Goal: Task Accomplishment & Management: Use online tool/utility

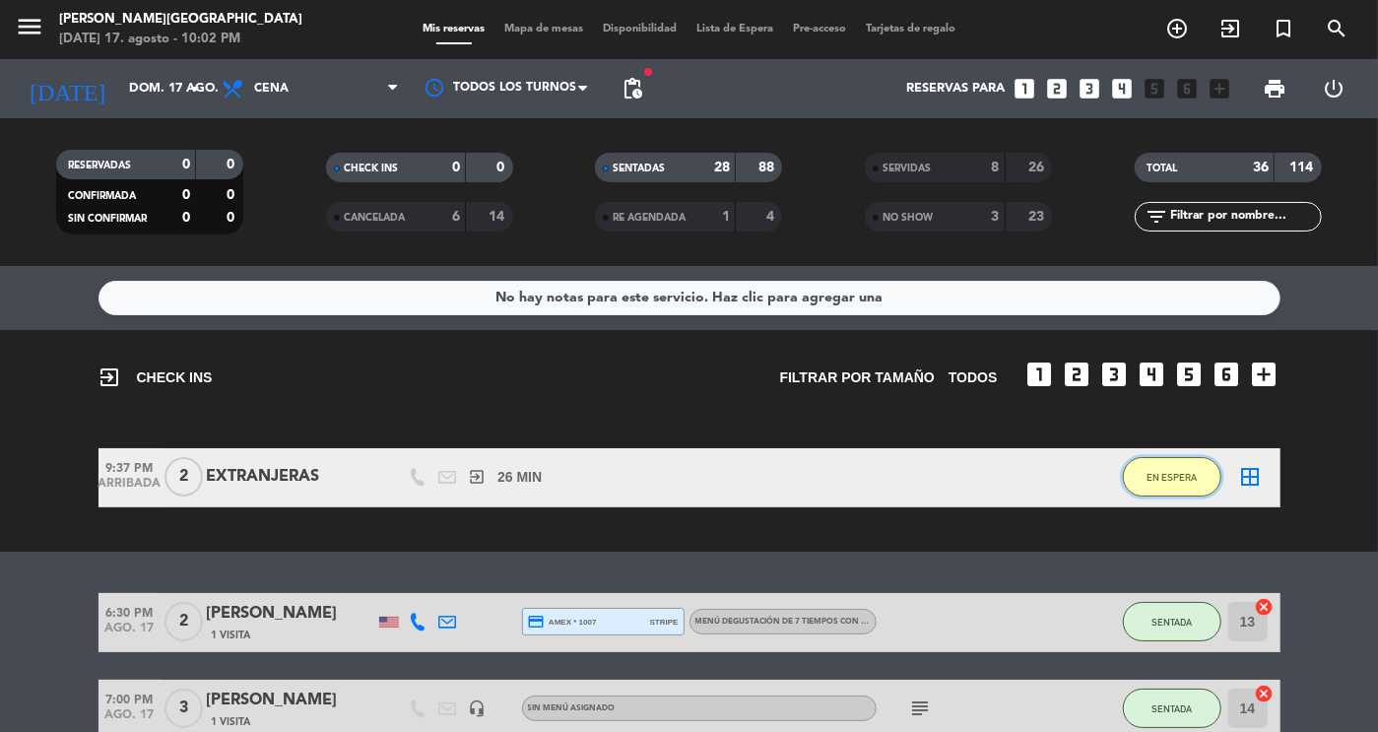
click at [1169, 475] on span "EN ESPERA" at bounding box center [1172, 477] width 50 height 11
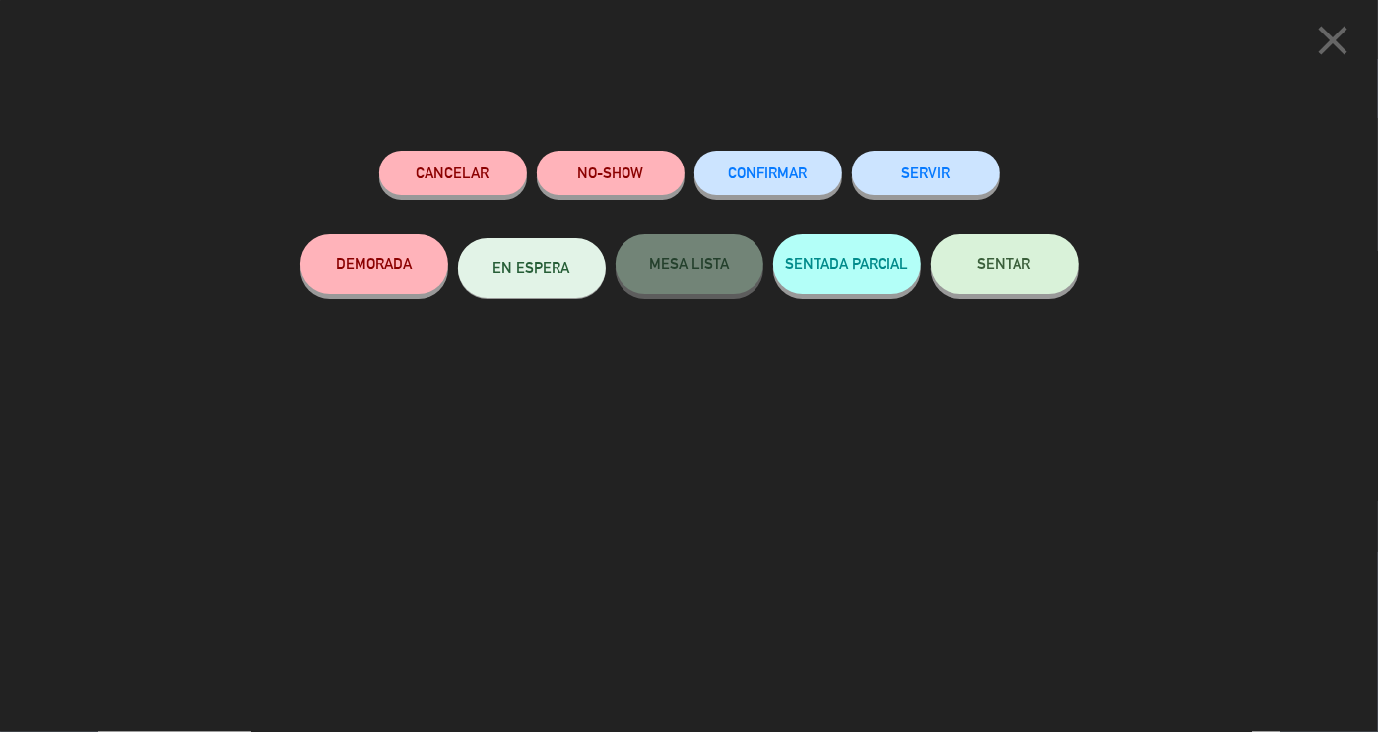
click at [1329, 37] on icon "close" at bounding box center [1332, 40] width 49 height 49
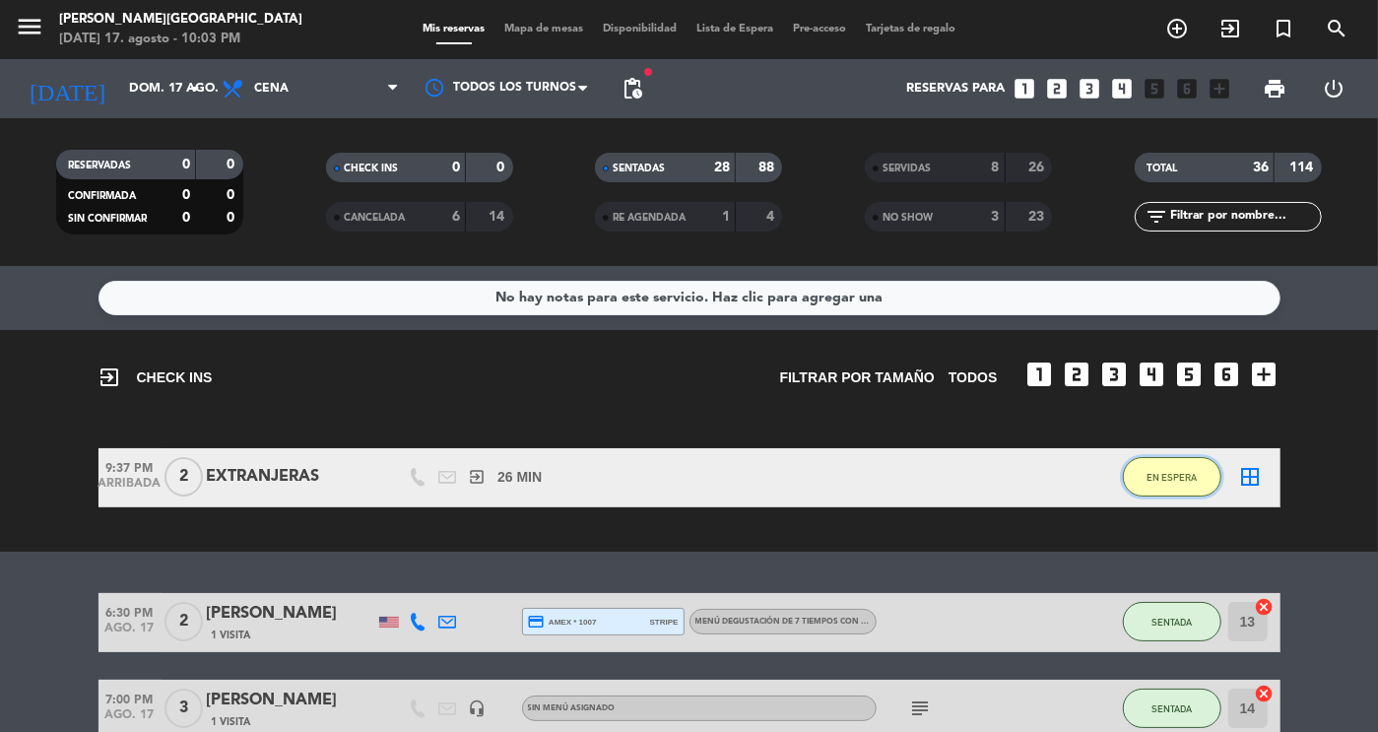
click at [1172, 488] on button "EN ESPERA" at bounding box center [1172, 476] width 99 height 39
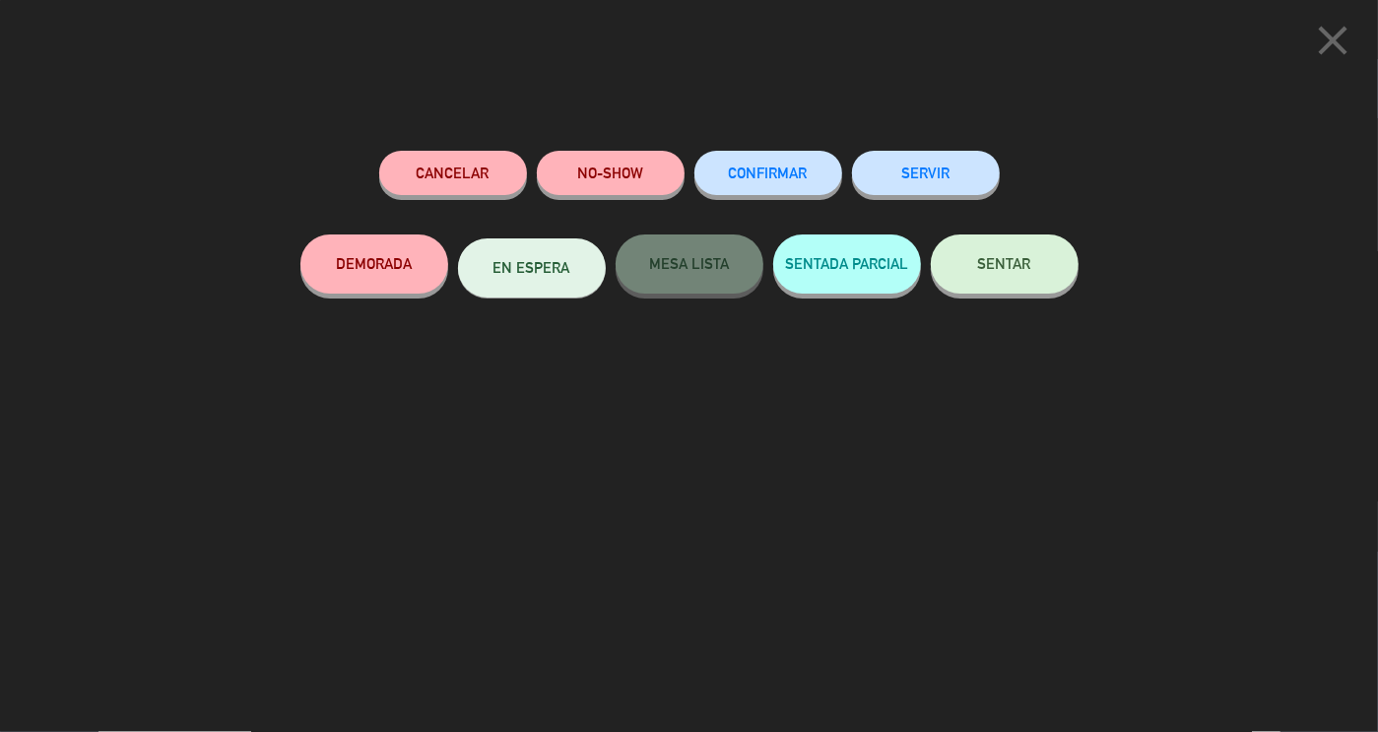
click at [1013, 259] on span "SENTAR" at bounding box center [1004, 263] width 53 height 17
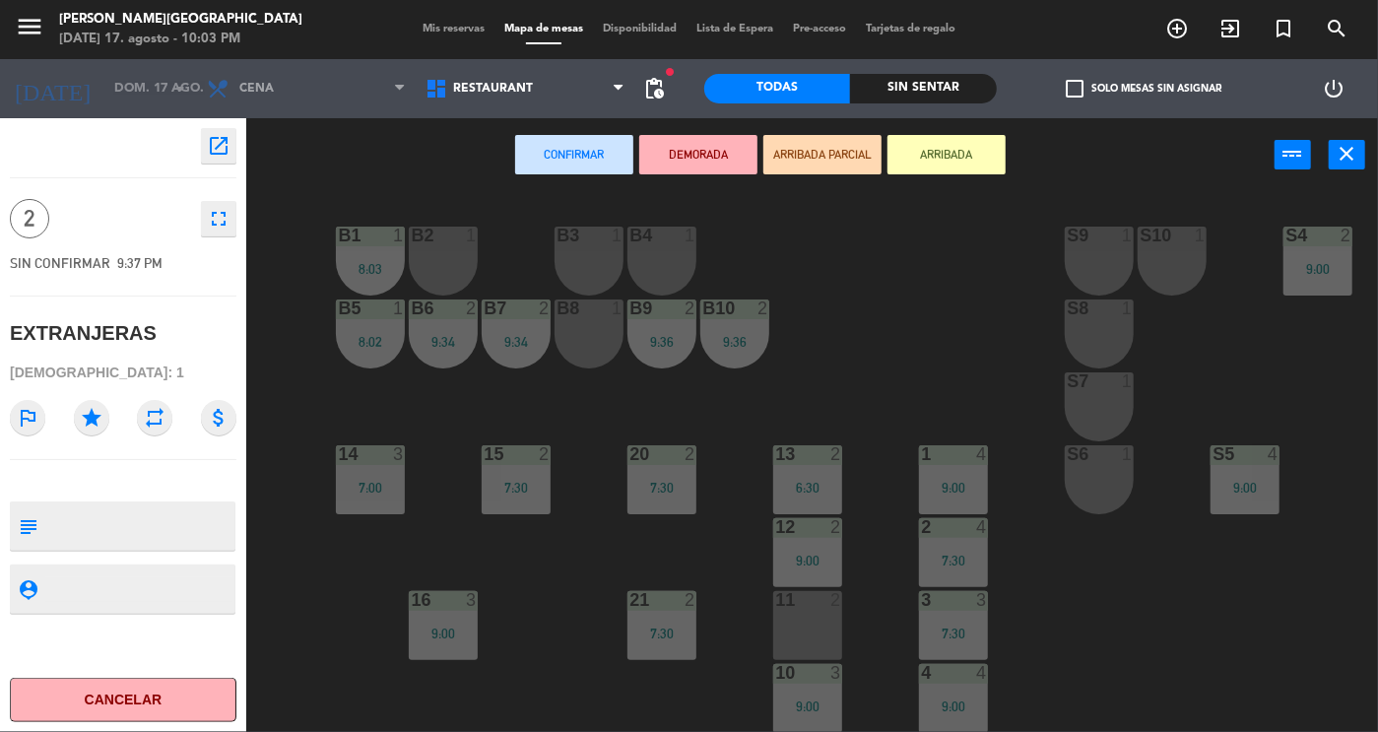
click at [1362, 161] on button "close" at bounding box center [1347, 155] width 36 height 30
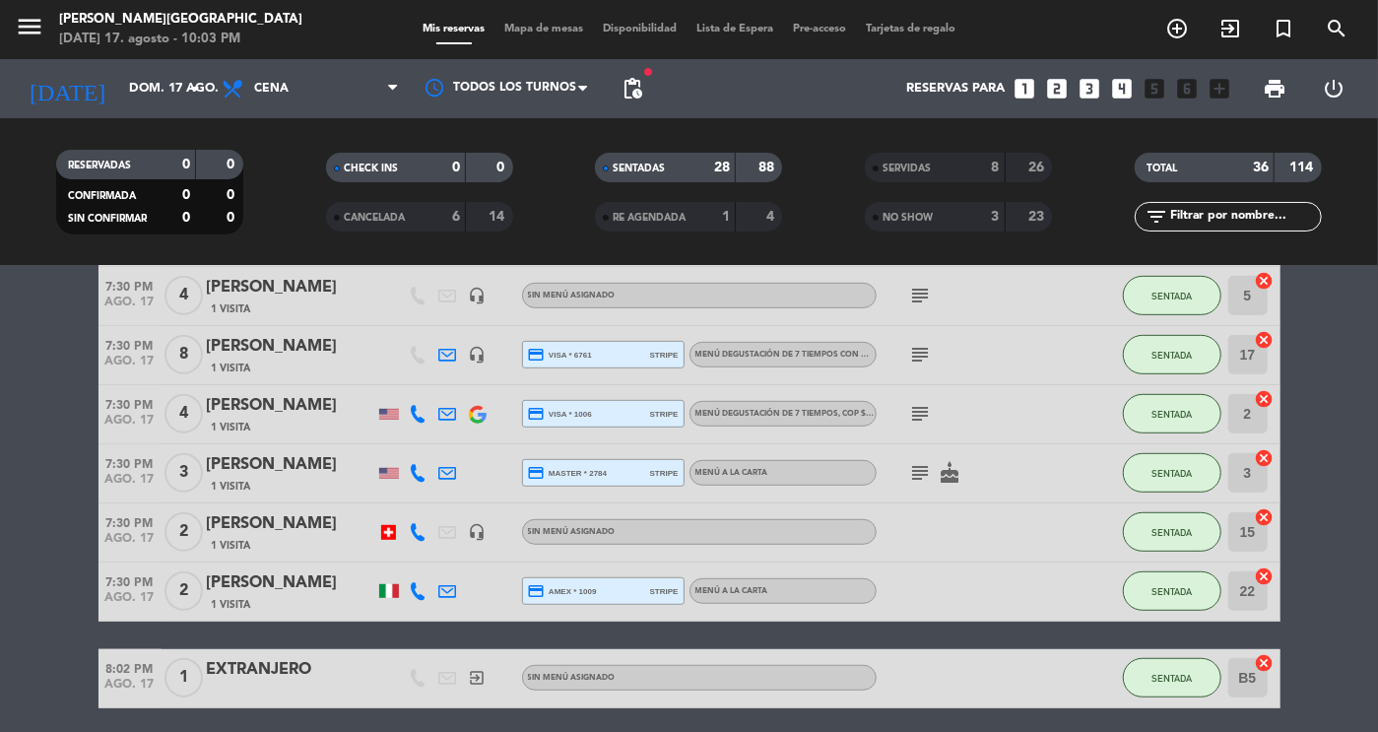
scroll to position [619, 0]
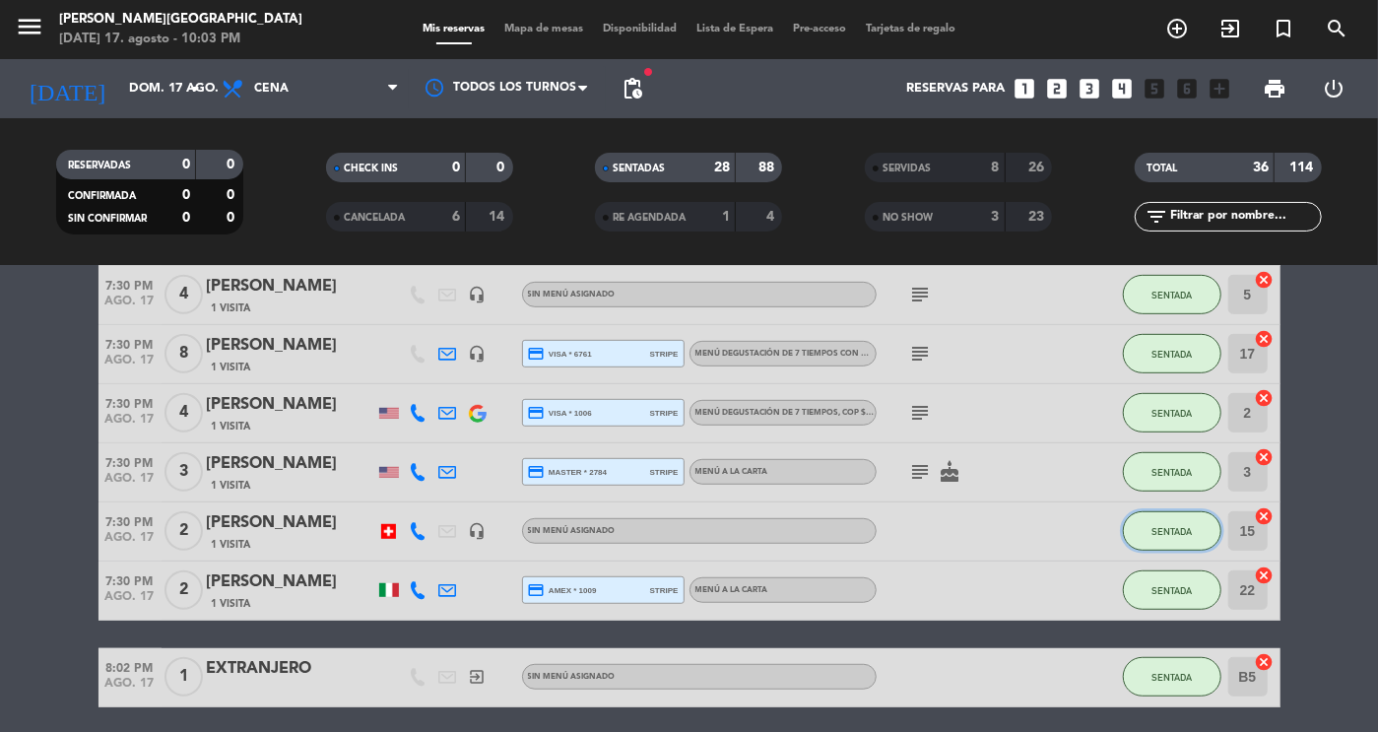
click at [1156, 531] on span "SENTADA" at bounding box center [1172, 531] width 40 height 11
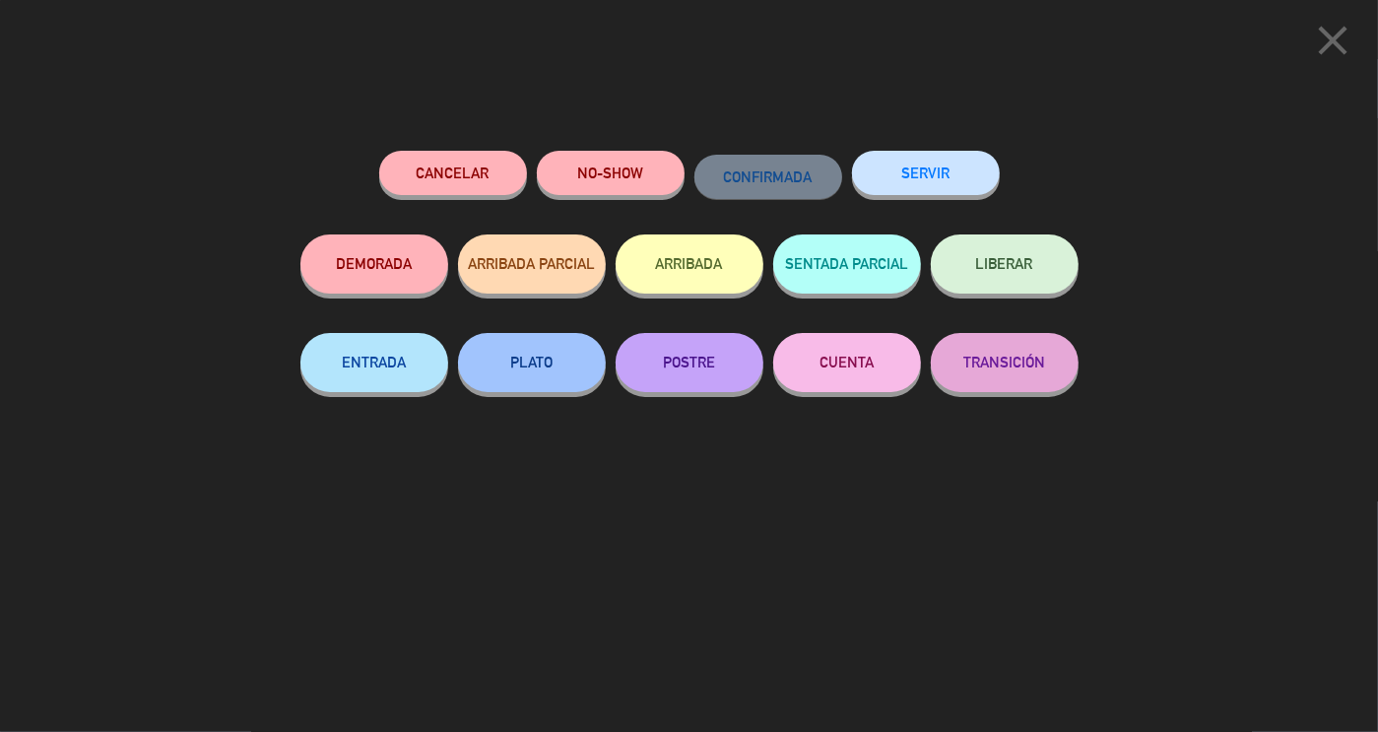
click at [928, 170] on button "SERVIR" at bounding box center [926, 173] width 148 height 44
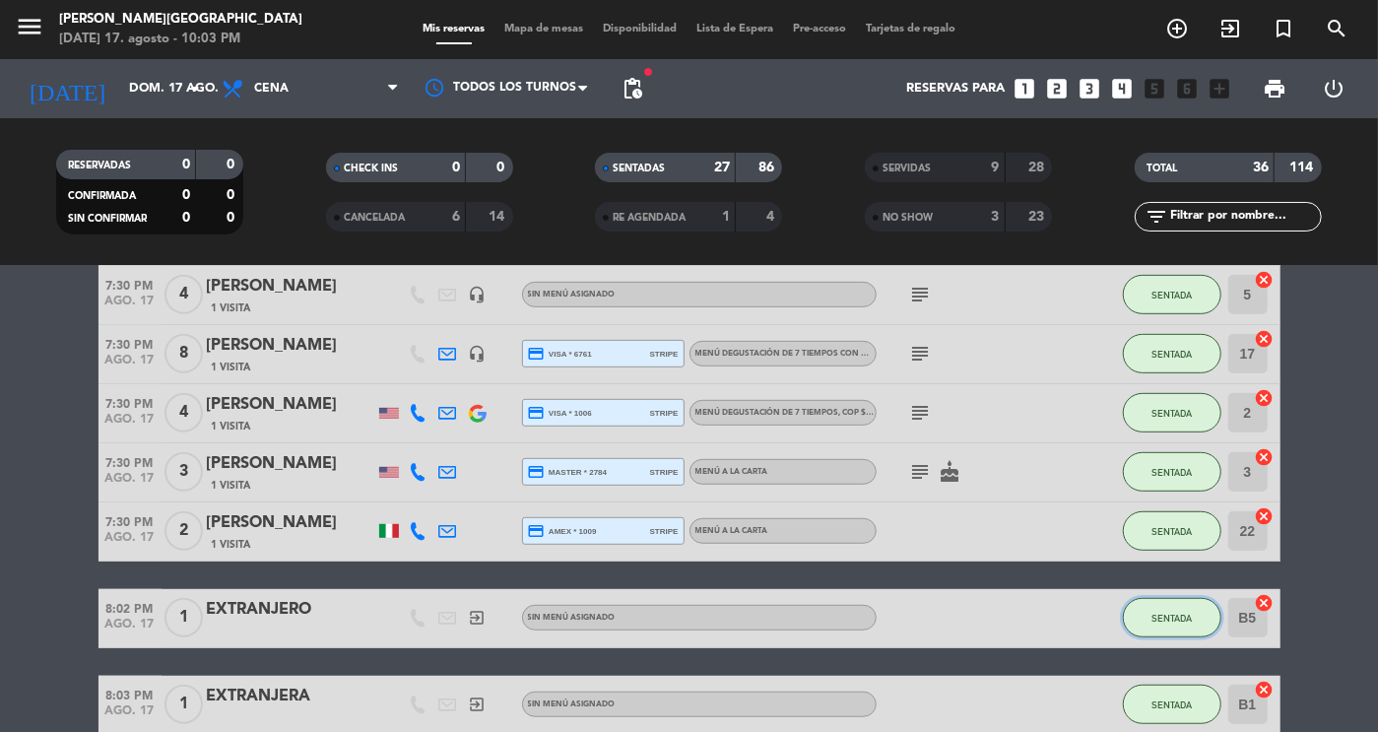
click at [1144, 618] on button "SENTADA" at bounding box center [1172, 617] width 99 height 39
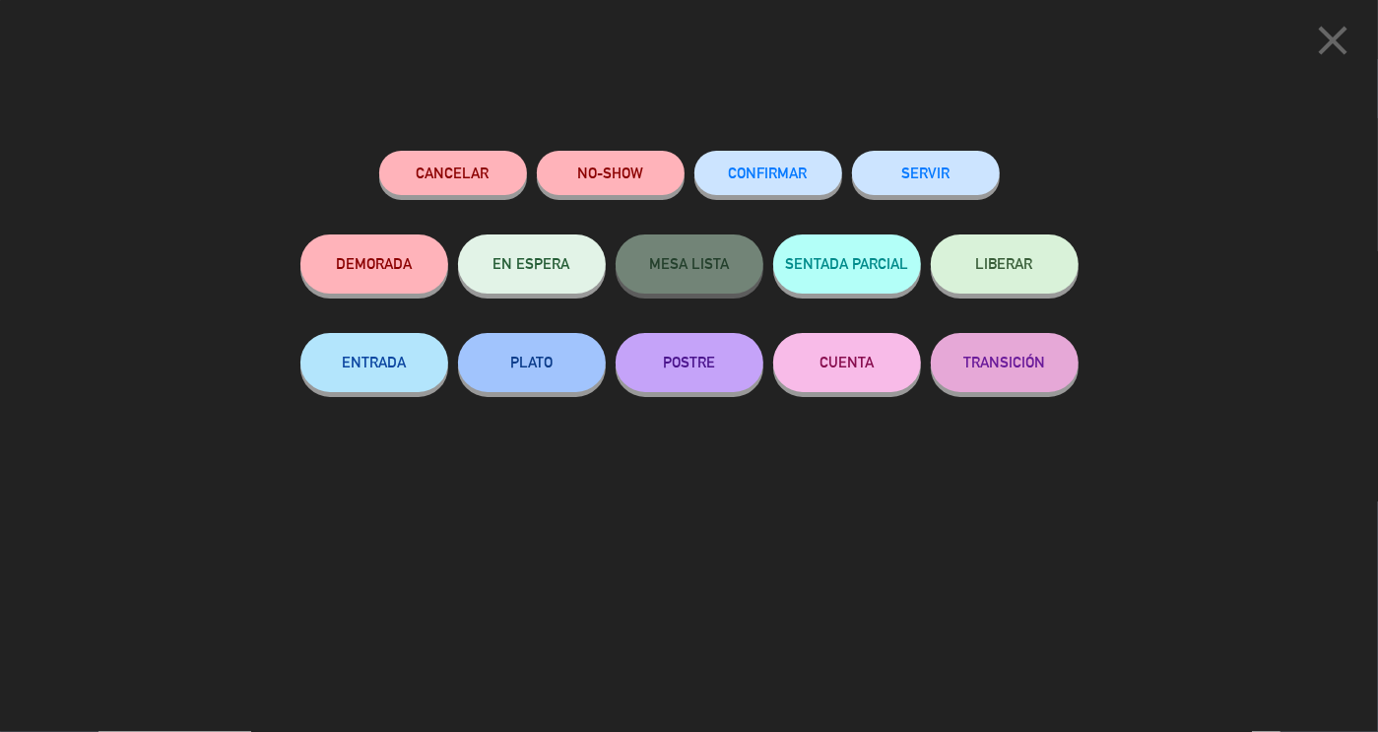
click at [892, 155] on button "SERVIR" at bounding box center [926, 173] width 148 height 44
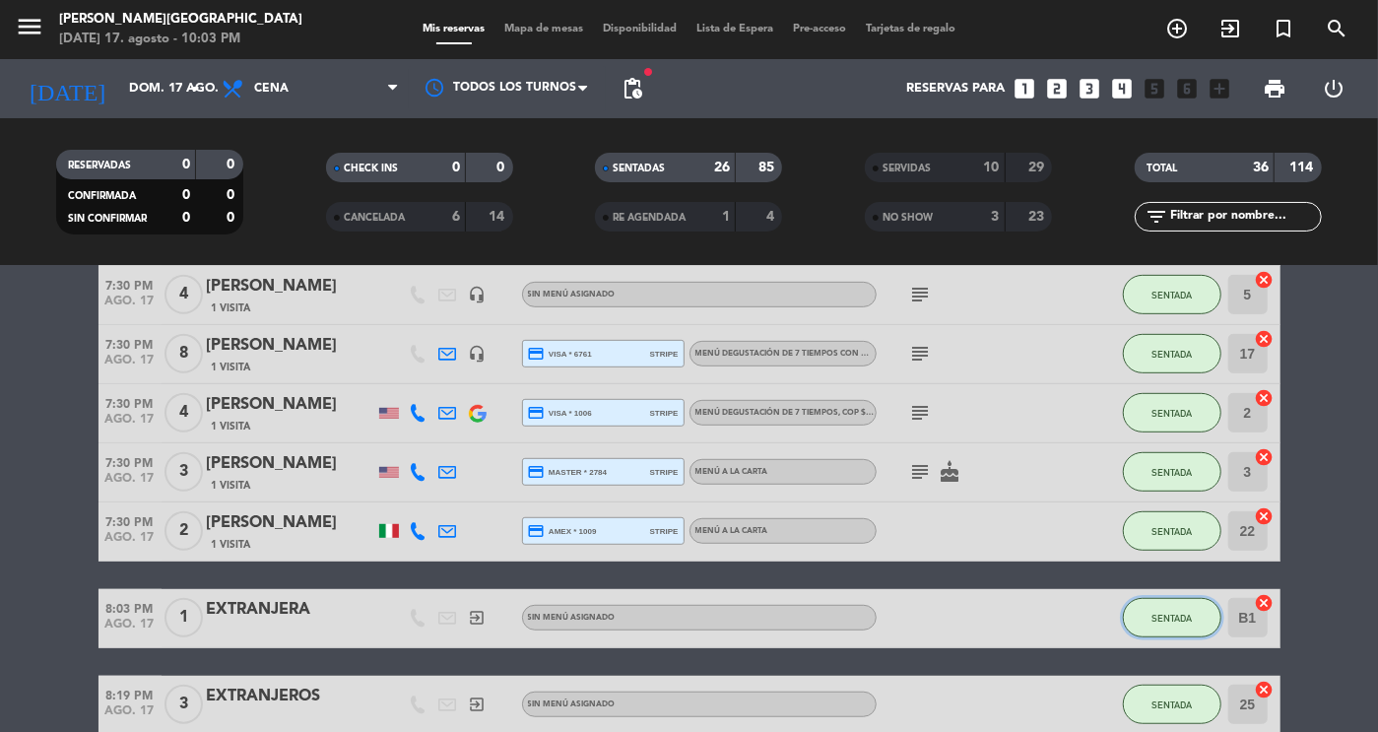
click at [1146, 622] on button "SENTADA" at bounding box center [1172, 617] width 99 height 39
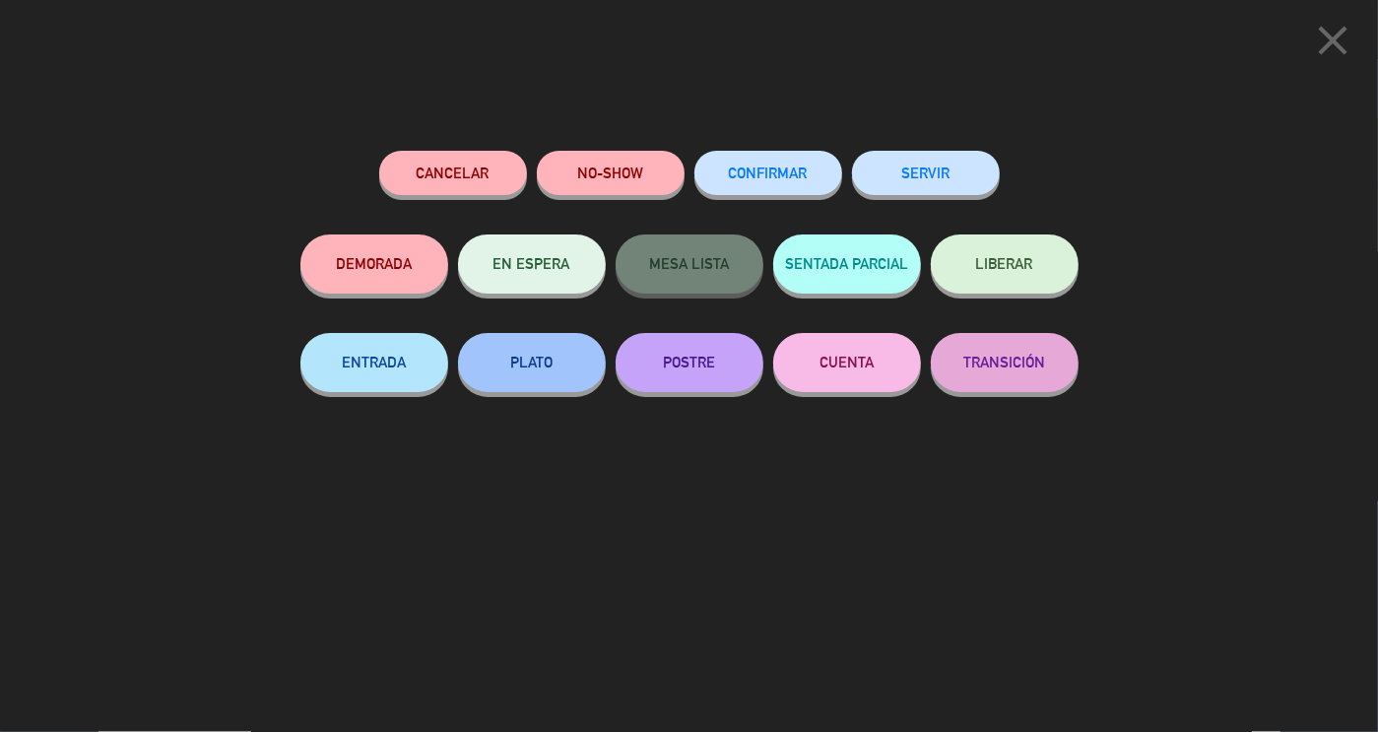
click at [967, 170] on button "SERVIR" at bounding box center [926, 173] width 148 height 44
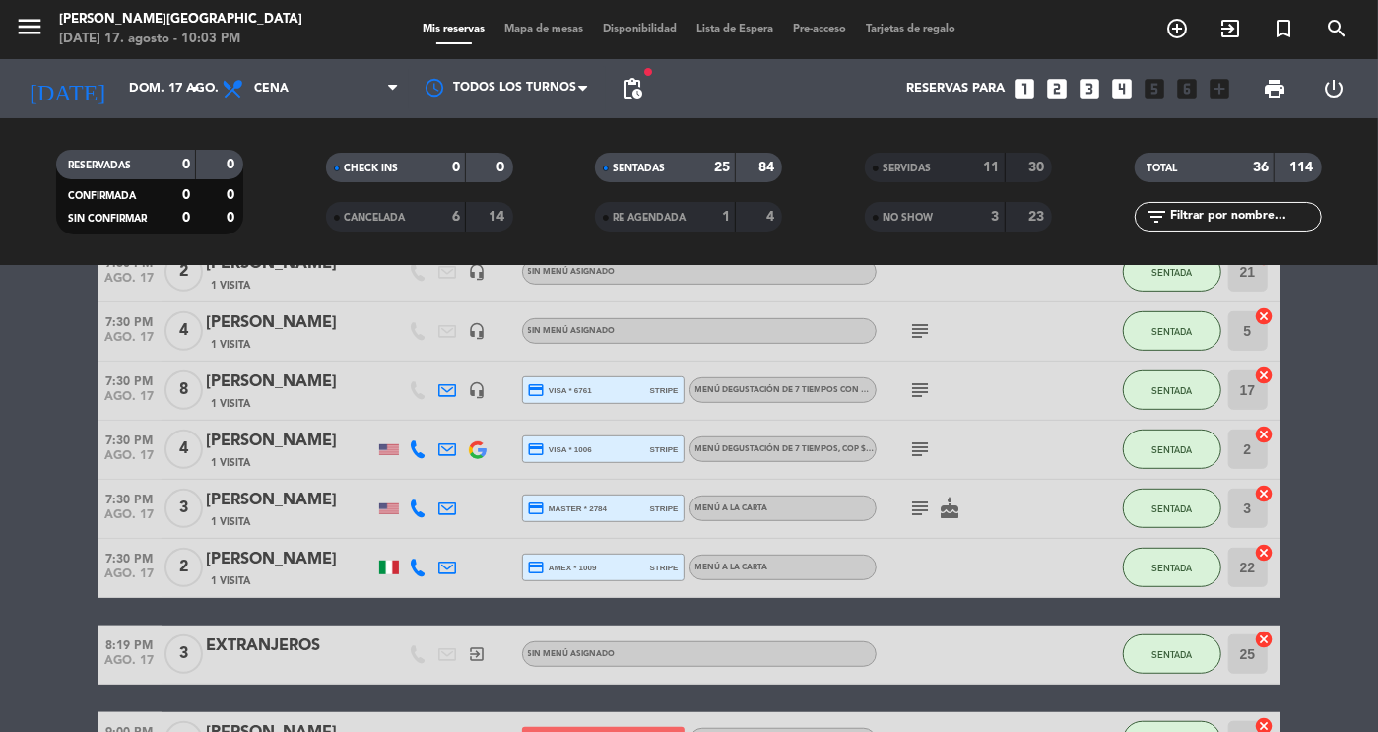
scroll to position [581, 0]
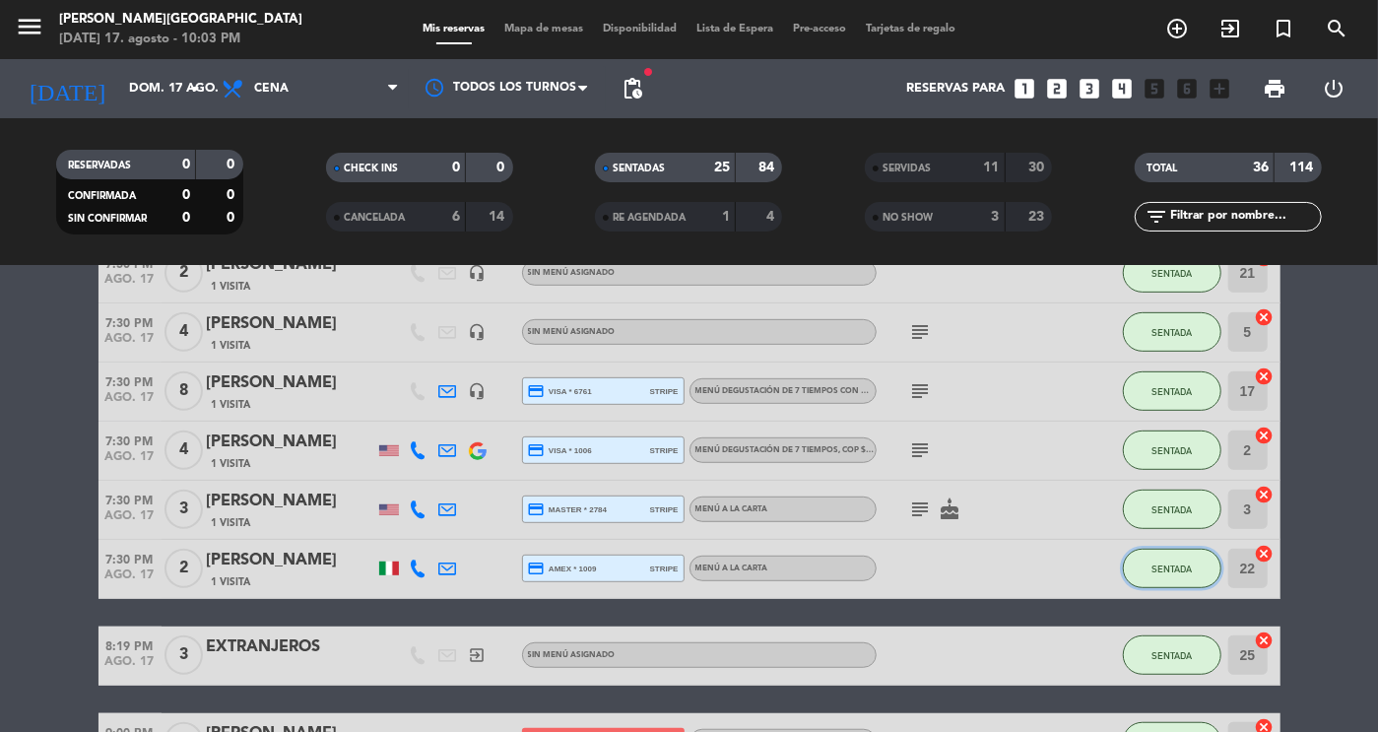
click at [1168, 564] on span "SENTADA" at bounding box center [1172, 569] width 40 height 11
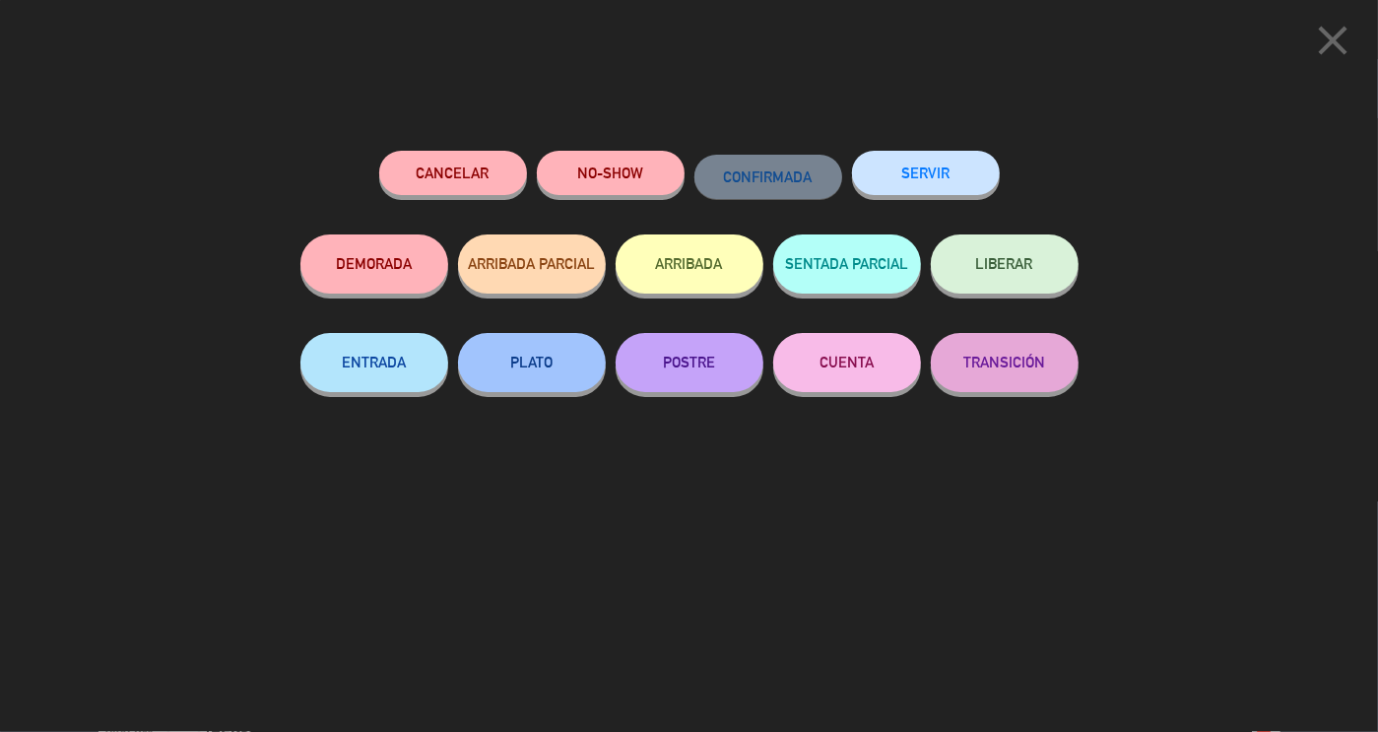
click at [917, 188] on button "SERVIR" at bounding box center [926, 173] width 148 height 44
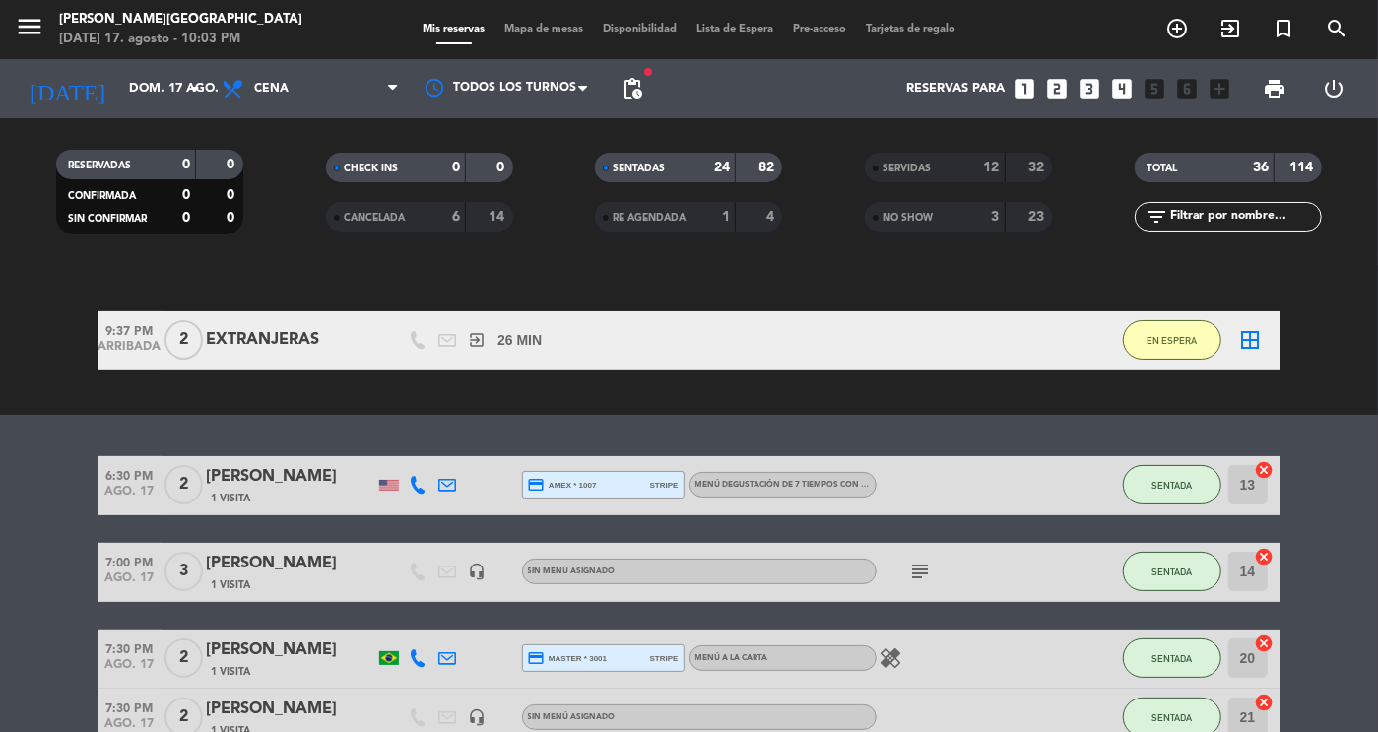
scroll to position [0, 0]
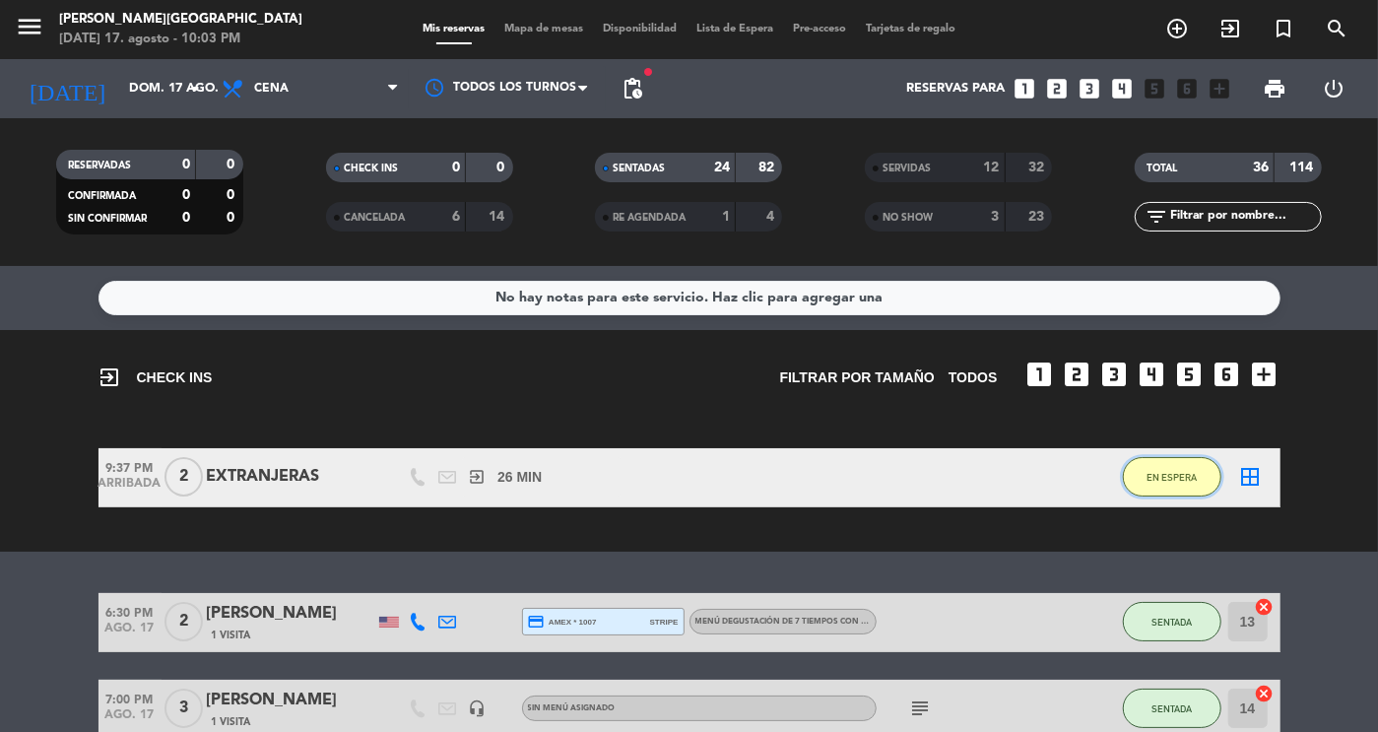
click at [1151, 470] on button "EN ESPERA" at bounding box center [1172, 476] width 99 height 39
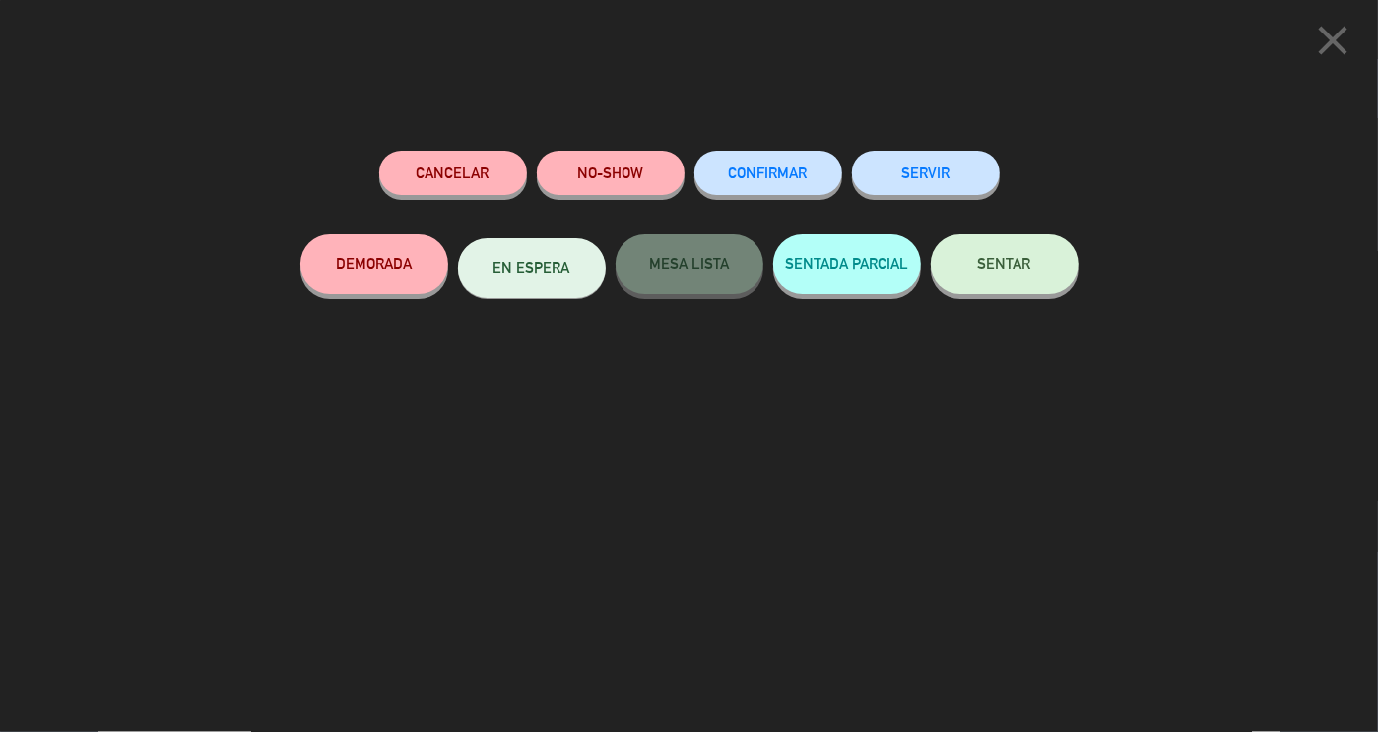
click at [973, 251] on button "SENTAR" at bounding box center [1005, 263] width 148 height 59
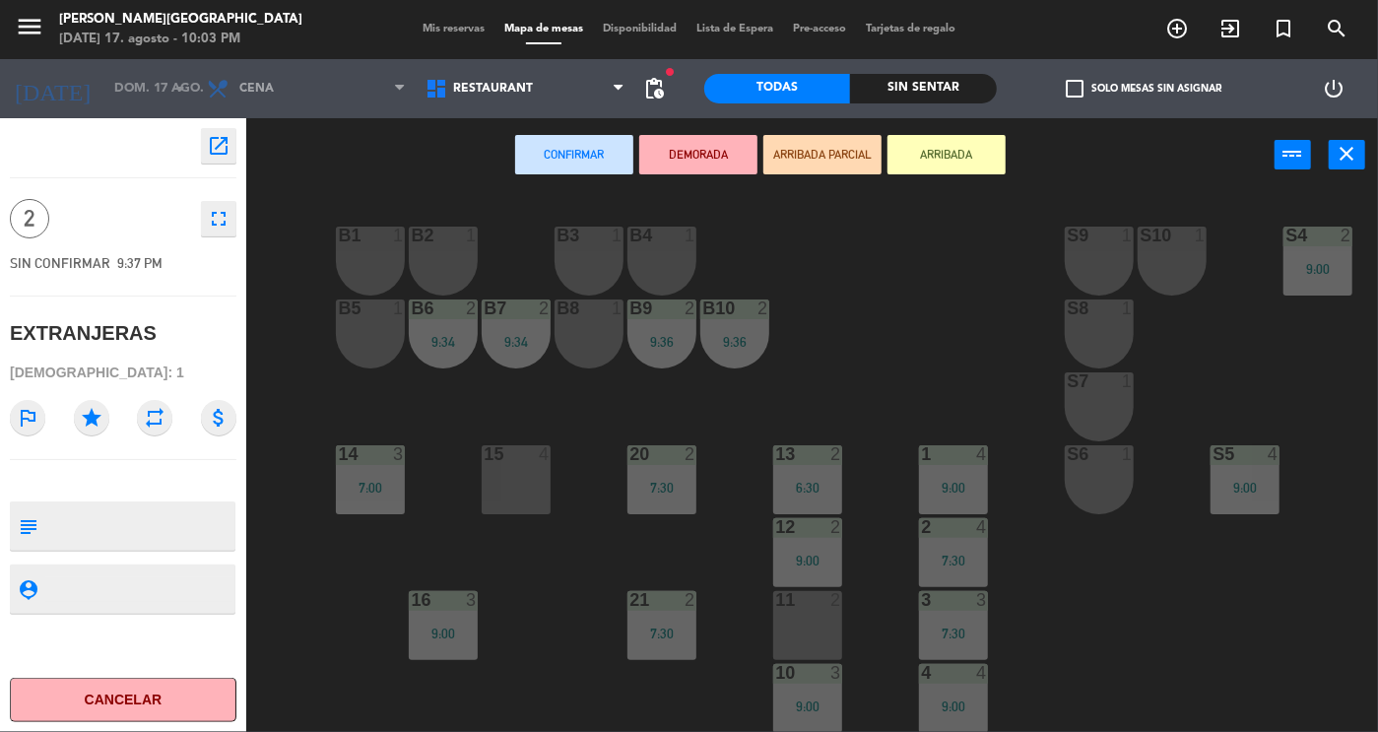
click at [508, 481] on div "15 4" at bounding box center [516, 479] width 69 height 69
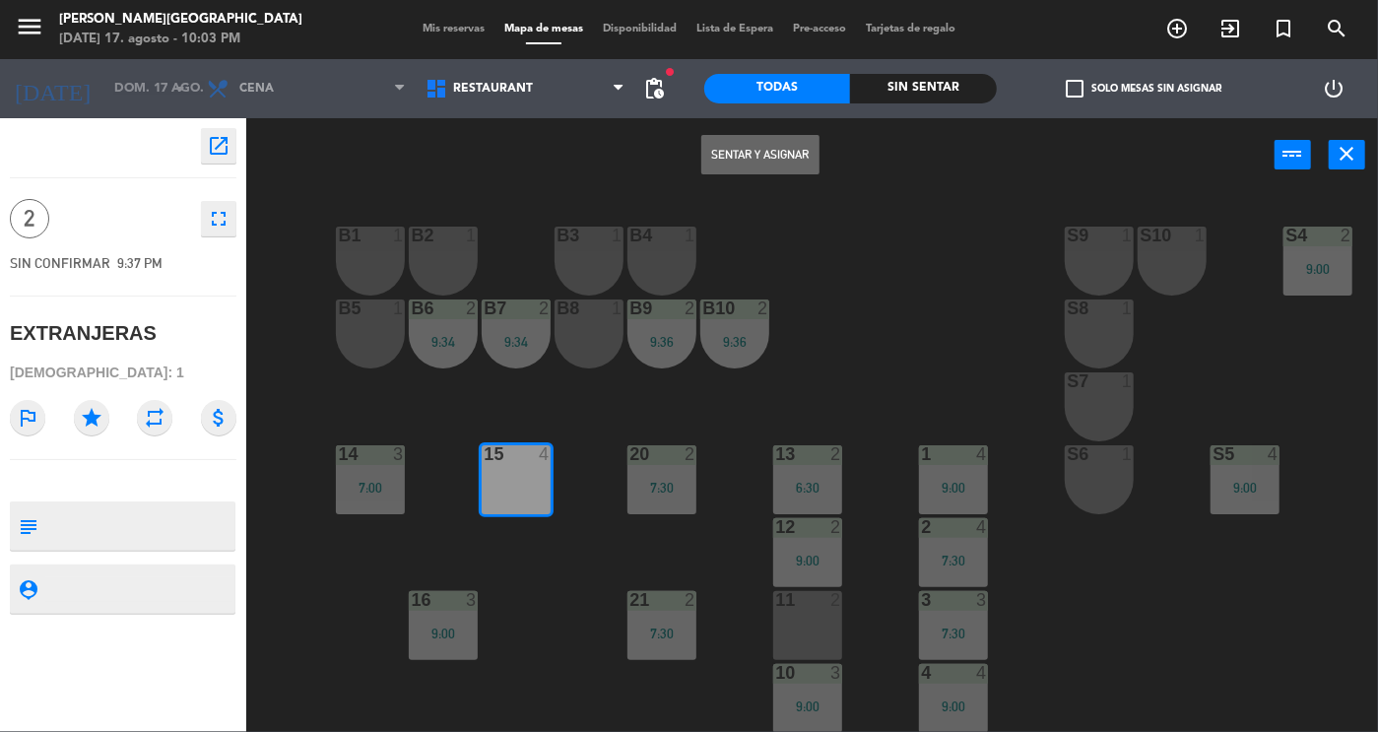
click at [753, 154] on button "Sentar y Asignar" at bounding box center [760, 154] width 118 height 39
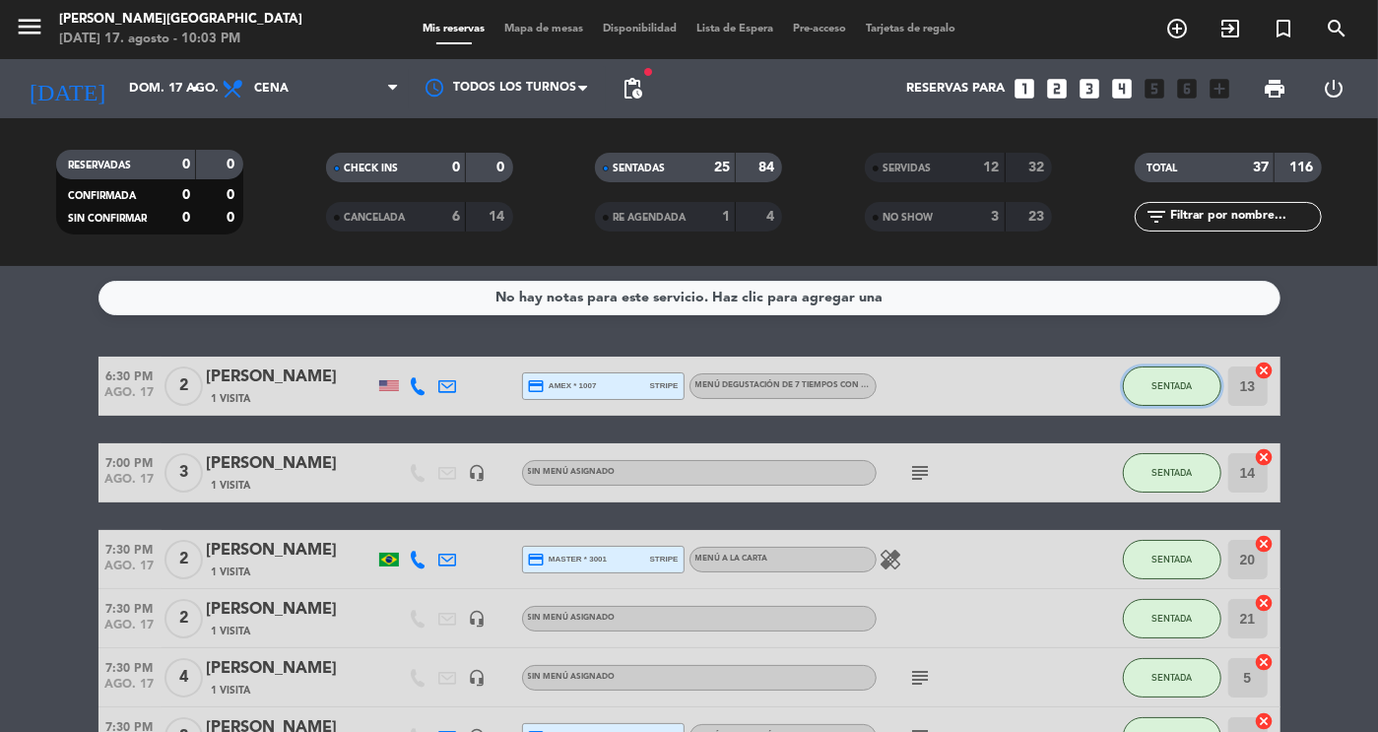
click at [1166, 380] on span "SENTADA" at bounding box center [1172, 385] width 40 height 11
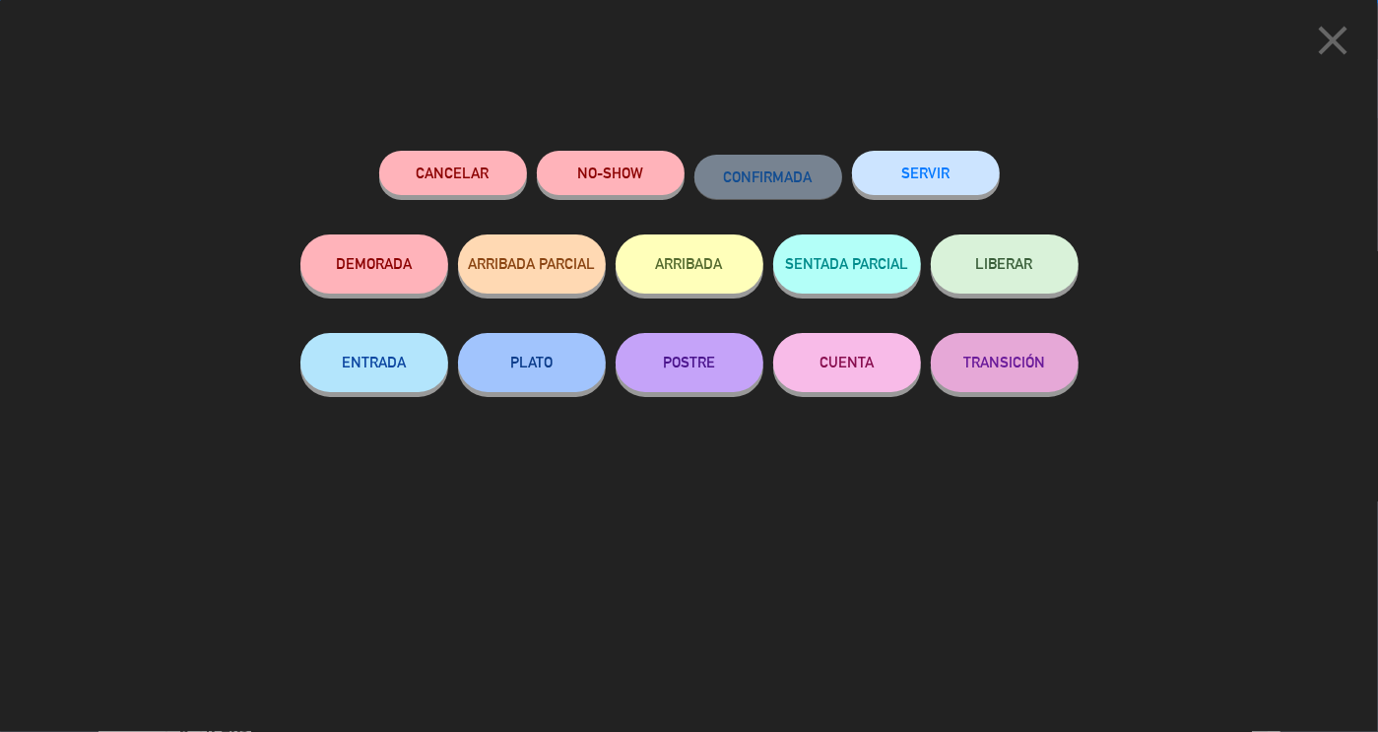
click at [879, 169] on button "SERVIR" at bounding box center [926, 173] width 148 height 44
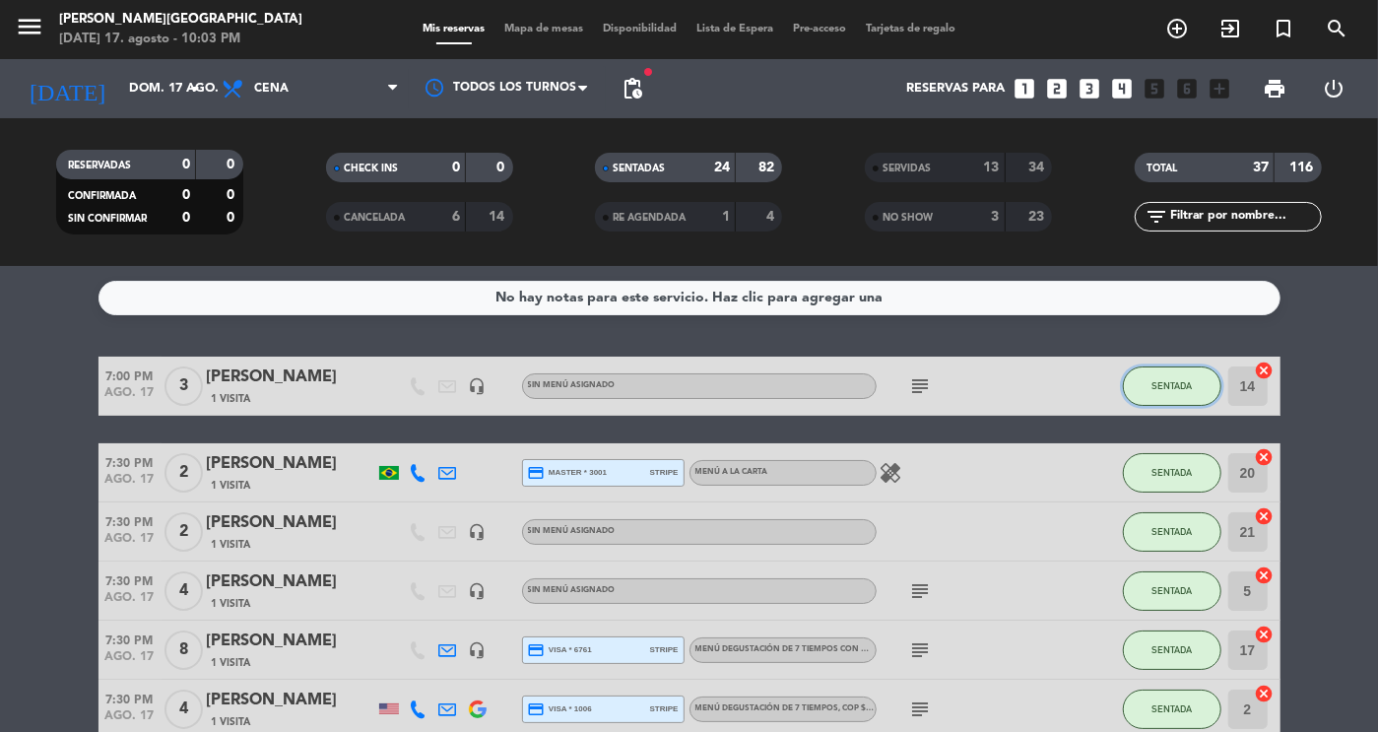
click at [1171, 392] on button "SENTADA" at bounding box center [1172, 385] width 99 height 39
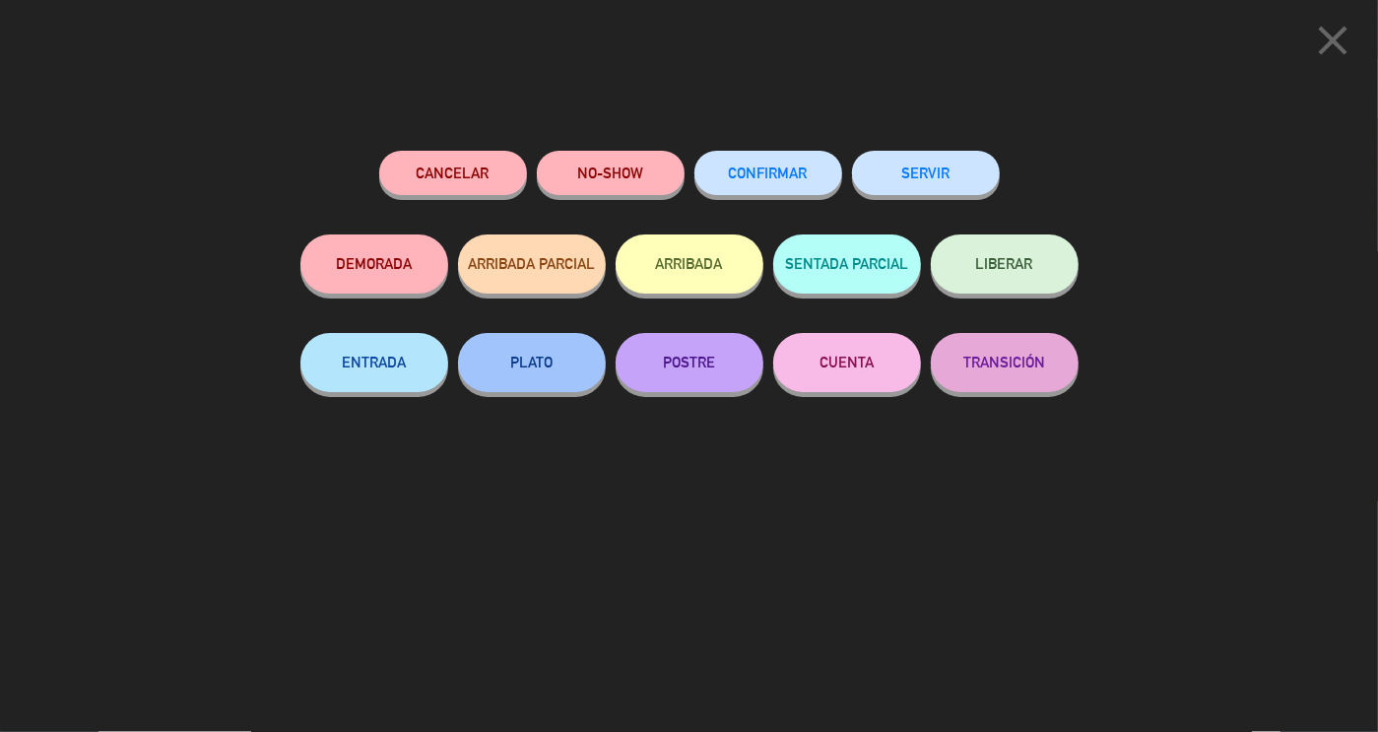
click at [915, 159] on button "SERVIR" at bounding box center [926, 173] width 148 height 44
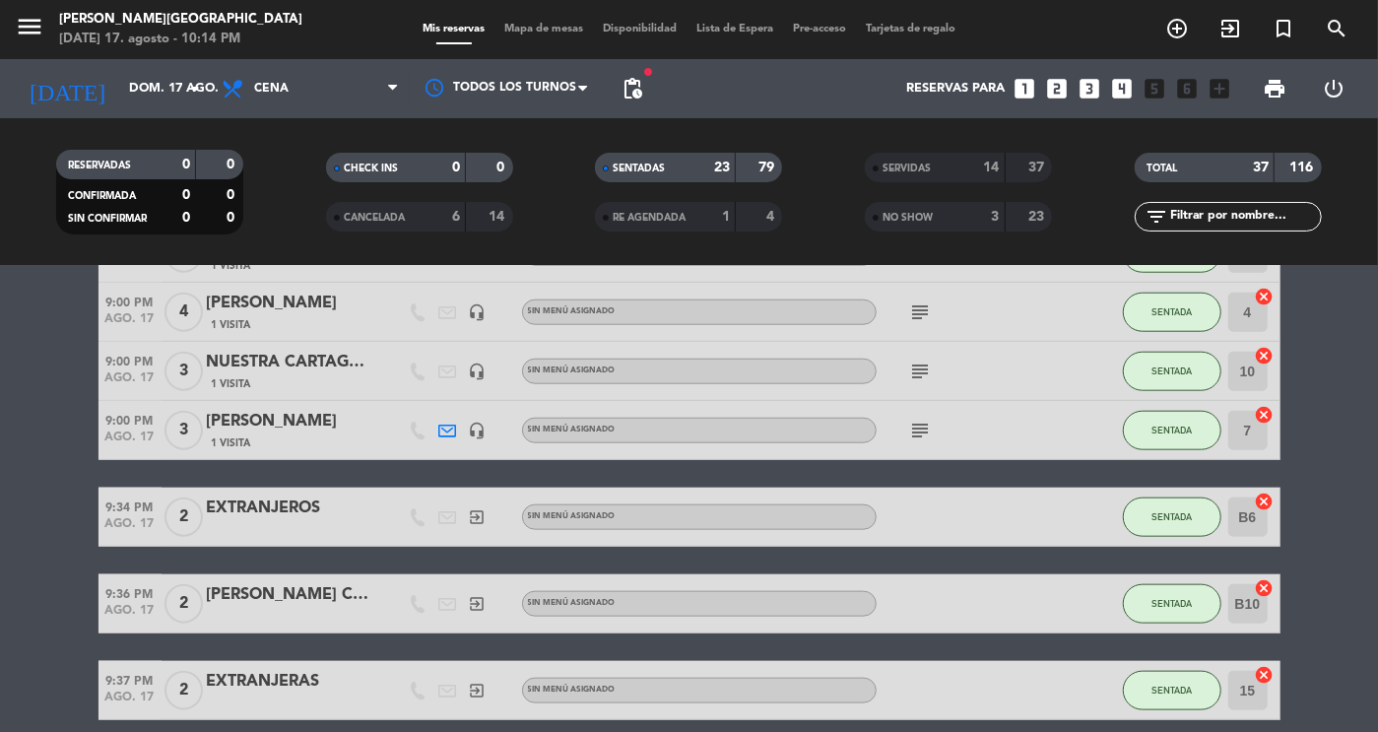
scroll to position [1220, 0]
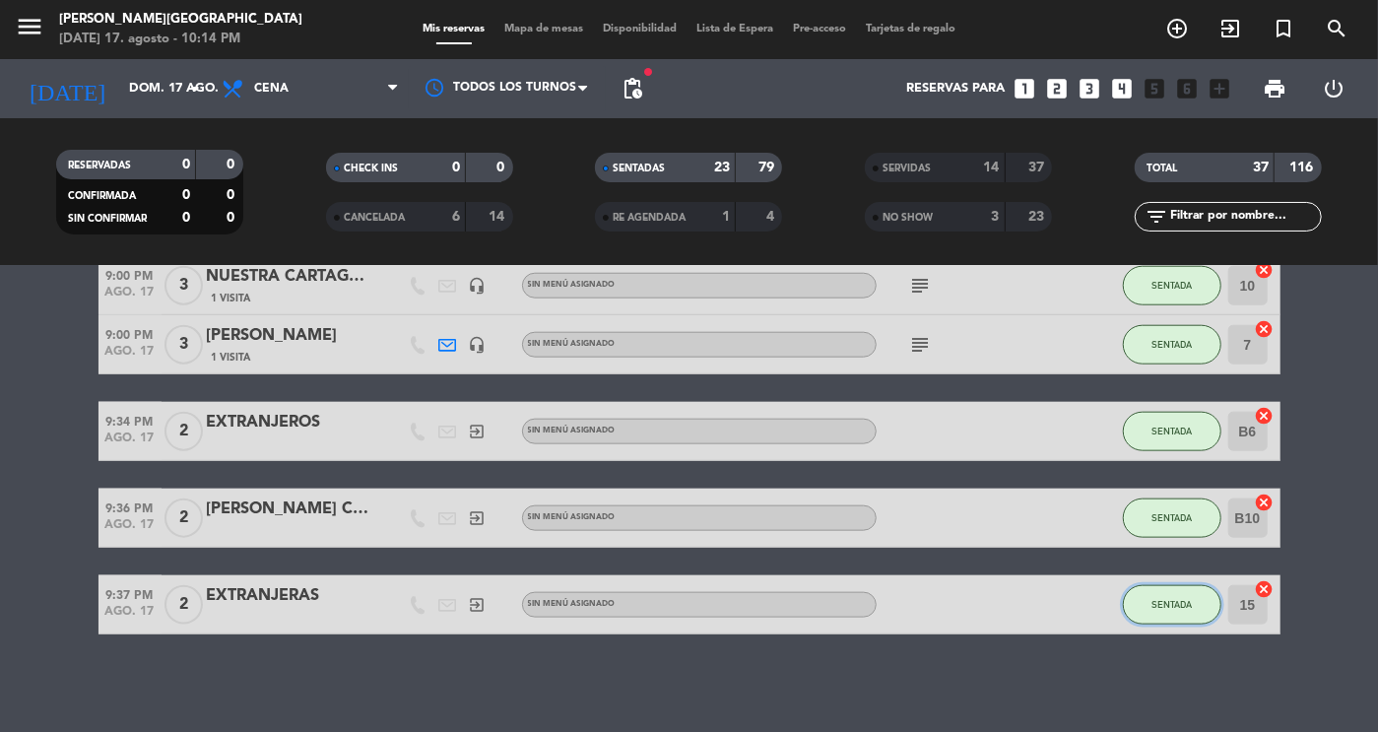
click at [1166, 620] on button "SENTADA" at bounding box center [1172, 604] width 99 height 39
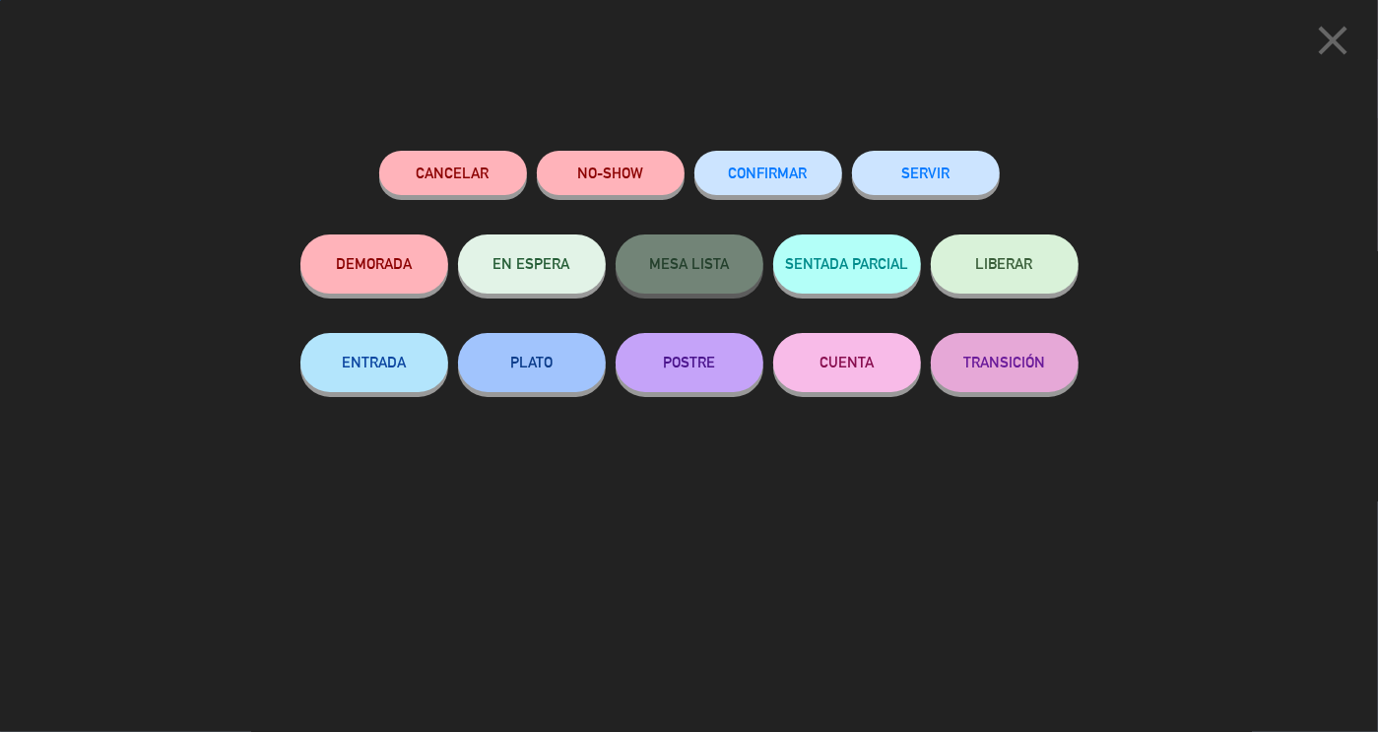
click at [971, 170] on button "SERVIR" at bounding box center [926, 173] width 148 height 44
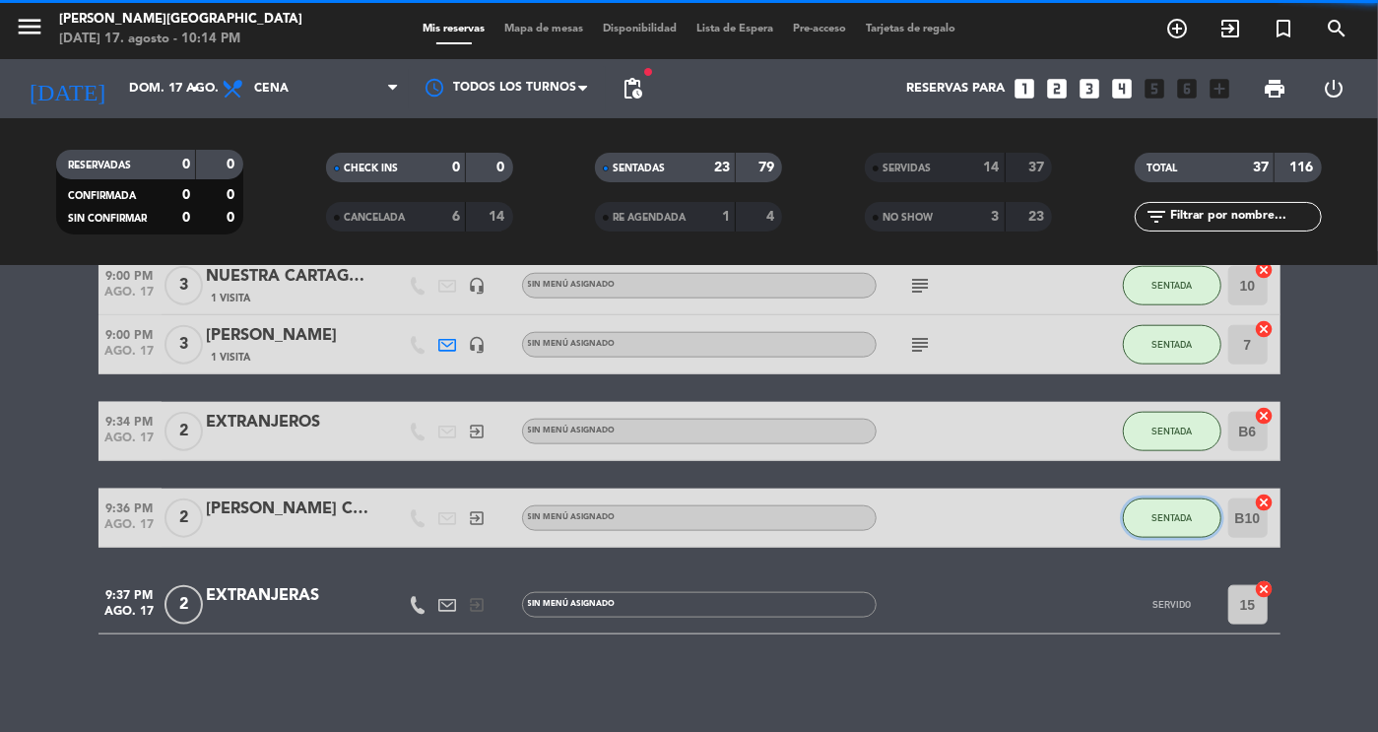
click at [1184, 524] on button "SENTADA" at bounding box center [1172, 517] width 99 height 39
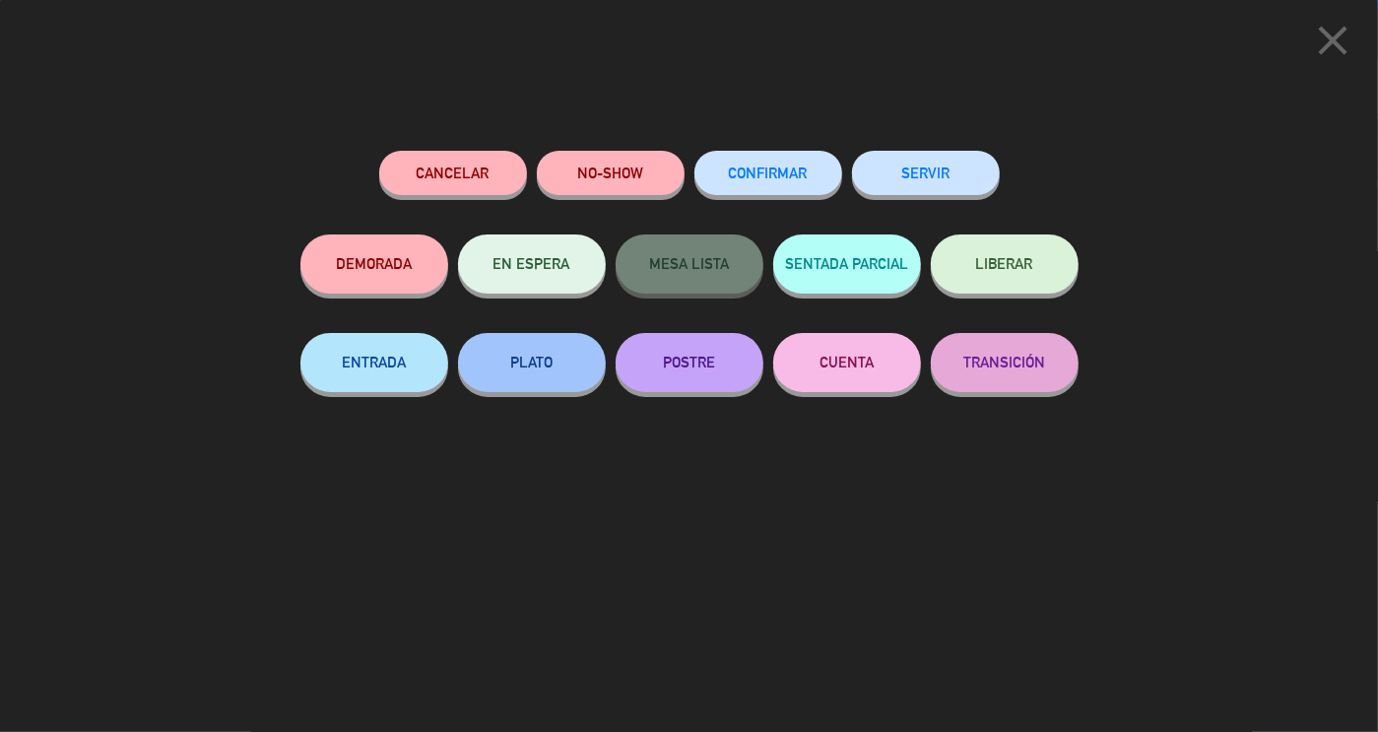
scroll to position [1133, 0]
click at [931, 191] on button "SERVIR" at bounding box center [926, 173] width 148 height 44
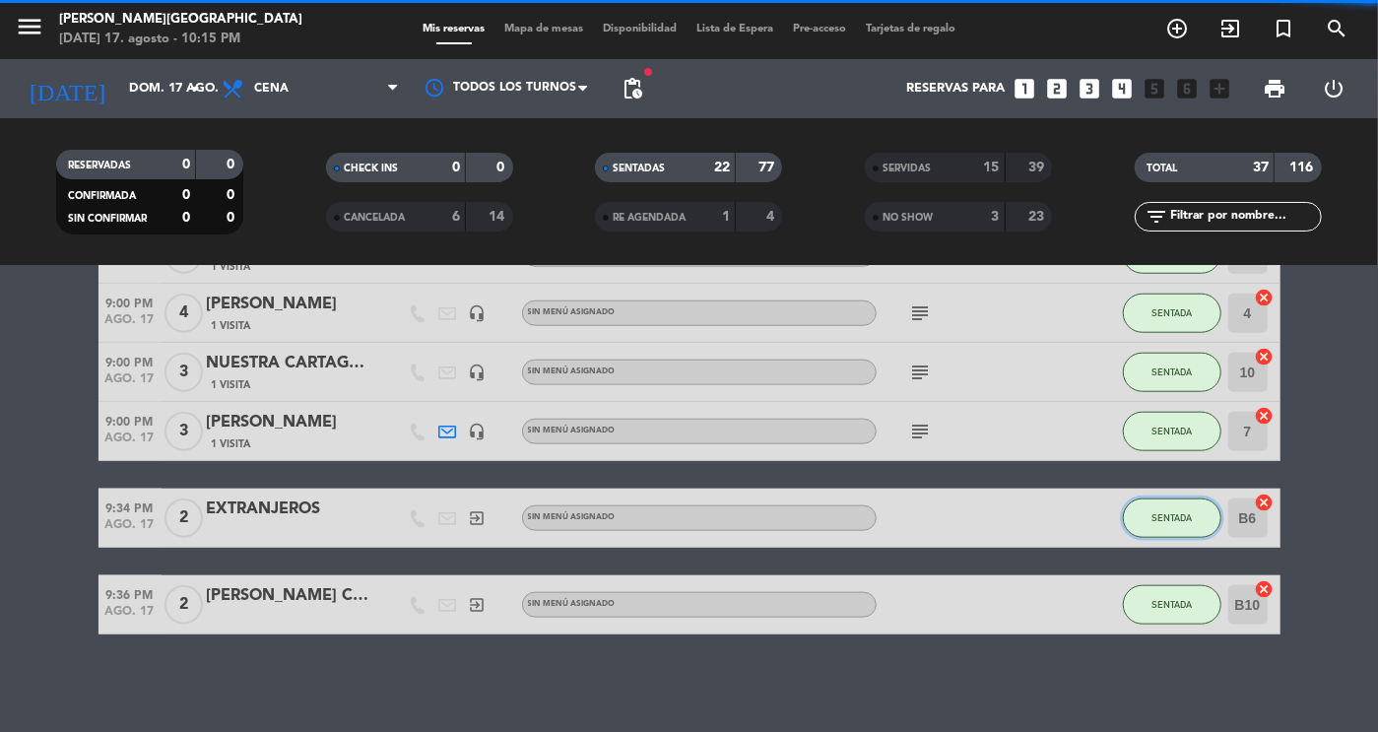
click at [1166, 520] on span "SENTADA" at bounding box center [1172, 517] width 40 height 11
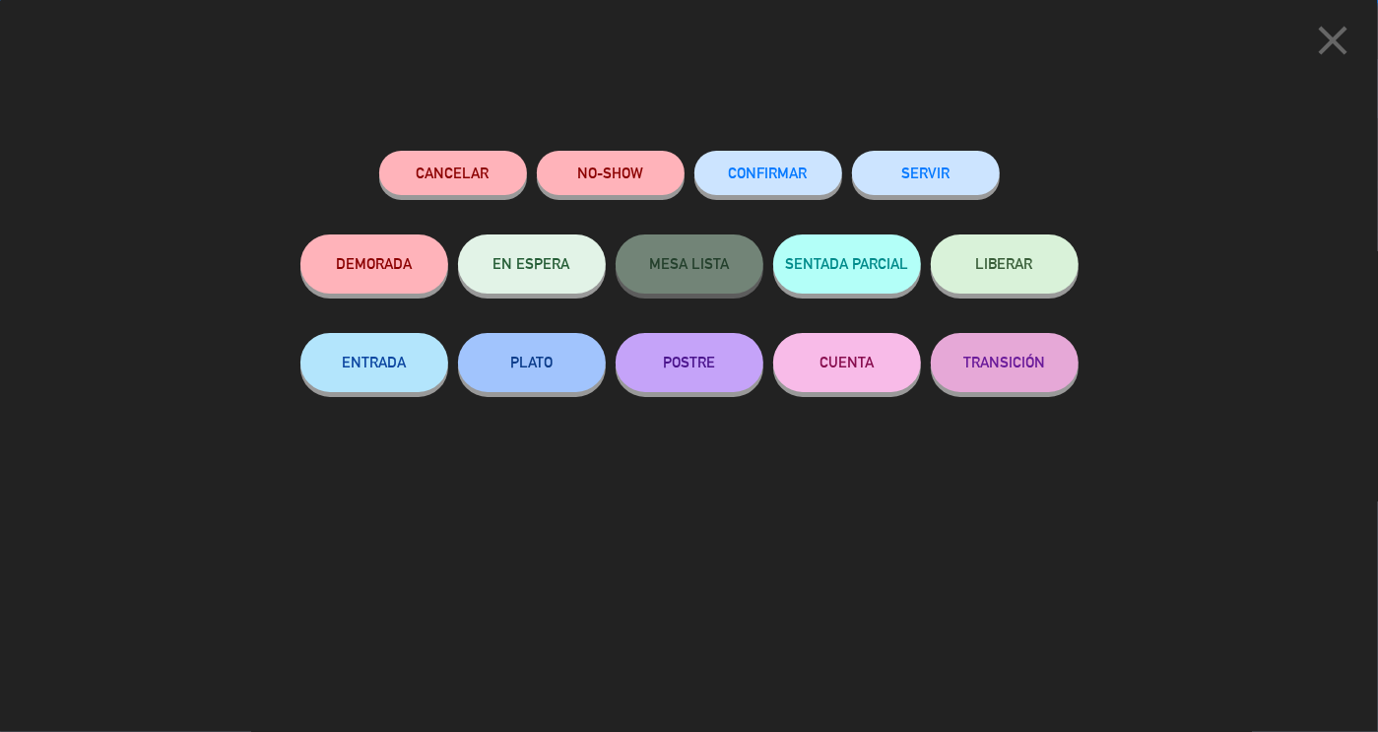
scroll to position [1046, 0]
click at [949, 185] on button "SERVIR" at bounding box center [926, 173] width 148 height 44
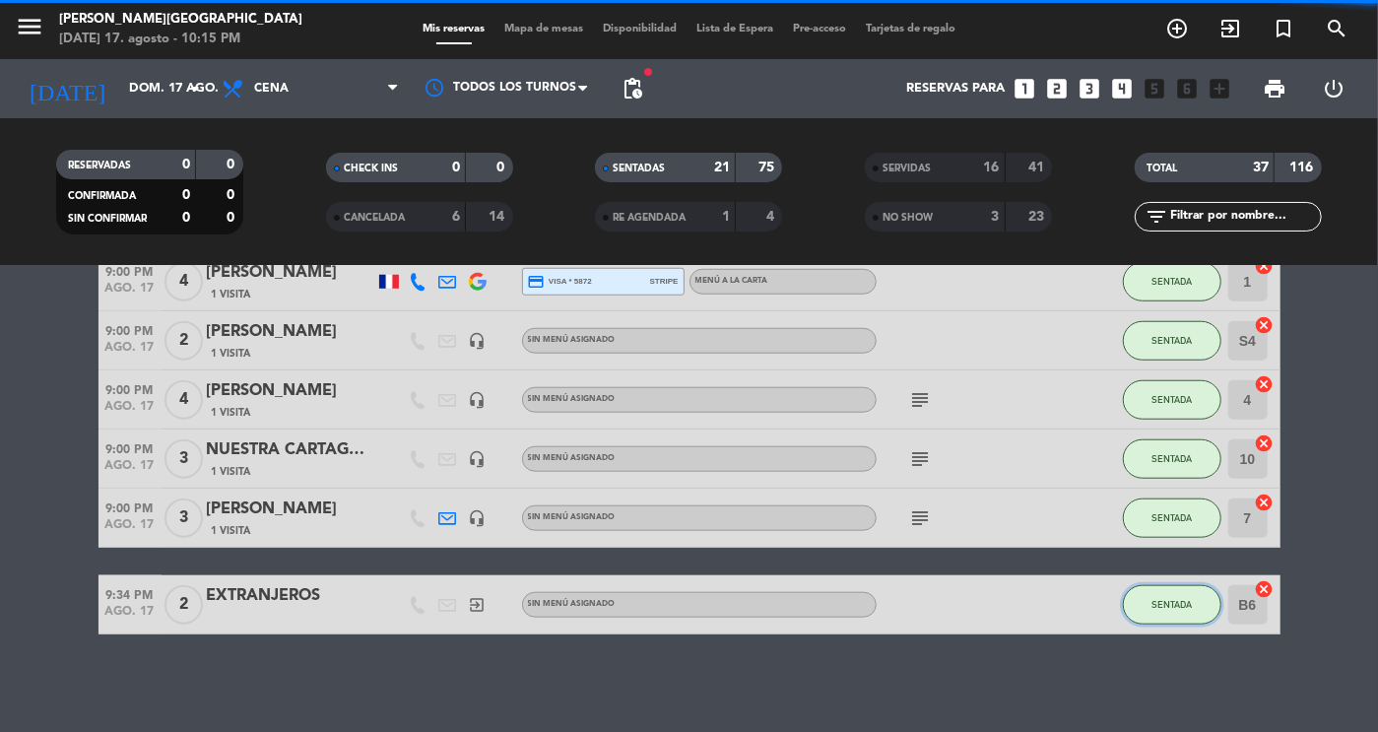
click at [1197, 603] on button "SENTADA" at bounding box center [1172, 604] width 99 height 39
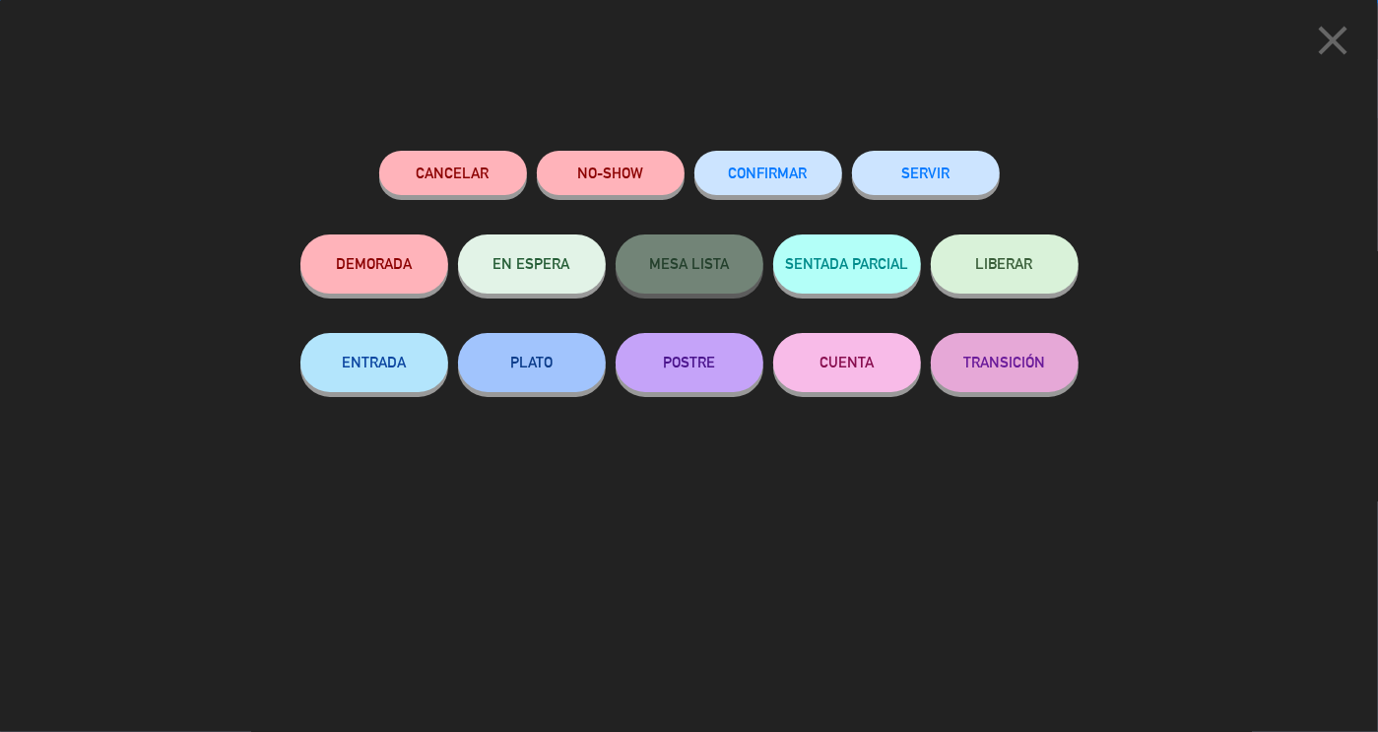
scroll to position [960, 0]
click at [930, 175] on button "SERVIR" at bounding box center [926, 173] width 148 height 44
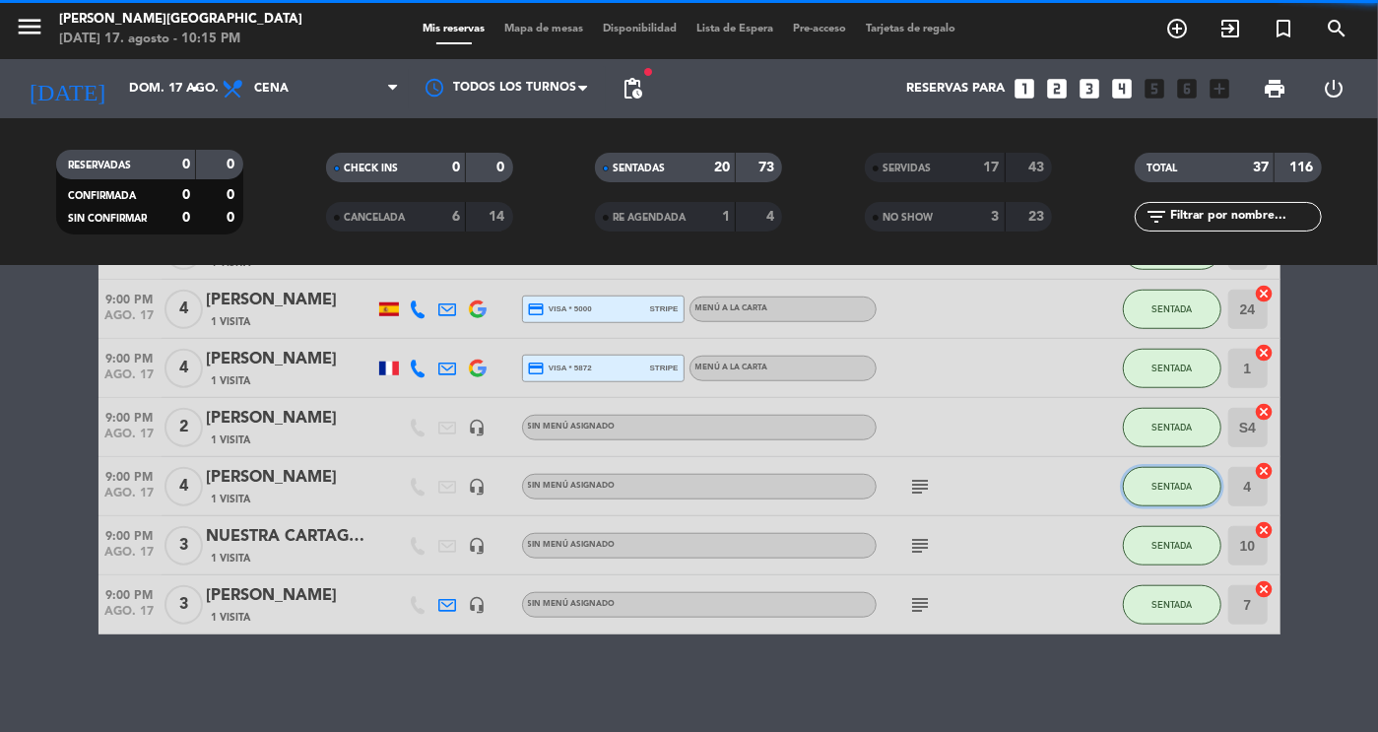
click at [1194, 485] on button "SENTADA" at bounding box center [1172, 486] width 99 height 39
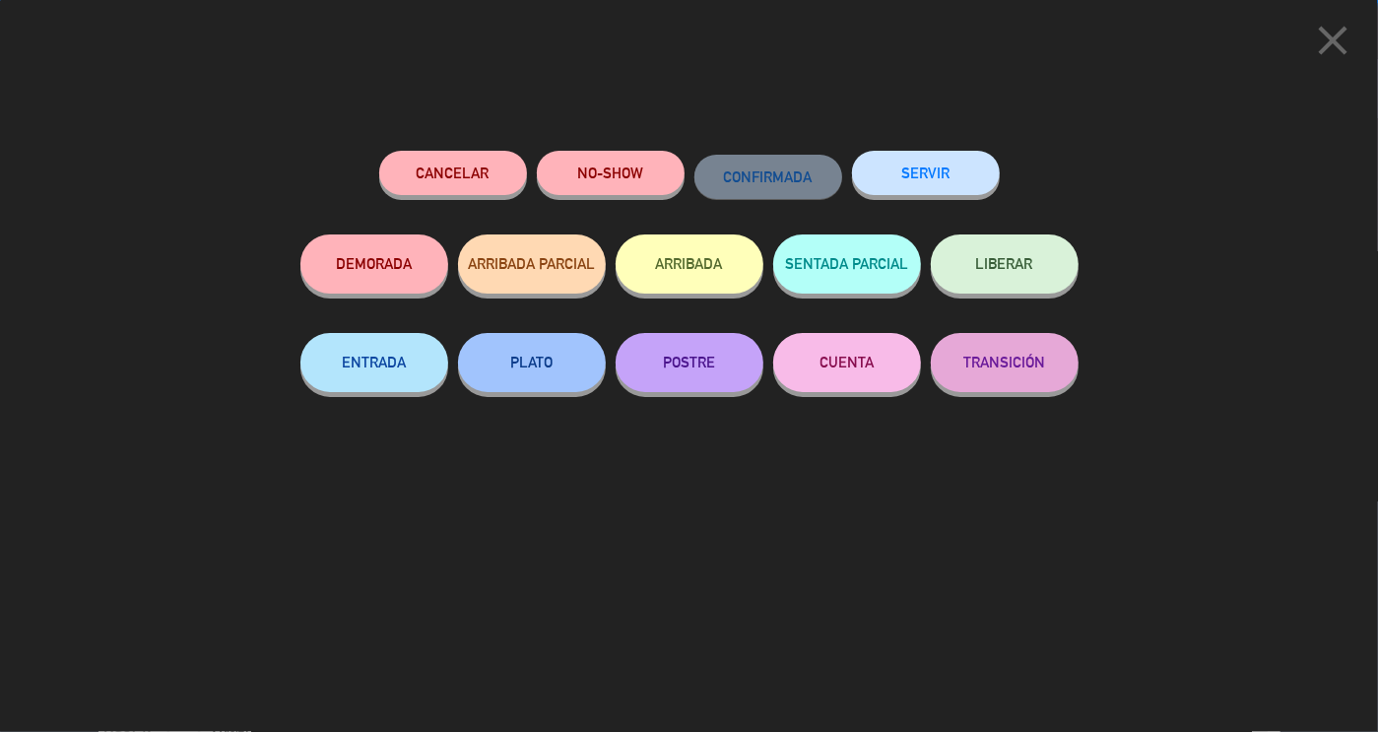
scroll to position [1283, 0]
click at [953, 179] on button "SERVIR" at bounding box center [926, 173] width 148 height 44
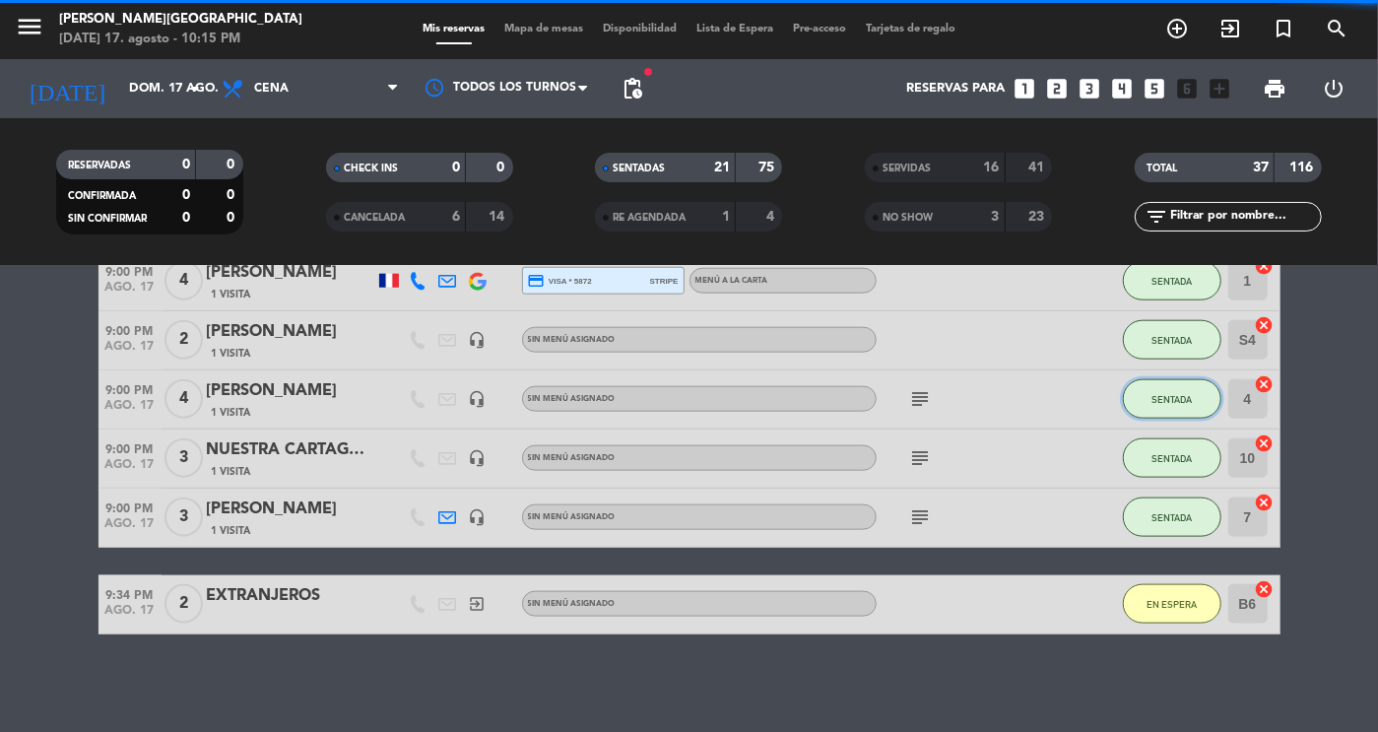
click at [1184, 402] on span "SENTADA" at bounding box center [1172, 399] width 40 height 11
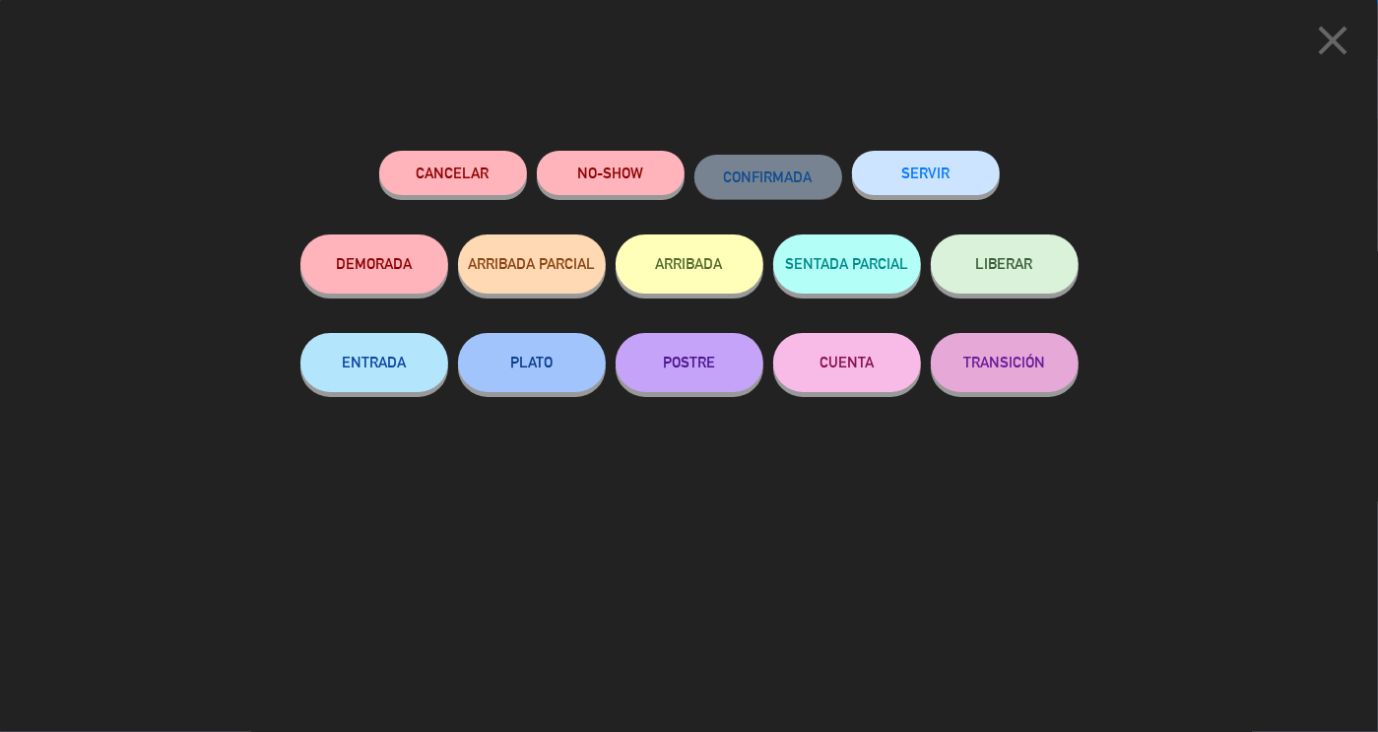
scroll to position [1224, 0]
click at [935, 156] on button "SERVIR" at bounding box center [926, 173] width 148 height 44
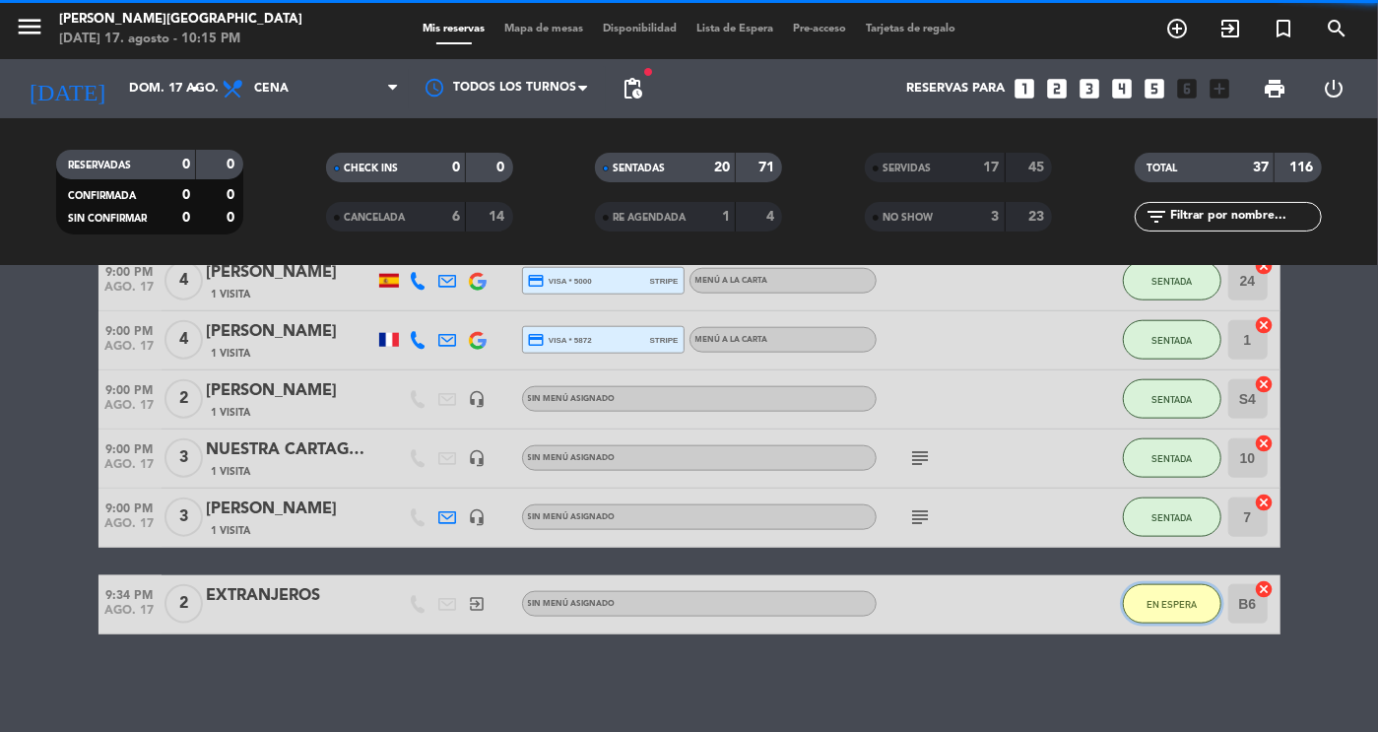
click at [1170, 605] on span "EN ESPERA" at bounding box center [1172, 604] width 50 height 11
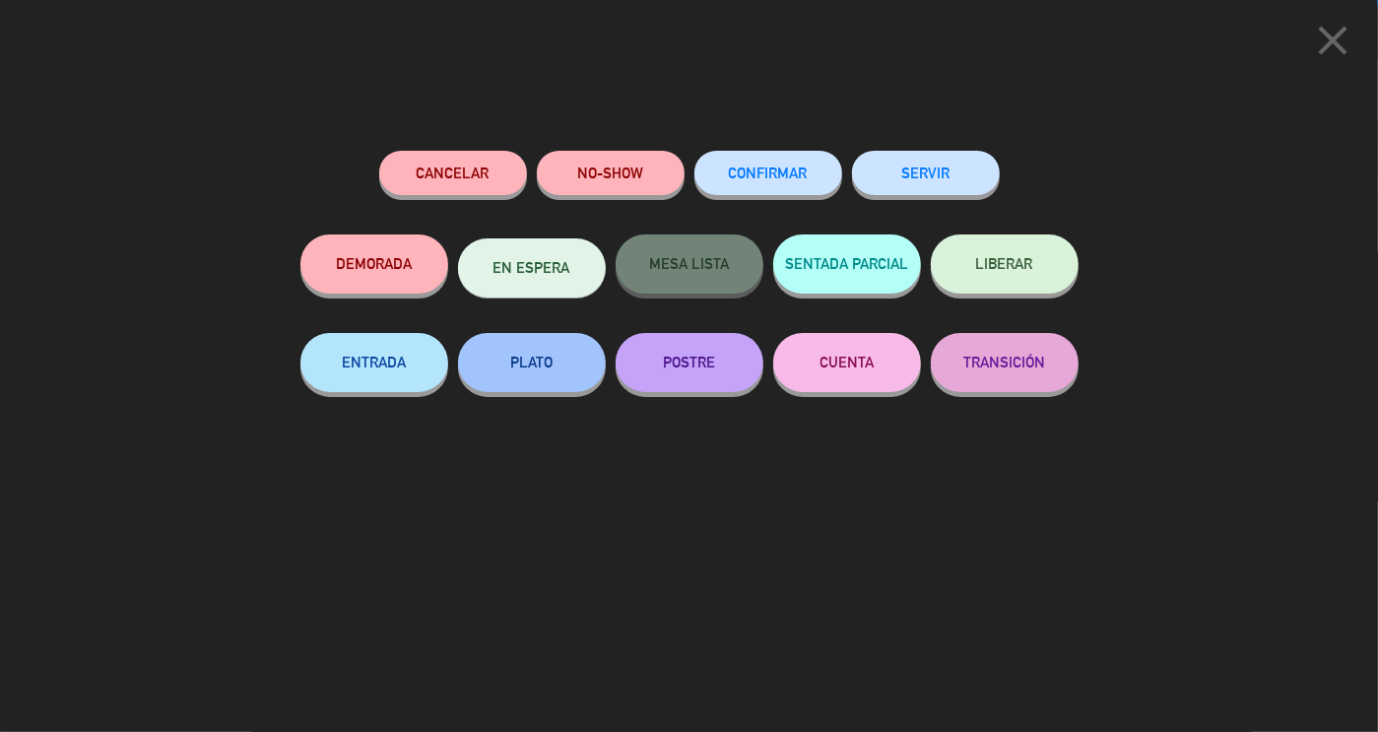
scroll to position [1283, 0]
click at [930, 175] on button "SERVIR" at bounding box center [926, 173] width 148 height 44
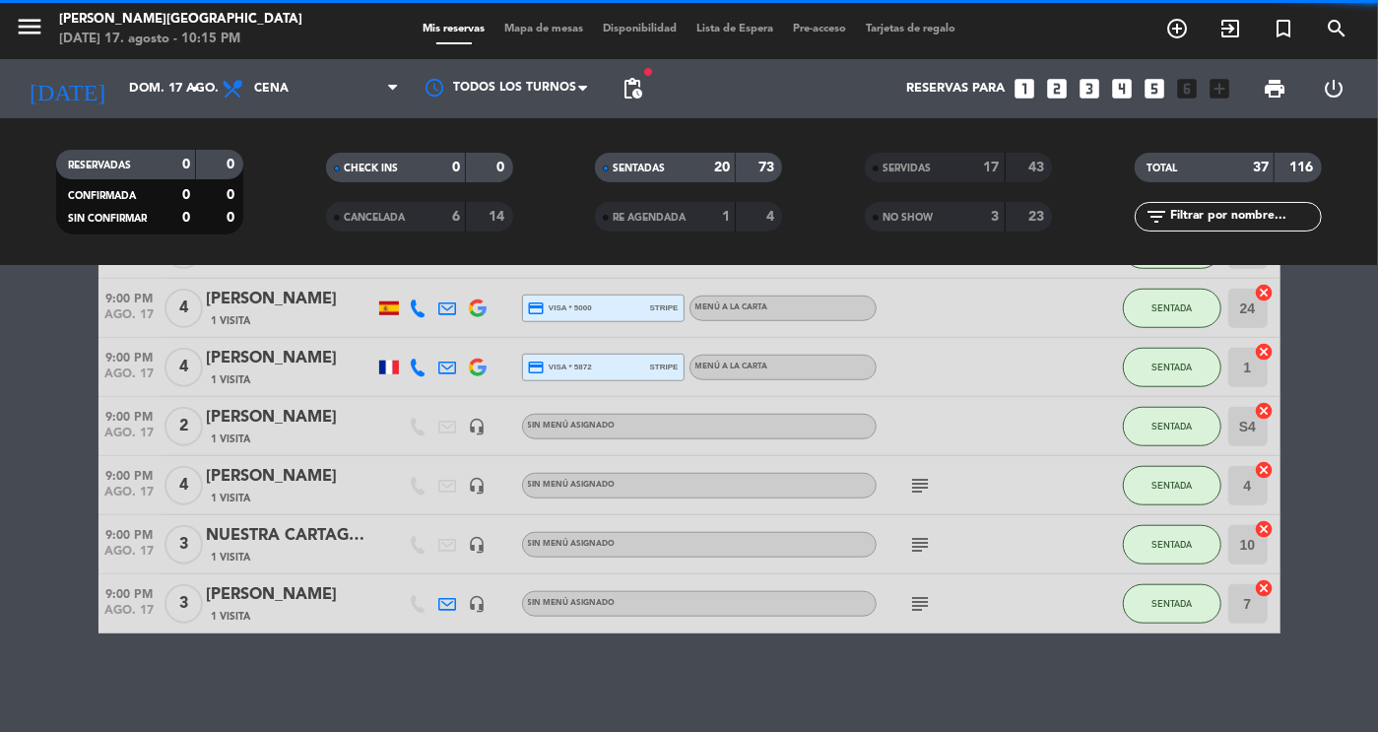
scroll to position [960, 0]
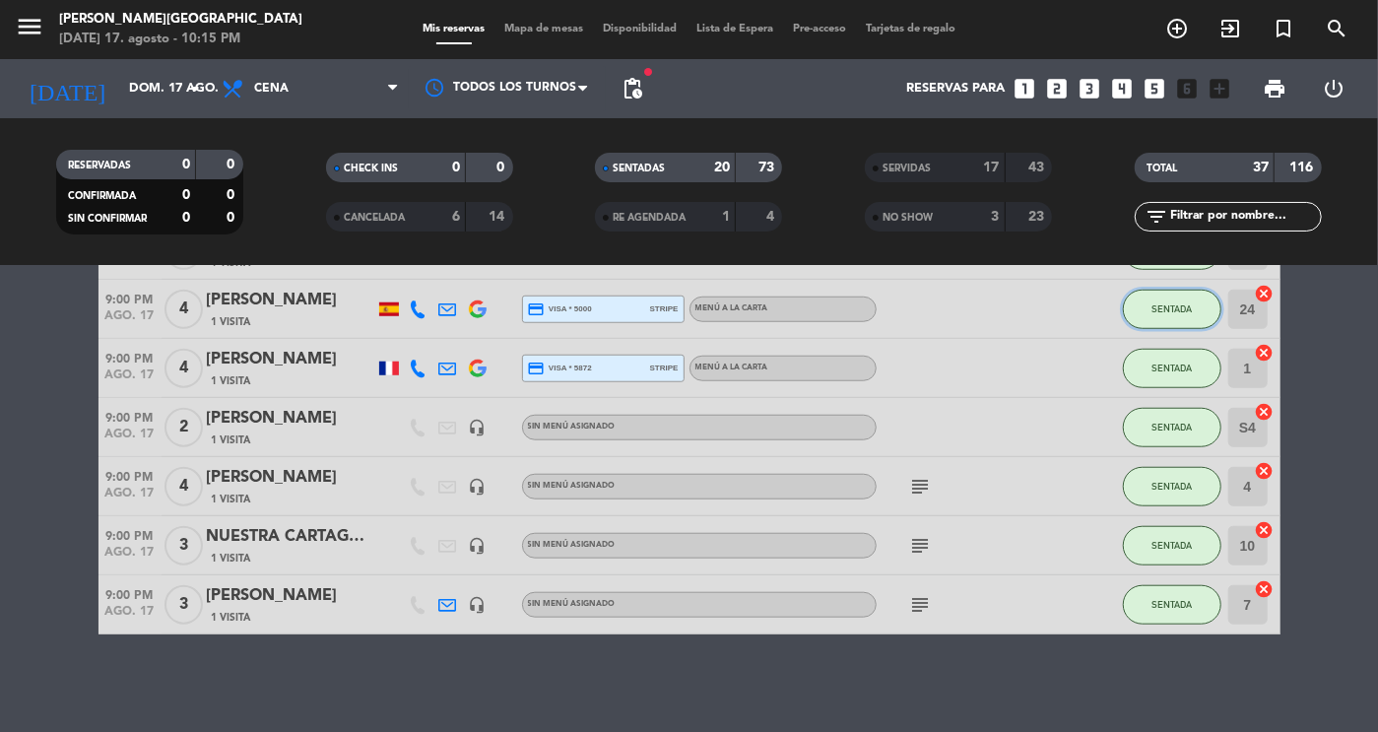
click at [1197, 303] on button "SENTADA" at bounding box center [1172, 309] width 99 height 39
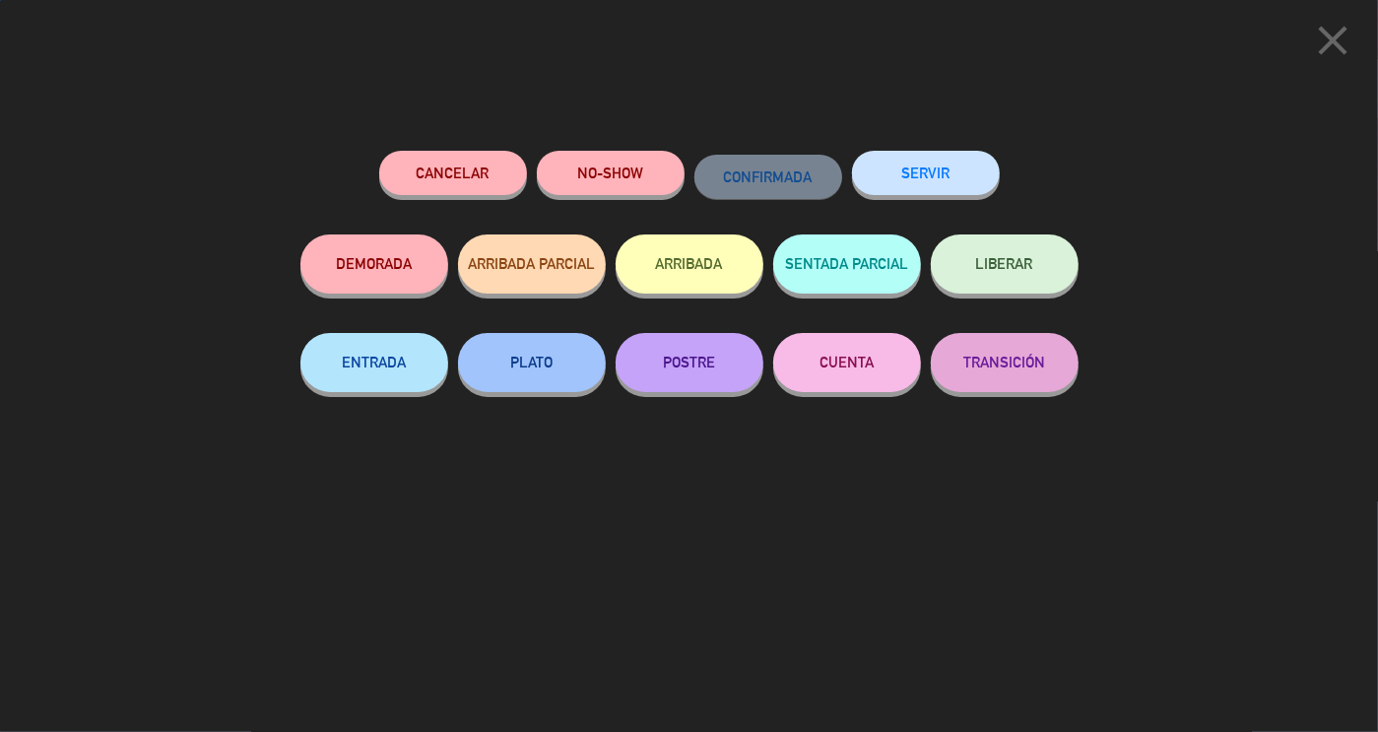
click at [952, 187] on button "SERVIR" at bounding box center [926, 173] width 148 height 44
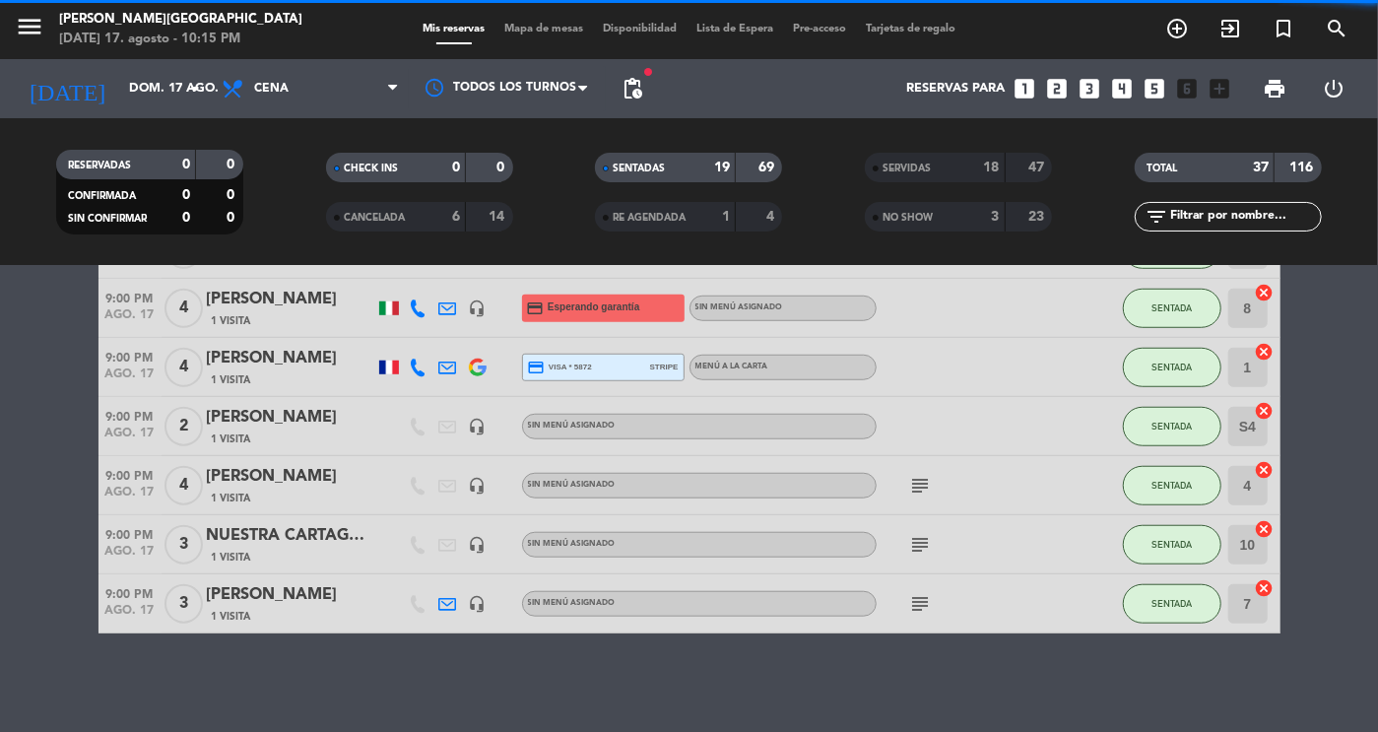
scroll to position [900, 0]
click at [1123, 351] on div "SENTADA" at bounding box center [1172, 368] width 99 height 58
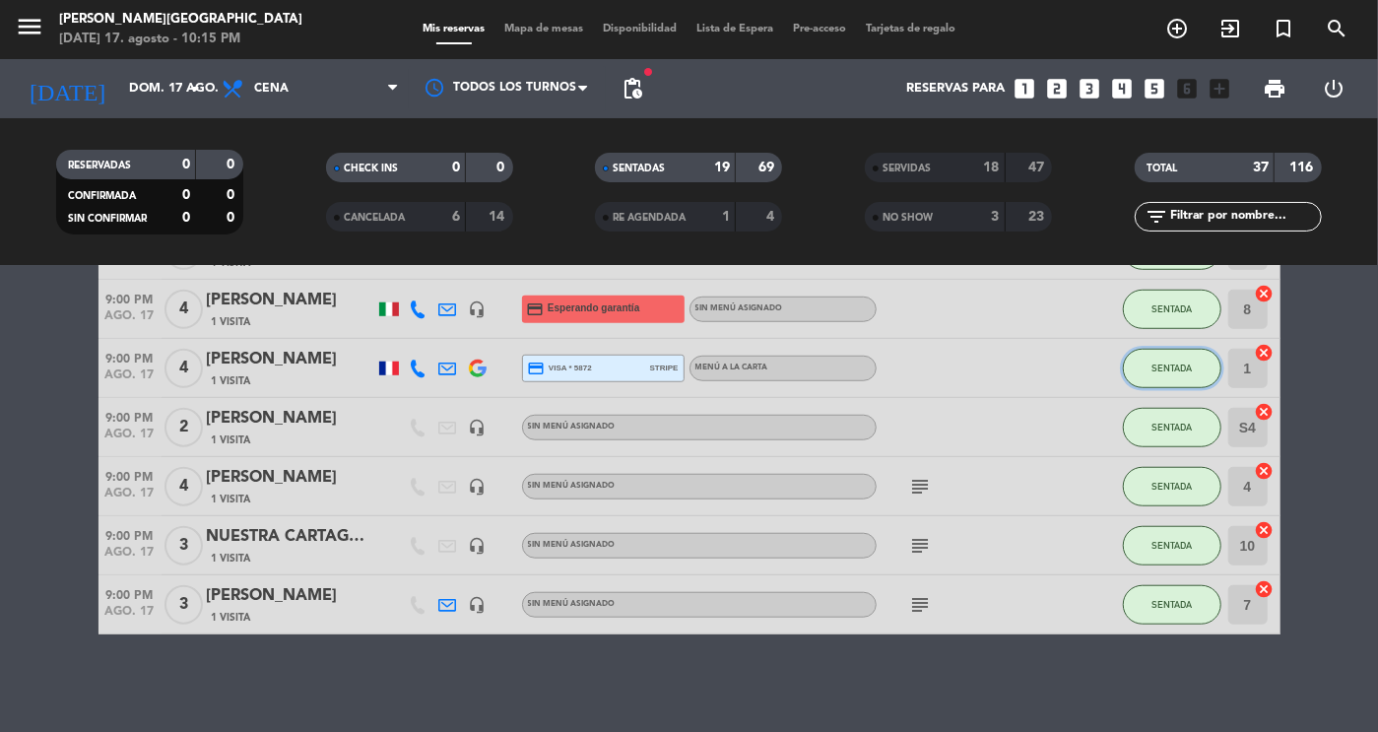
click at [1178, 371] on span "SENTADA" at bounding box center [1172, 368] width 40 height 11
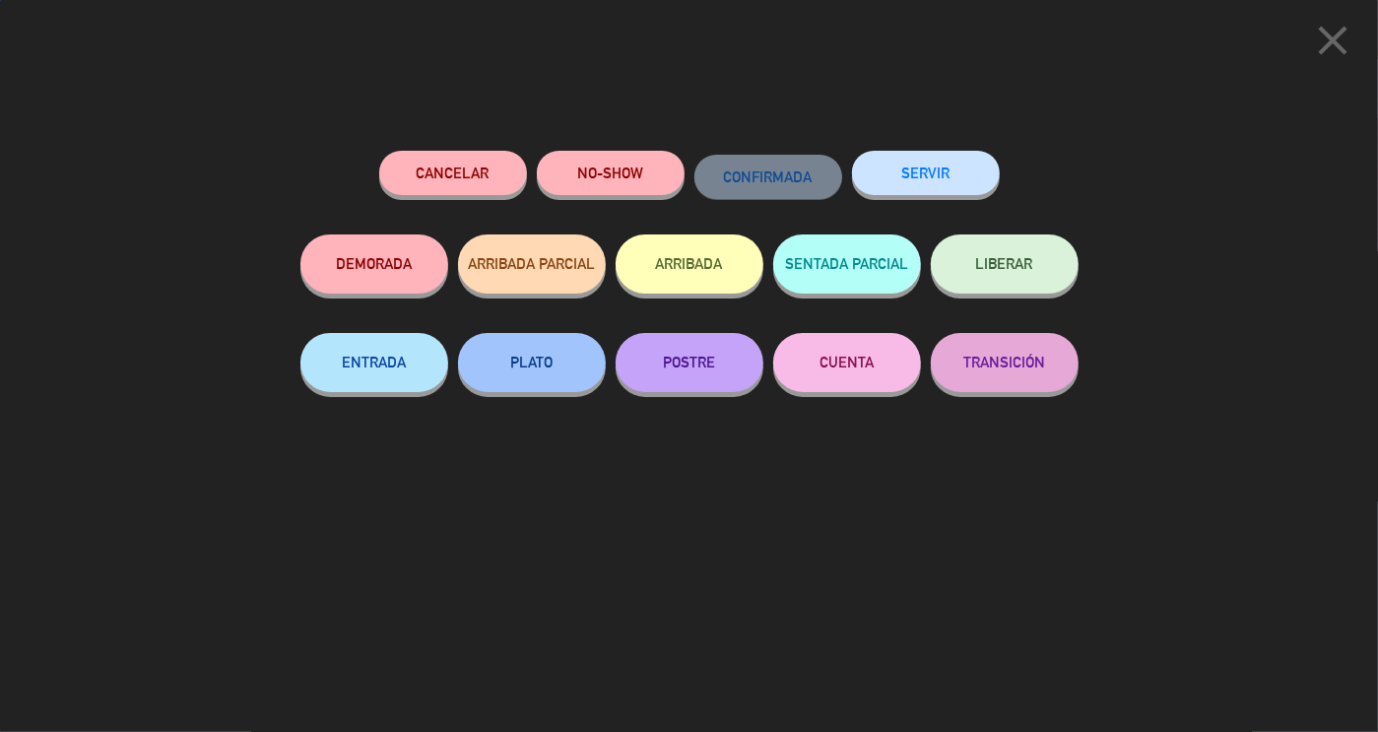
click at [943, 166] on button "SERVIR" at bounding box center [926, 173] width 148 height 44
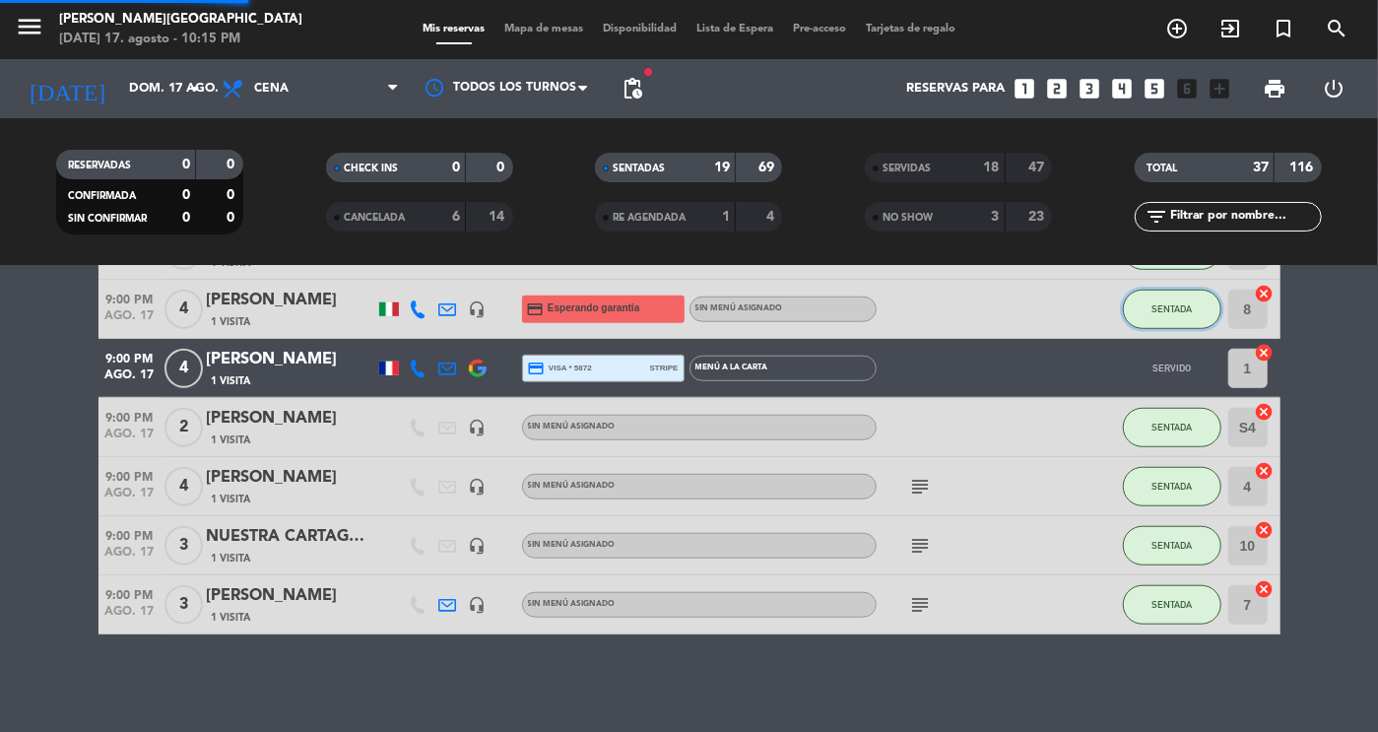
click at [1181, 317] on button "SENTADA" at bounding box center [1172, 309] width 99 height 39
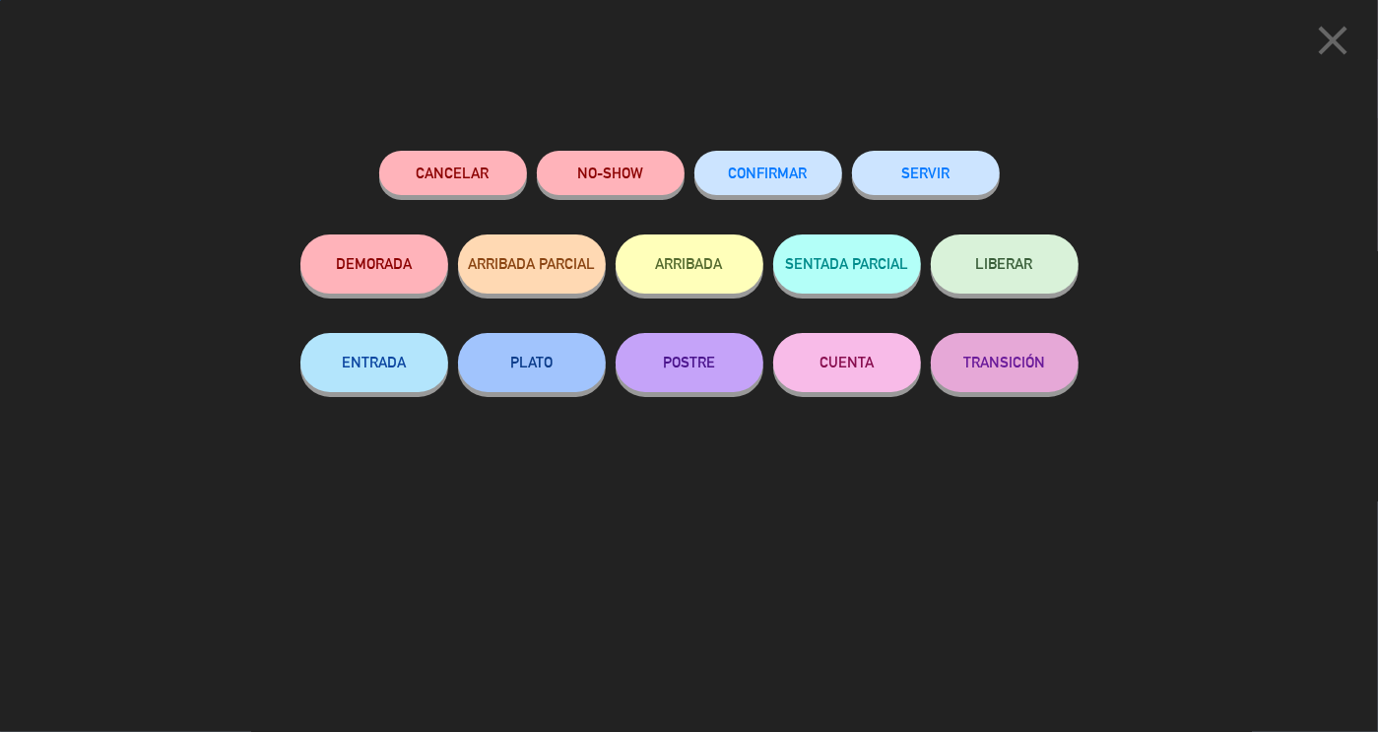
scroll to position [841, 0]
click at [950, 175] on button "SERVIR" at bounding box center [926, 173] width 148 height 44
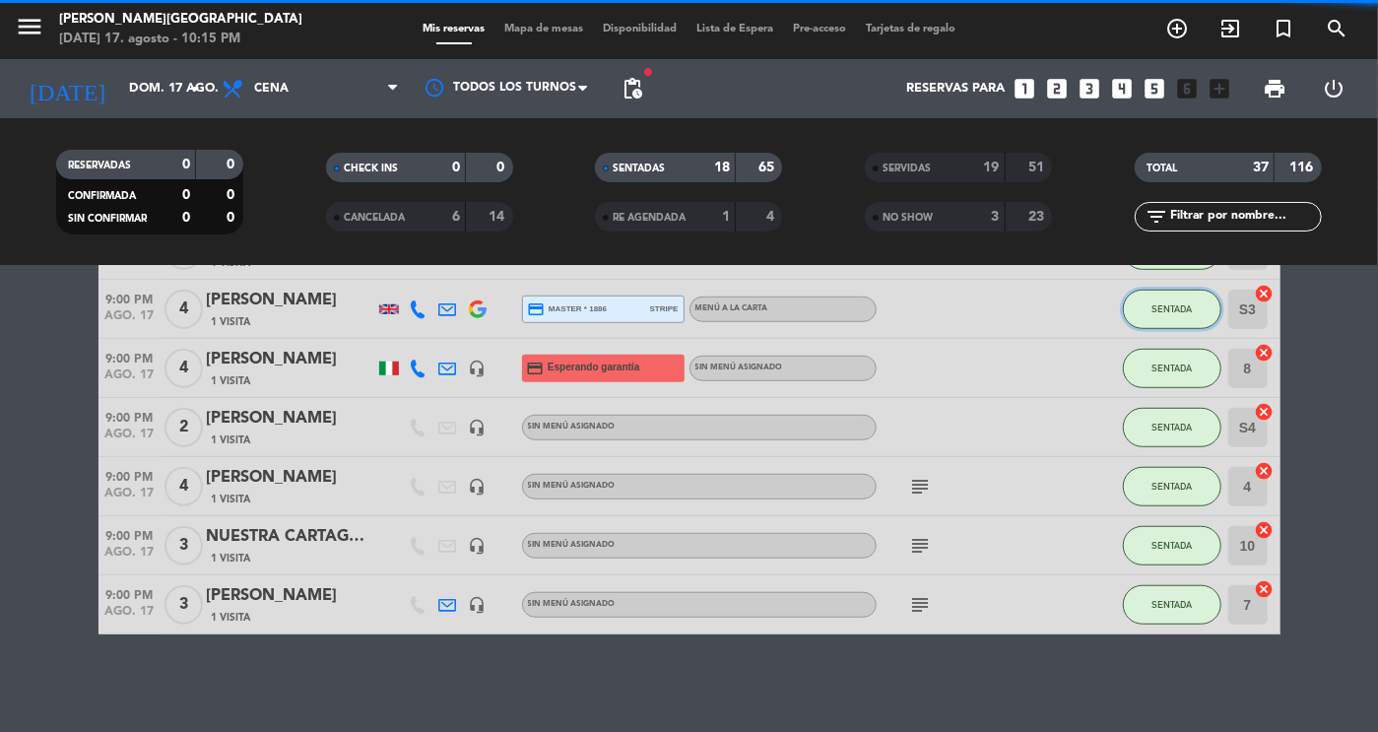
click at [1184, 321] on button "SENTADA" at bounding box center [1172, 309] width 99 height 39
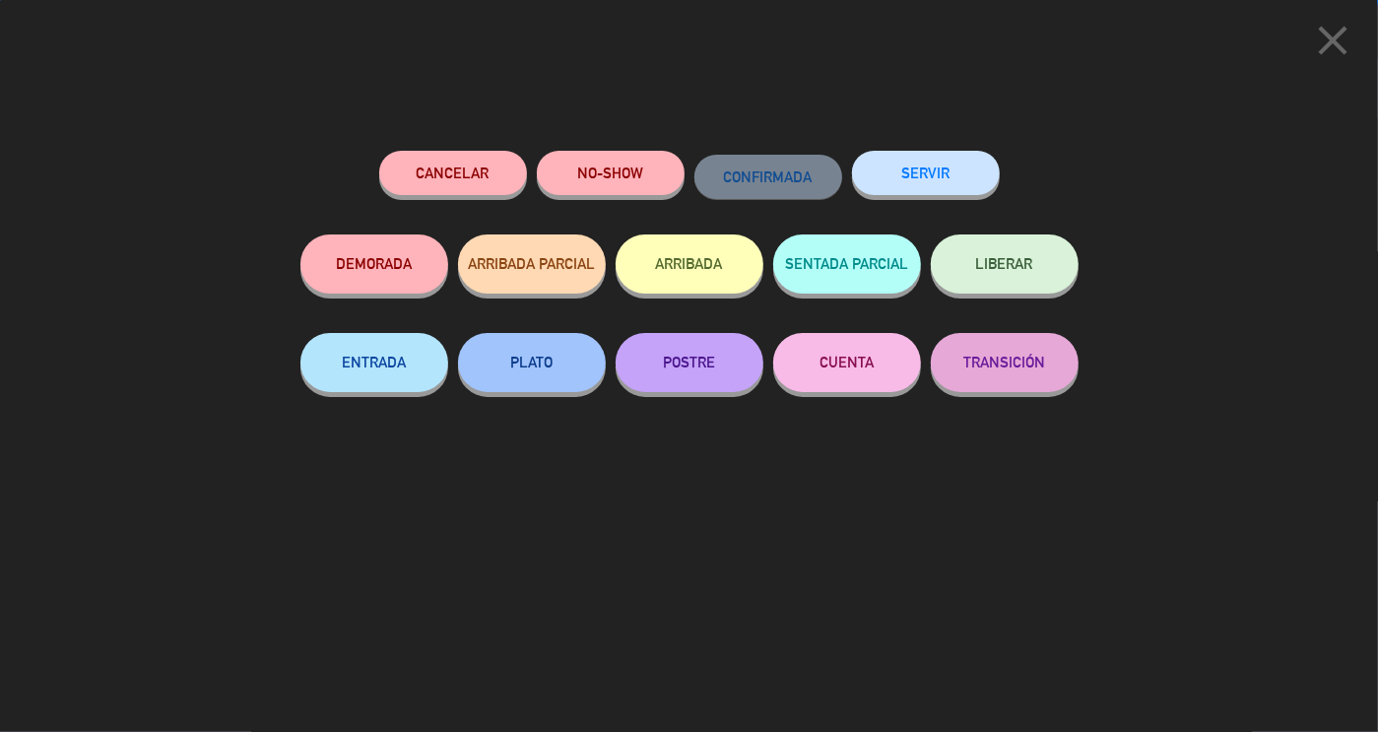
scroll to position [782, 0]
click at [952, 162] on button "SERVIR" at bounding box center [926, 173] width 148 height 44
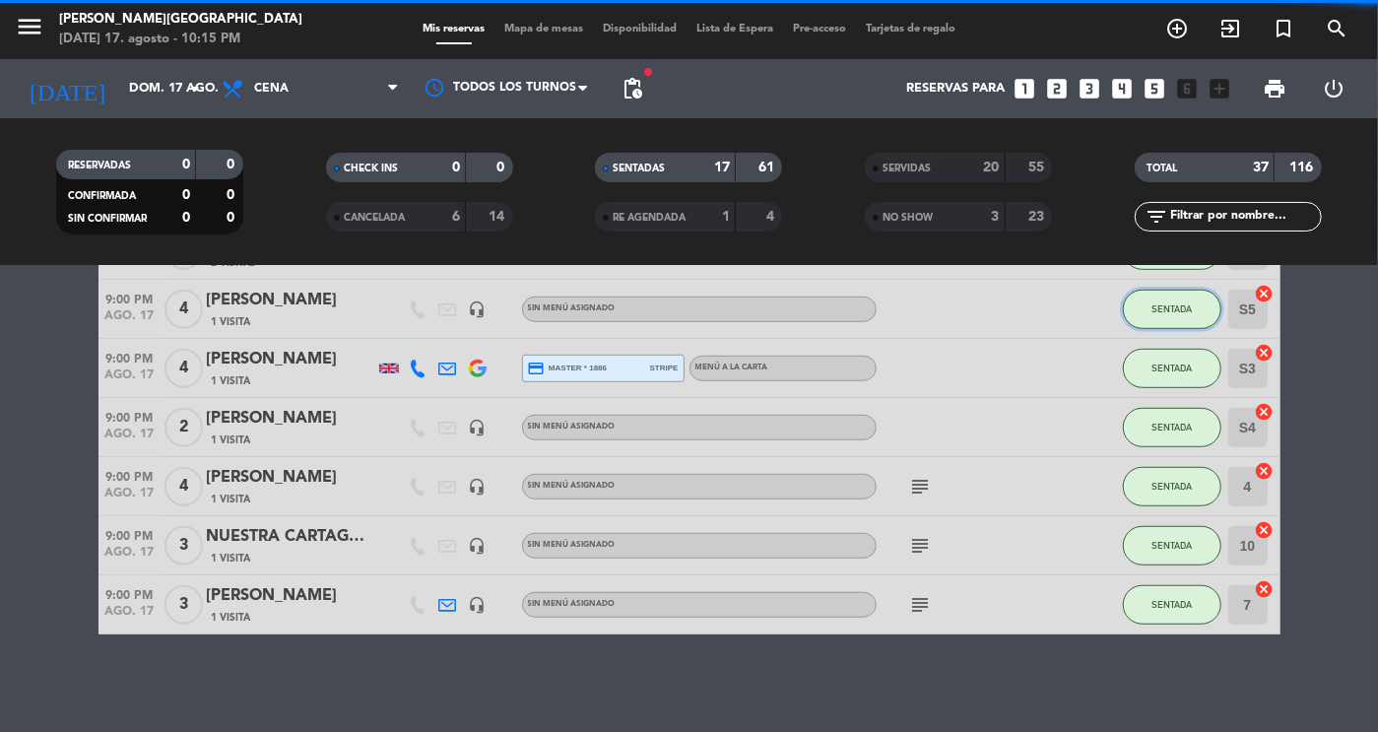
click at [1176, 308] on span "SENTADA" at bounding box center [1172, 308] width 40 height 11
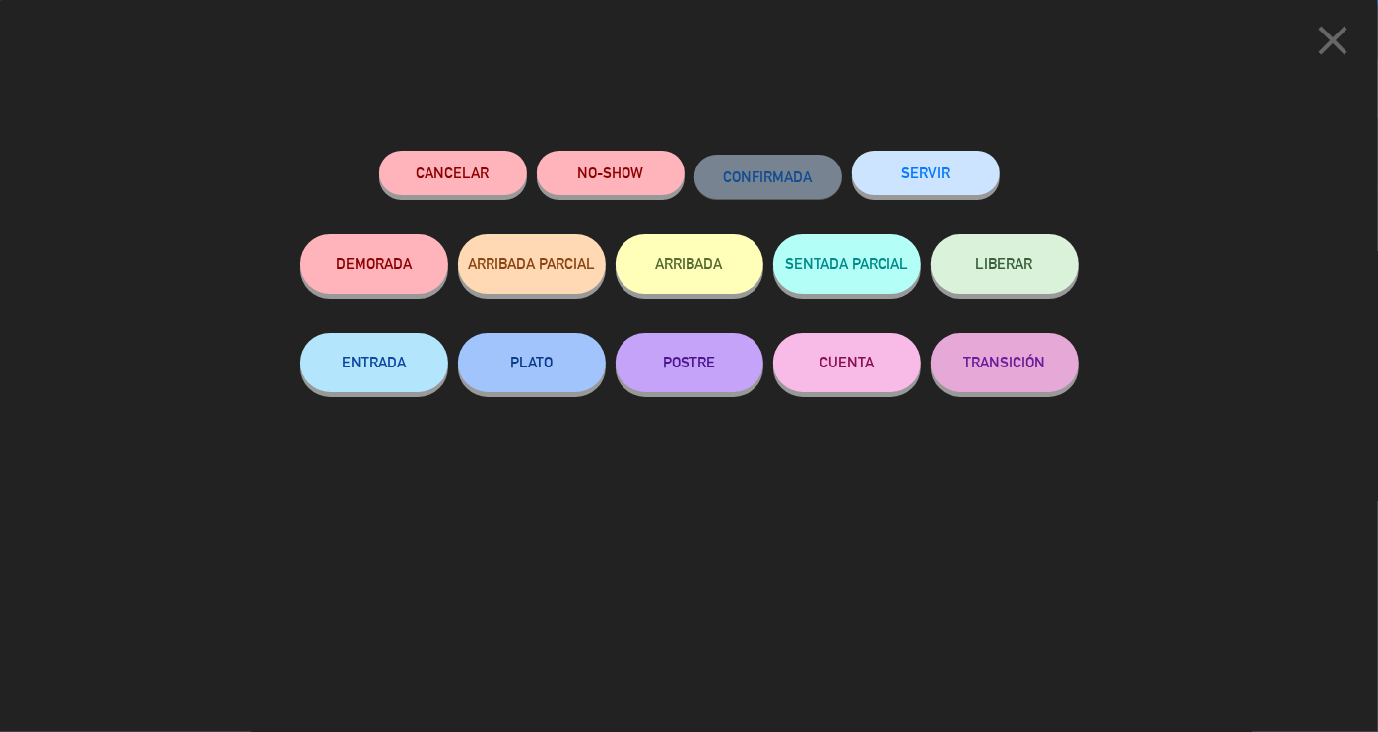
scroll to position [723, 0]
click at [928, 173] on button "SERVIR" at bounding box center [926, 173] width 148 height 44
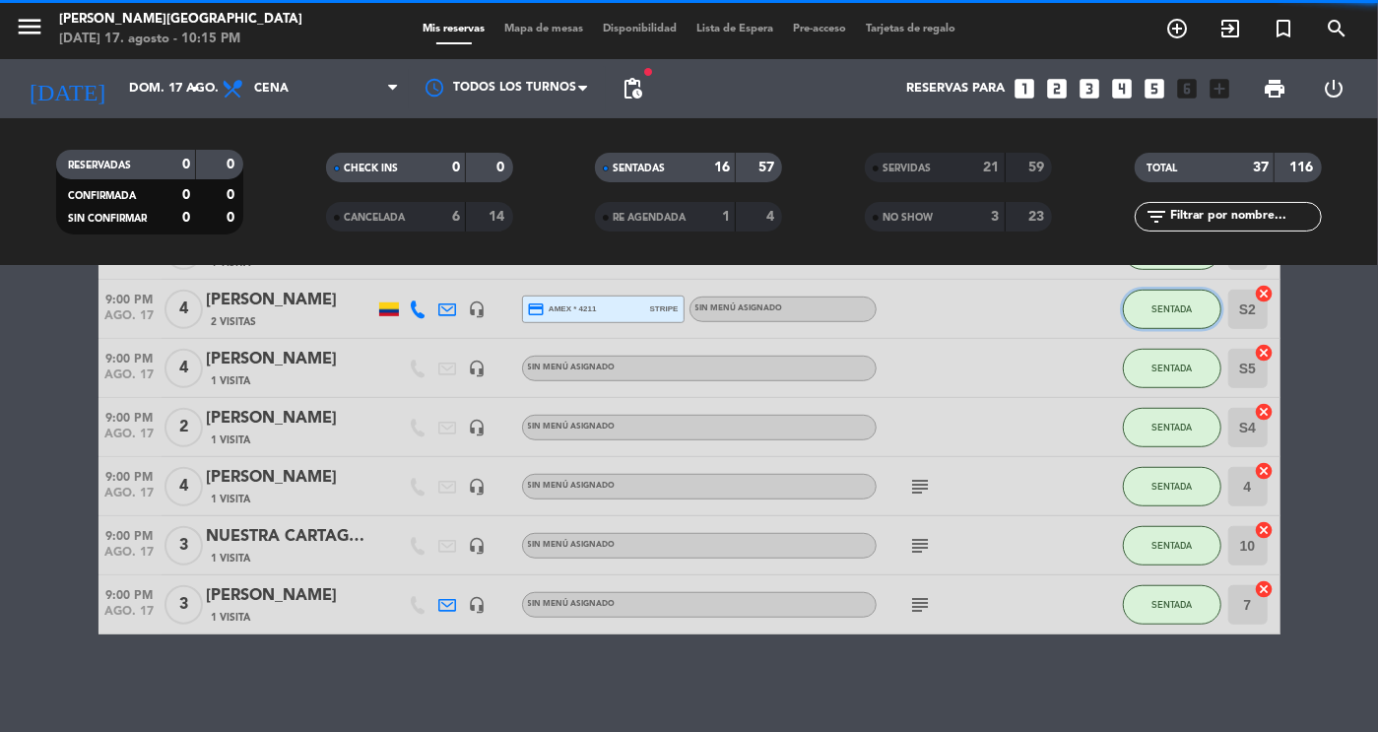
click at [1188, 311] on span "SENTADA" at bounding box center [1172, 308] width 40 height 11
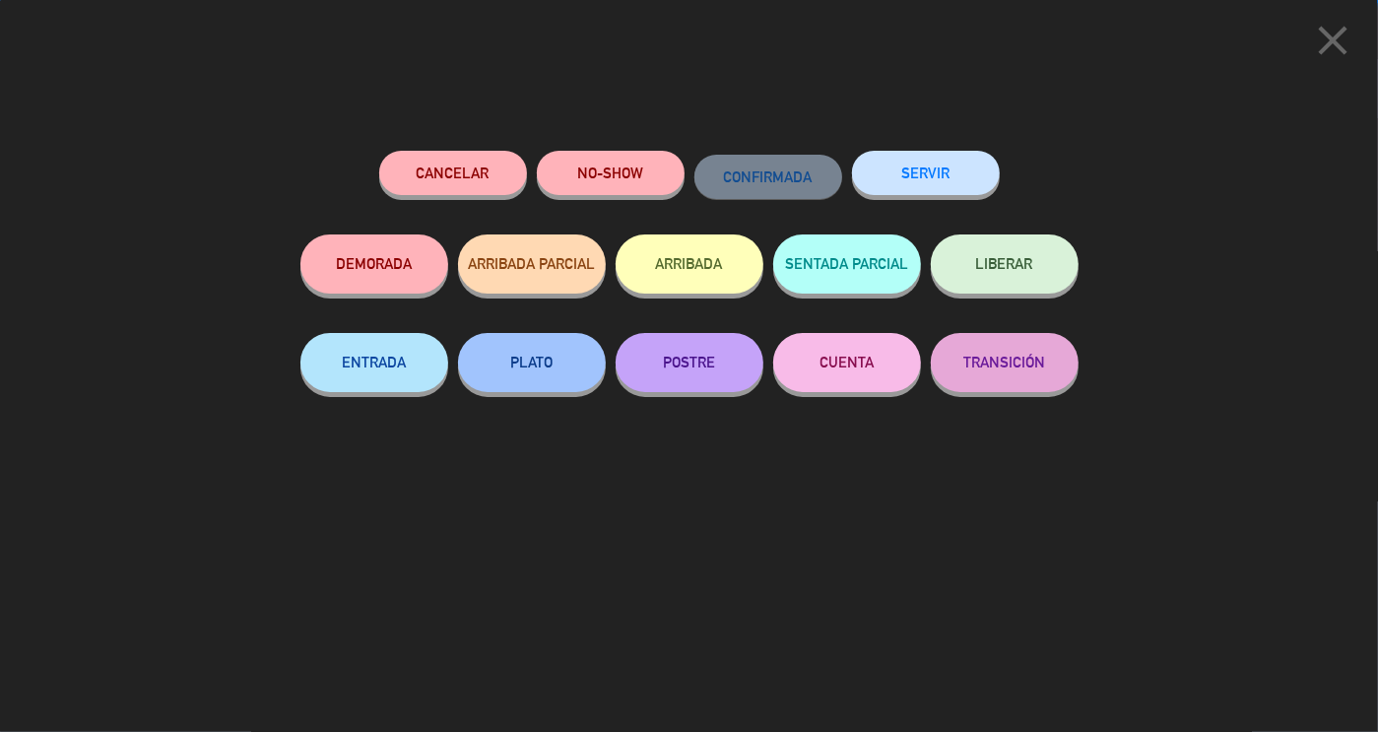
scroll to position [664, 0]
click at [946, 154] on button "SERVIR" at bounding box center [926, 173] width 148 height 44
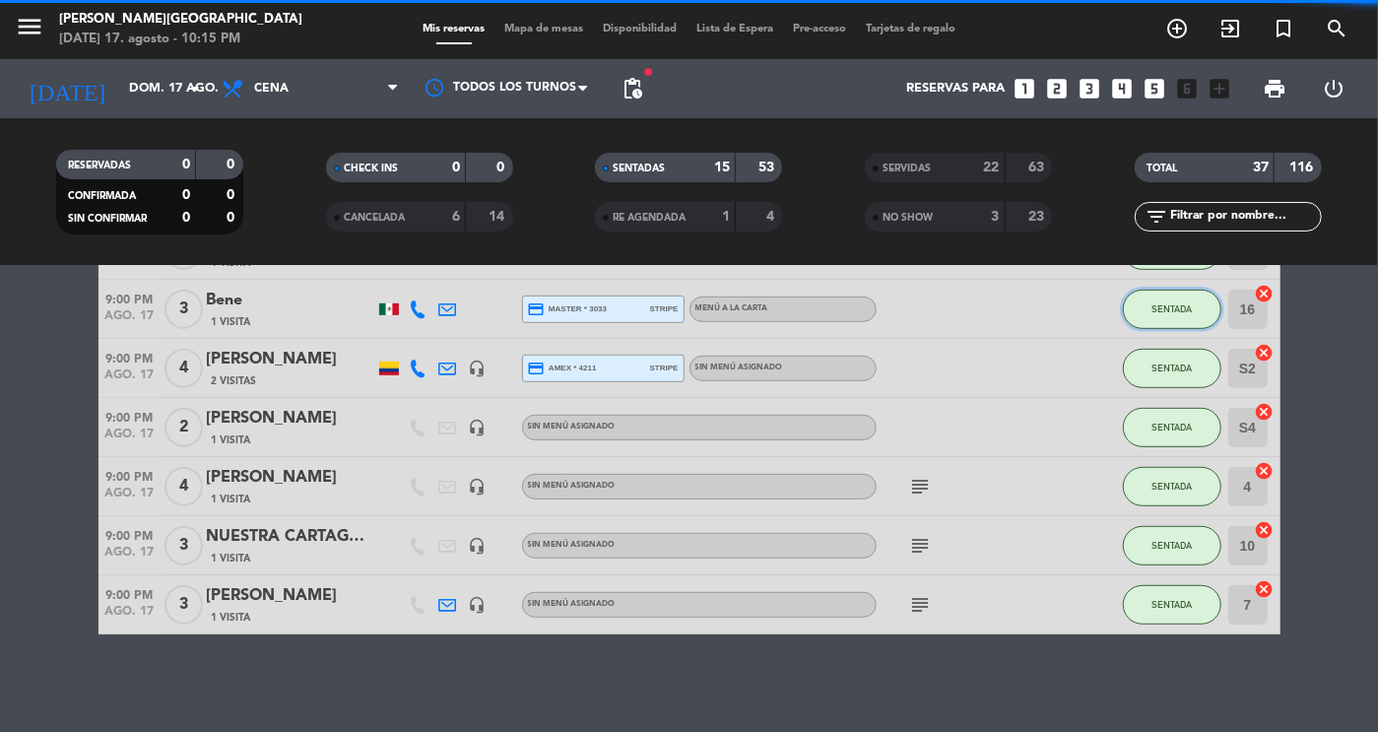
click at [1167, 307] on span "SENTADA" at bounding box center [1172, 308] width 40 height 11
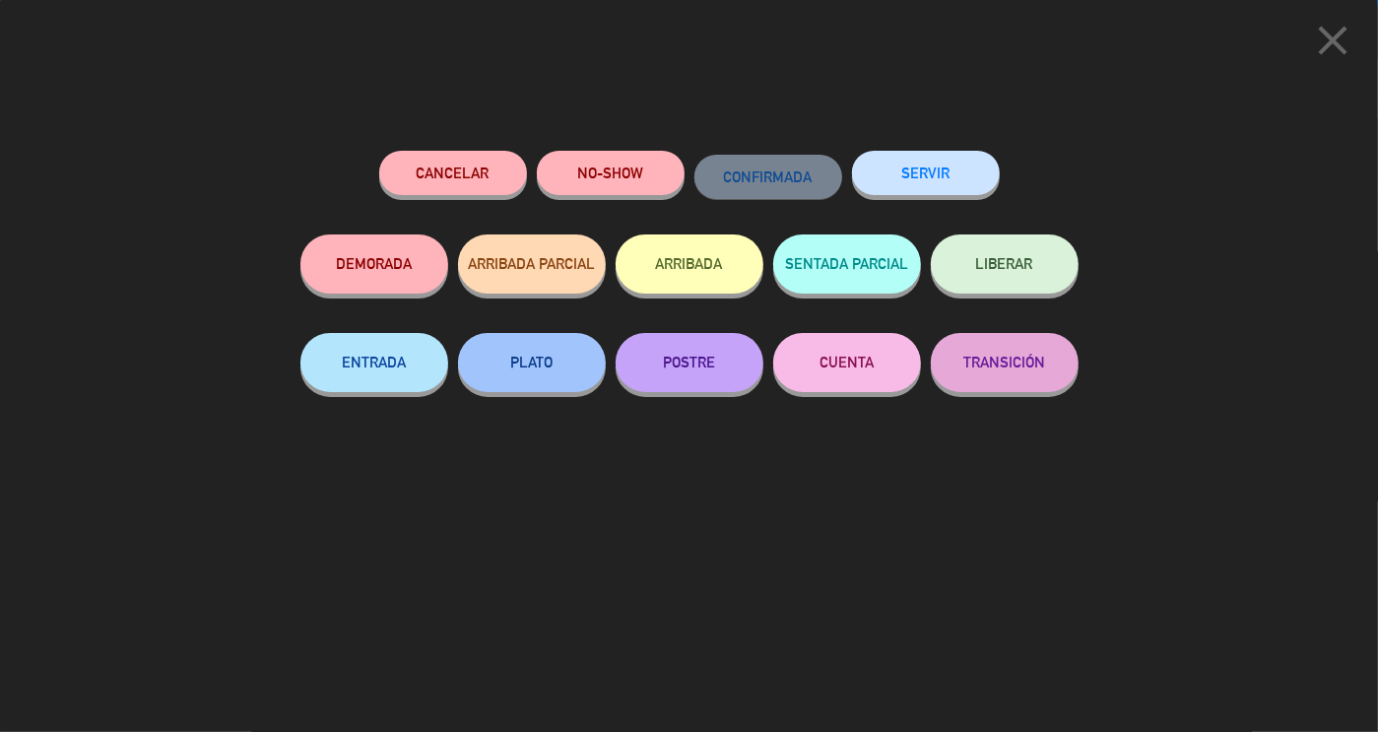
click at [929, 168] on button "SERVIR" at bounding box center [926, 173] width 148 height 44
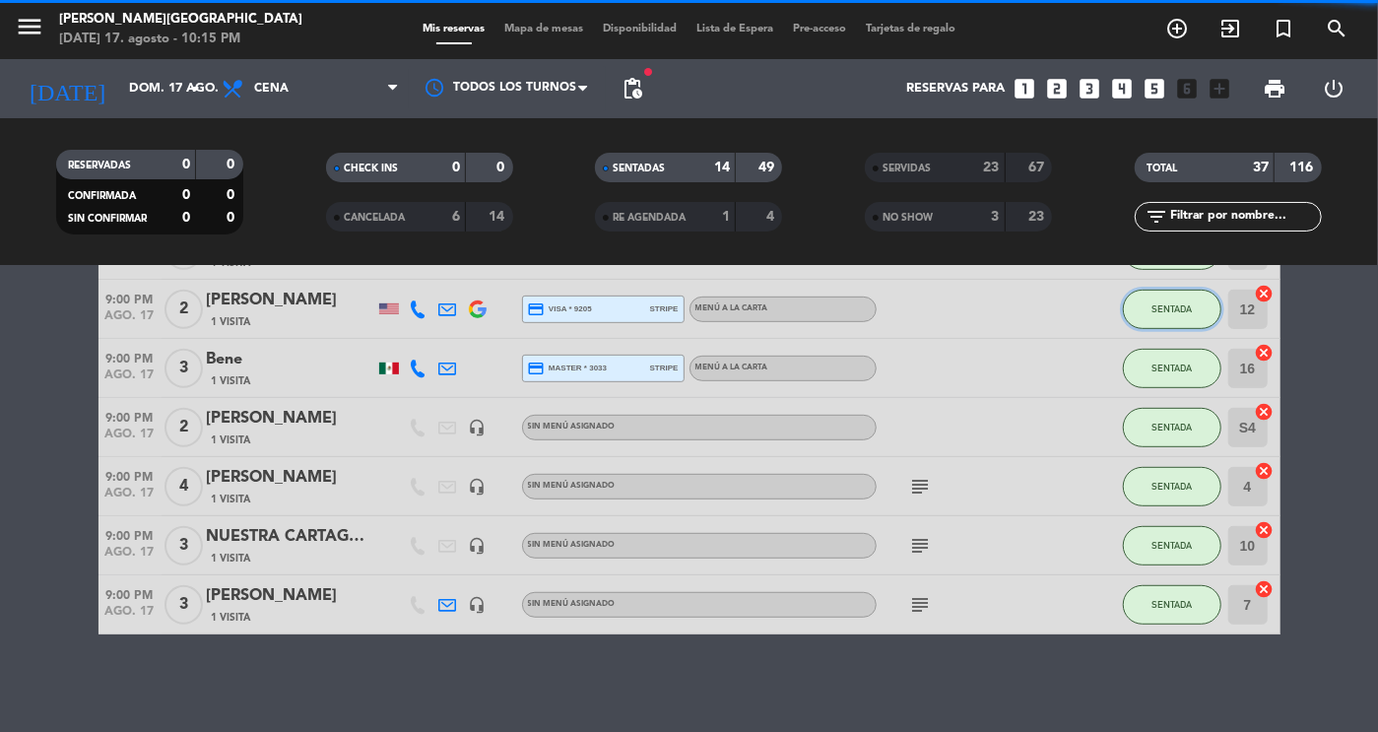
click at [1188, 320] on button "SENTADA" at bounding box center [1172, 309] width 99 height 39
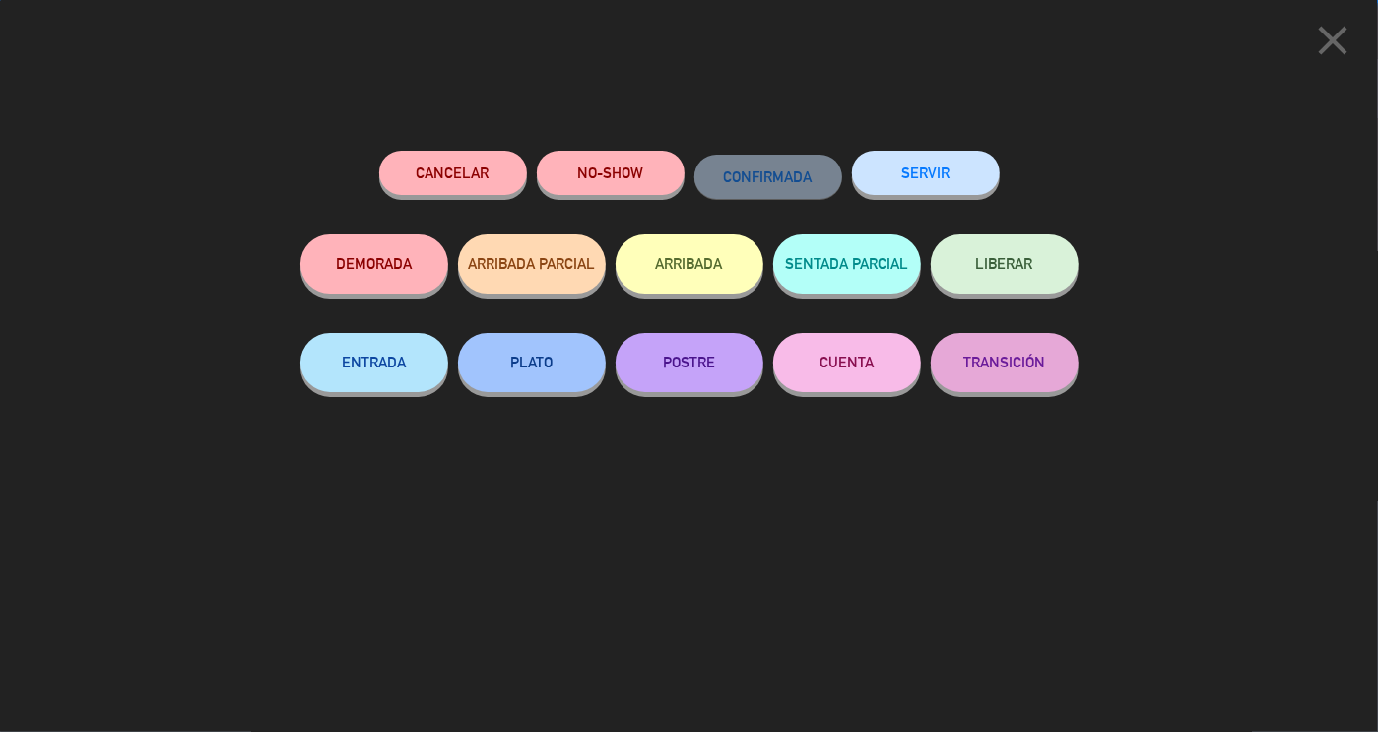
scroll to position [546, 0]
click at [934, 169] on button "SERVIR" at bounding box center [926, 173] width 148 height 44
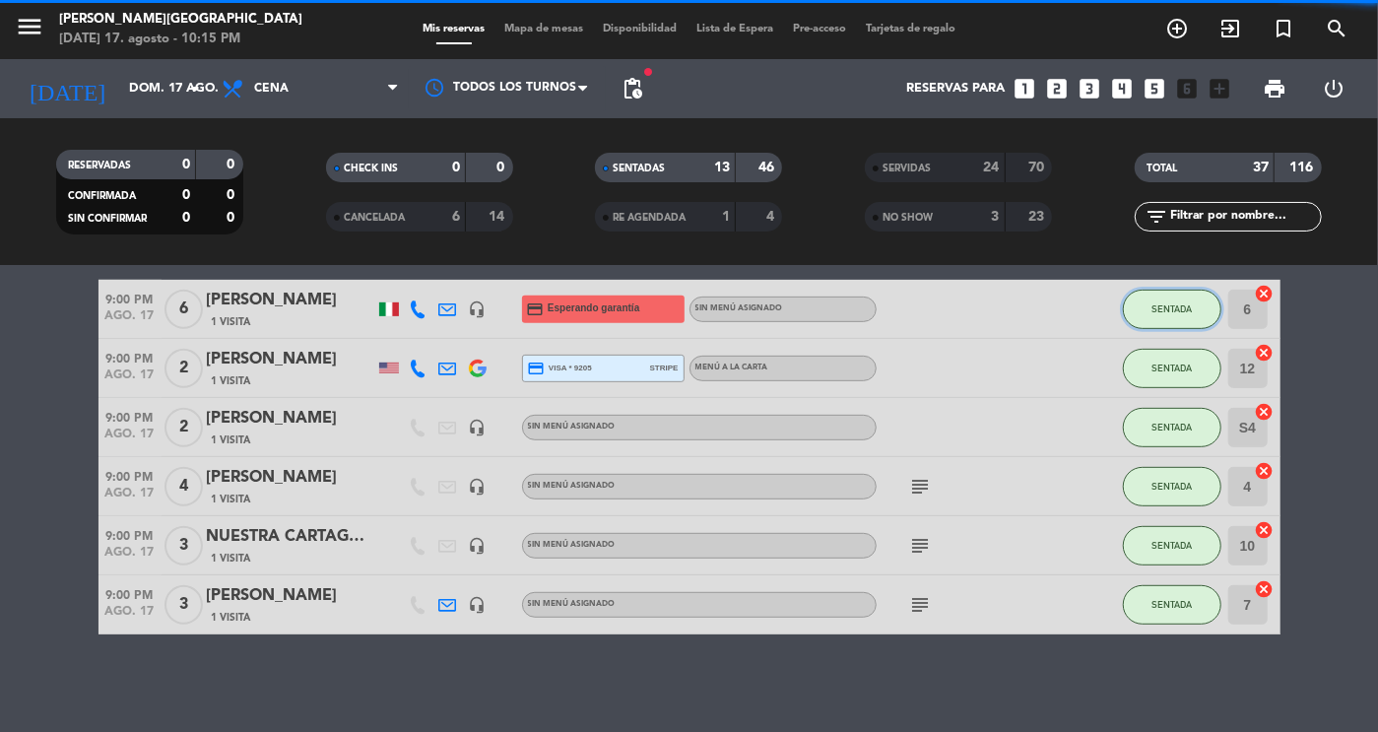
click at [1182, 319] on button "SENTADA" at bounding box center [1172, 309] width 99 height 39
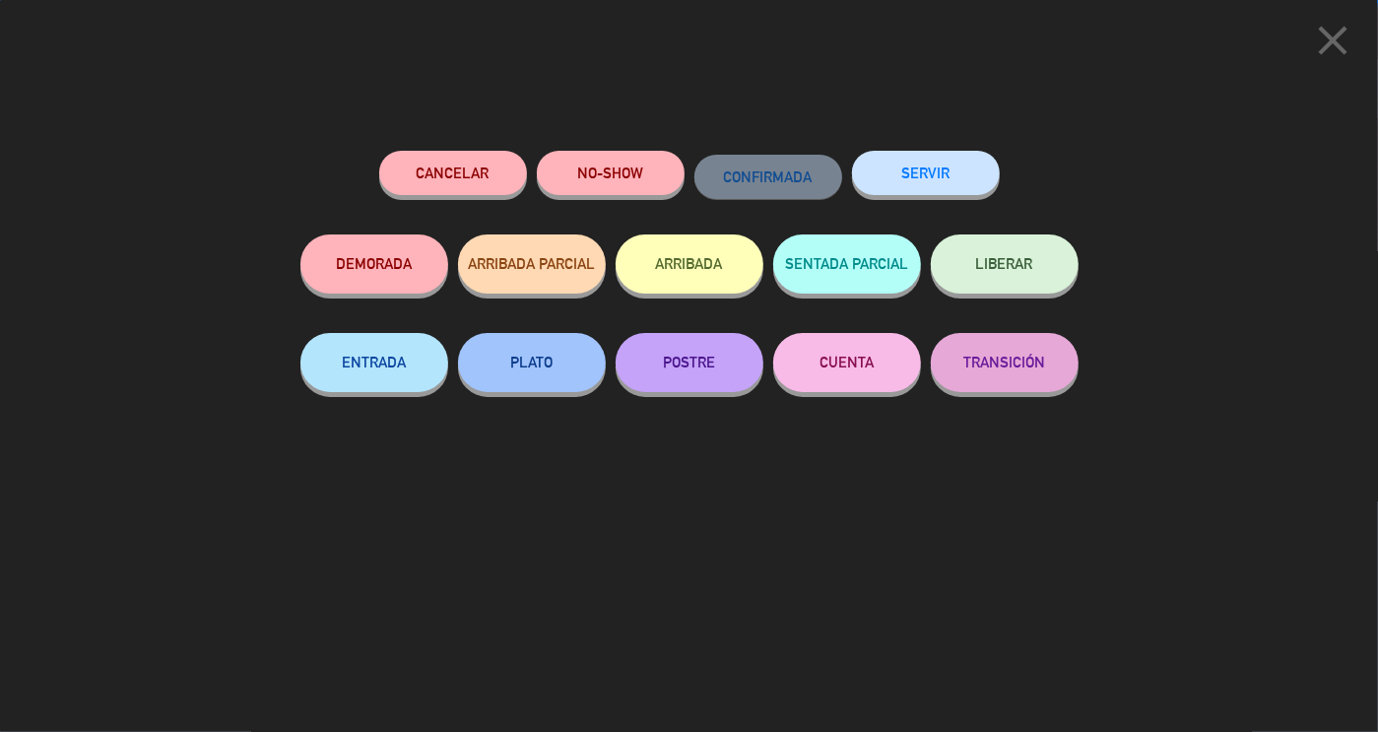
click at [963, 167] on button "SERVIR" at bounding box center [926, 173] width 148 height 44
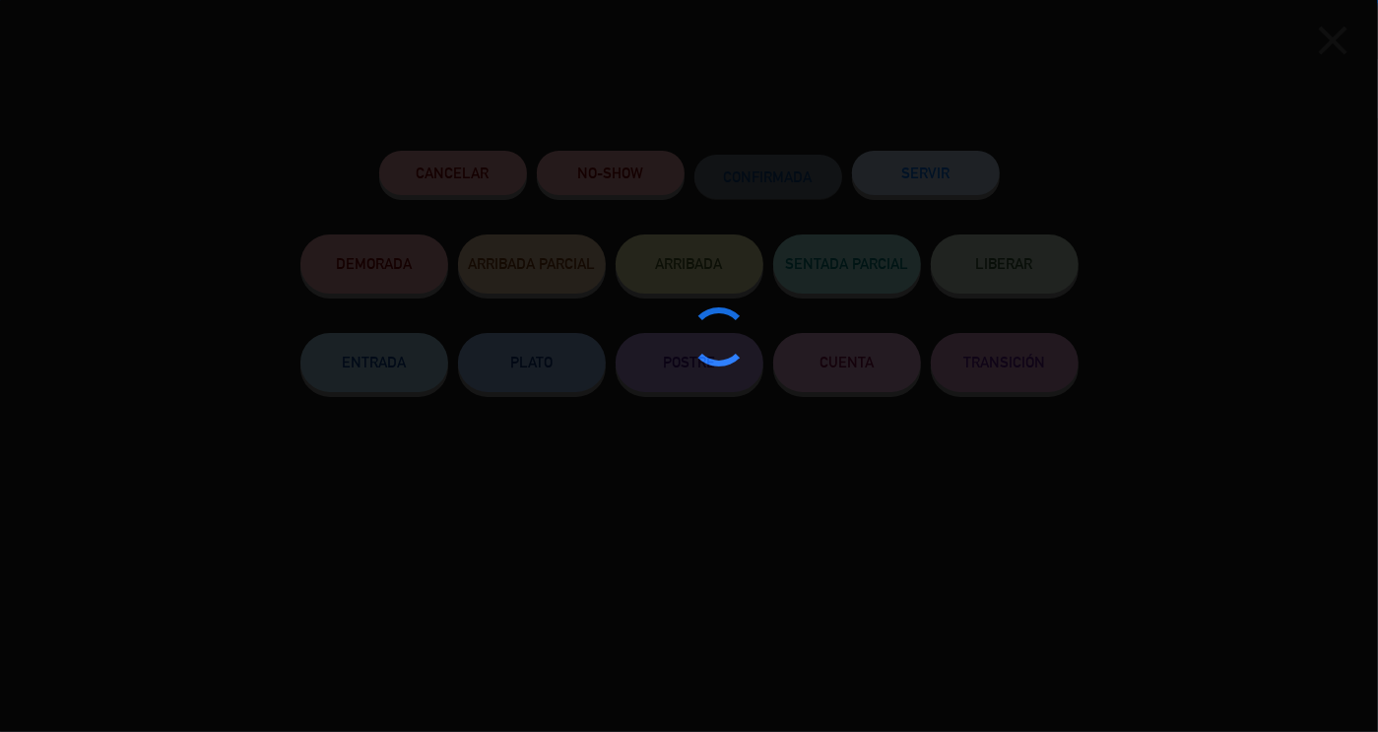
scroll to position [487, 0]
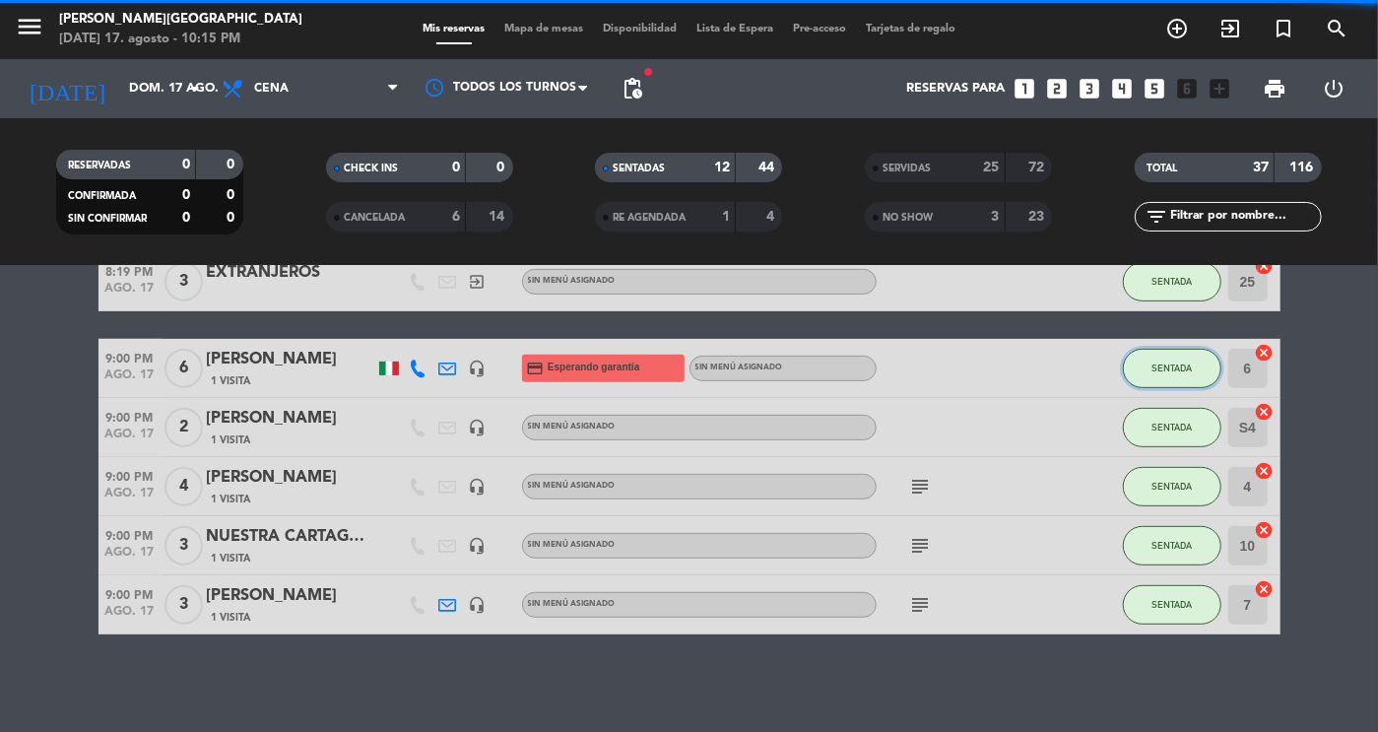
click at [1176, 368] on span "SENTADA" at bounding box center [1172, 368] width 40 height 11
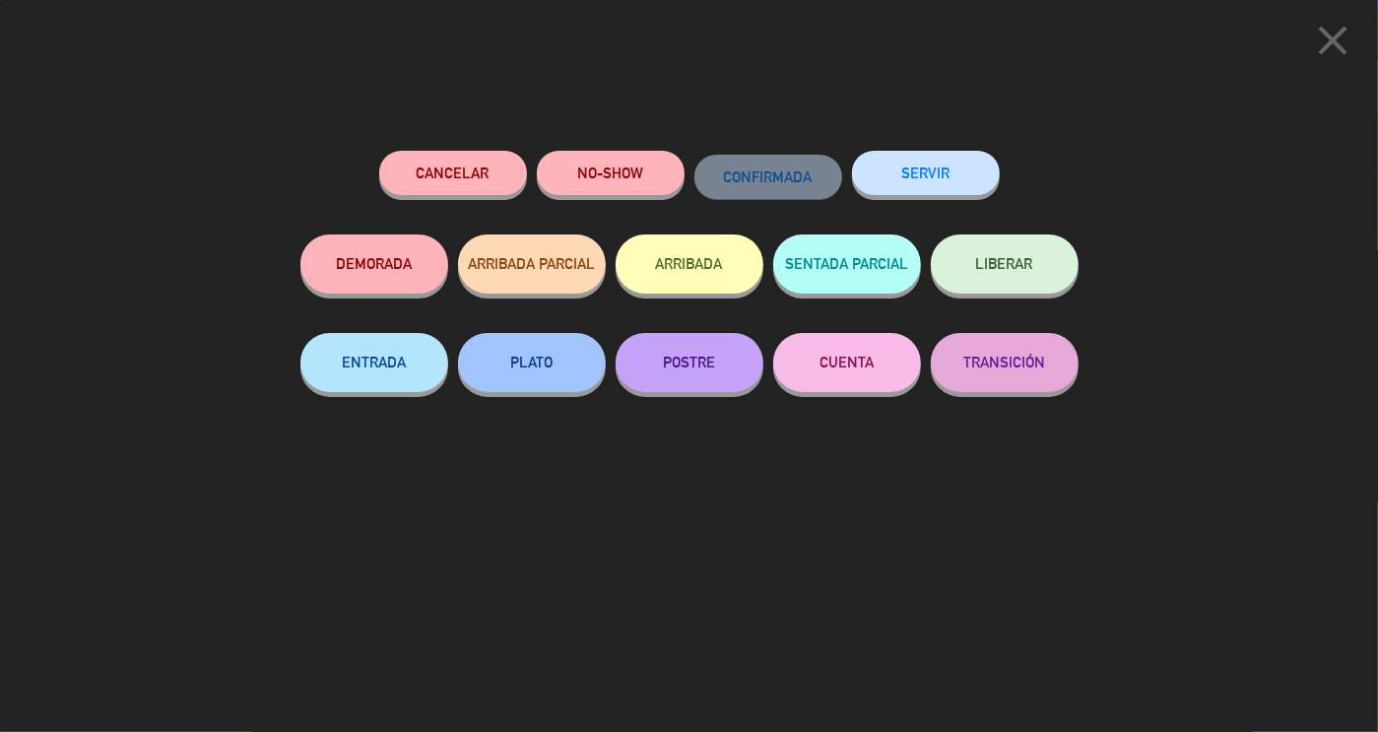
click at [954, 170] on button "SERVIR" at bounding box center [926, 173] width 148 height 44
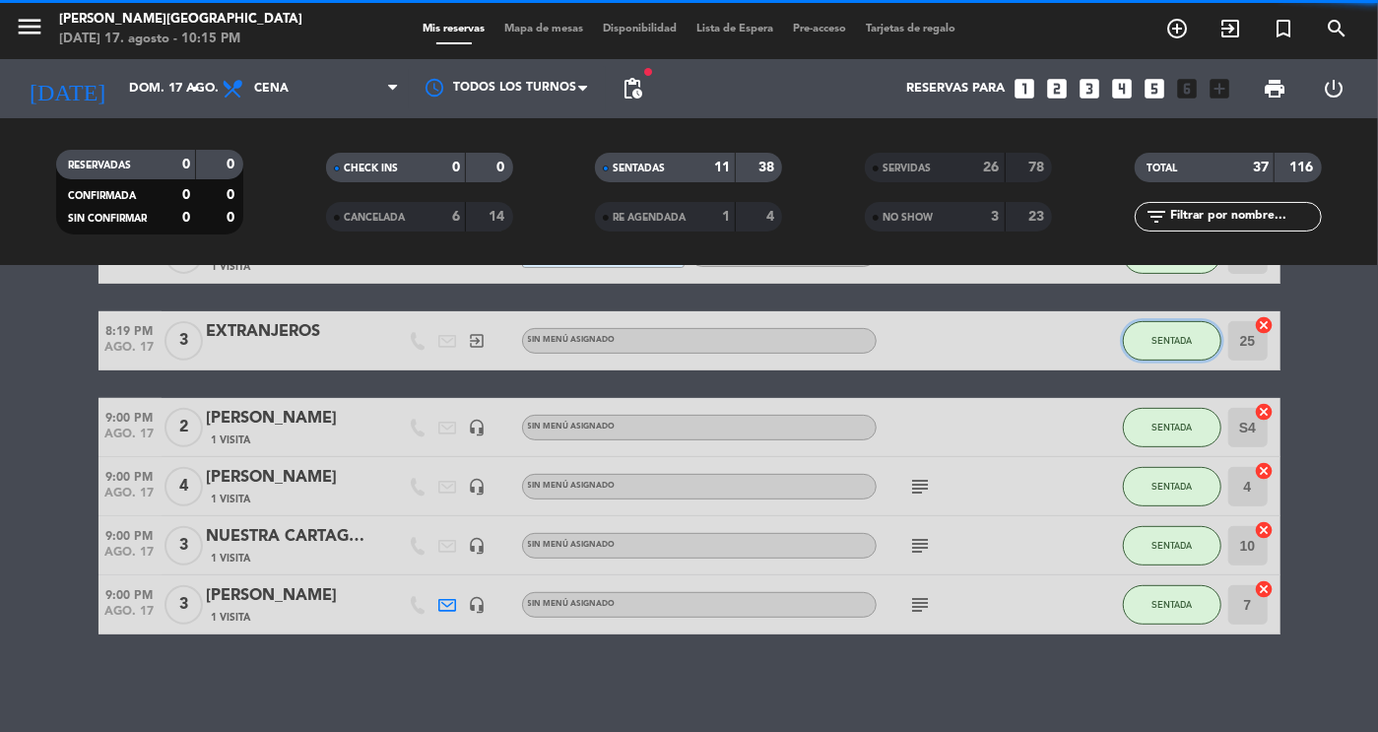
click at [1194, 347] on button "SENTADA" at bounding box center [1172, 340] width 99 height 39
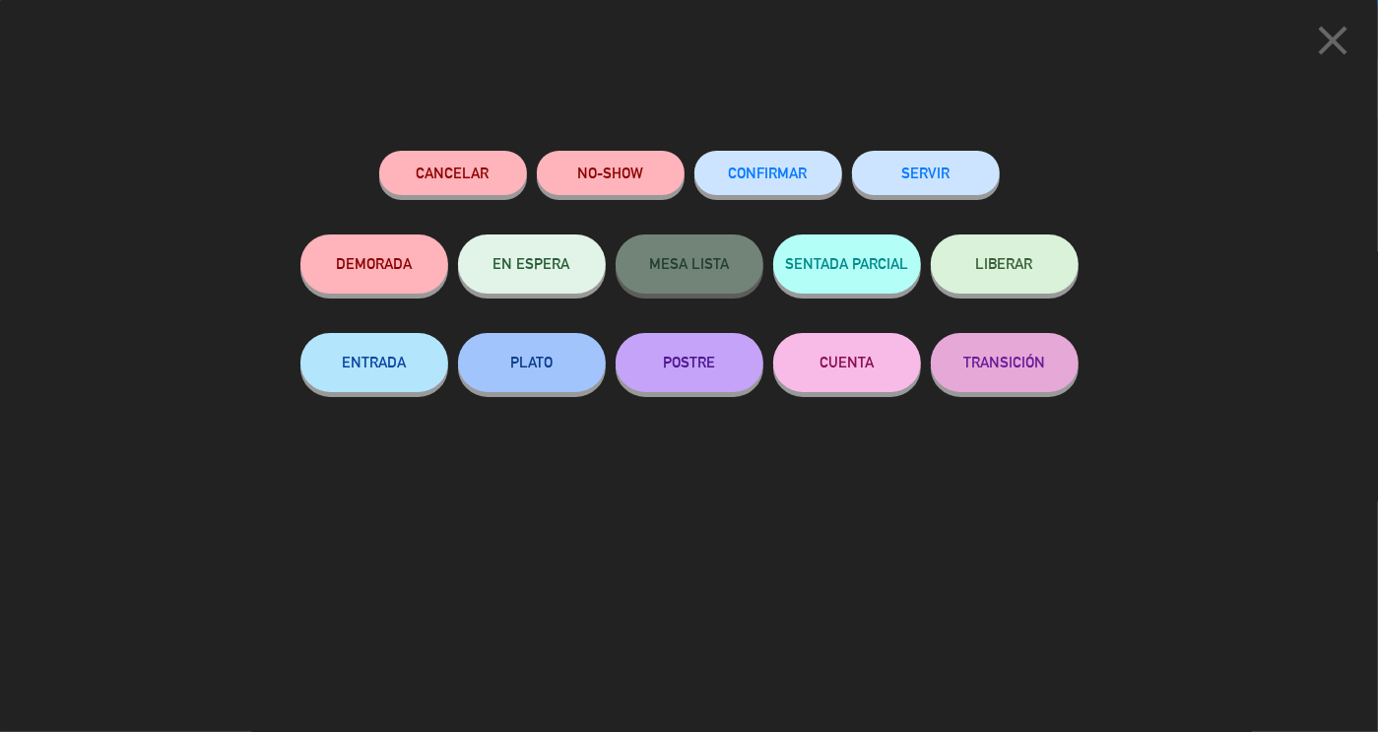
click at [956, 177] on button "SERVIR" at bounding box center [926, 173] width 148 height 44
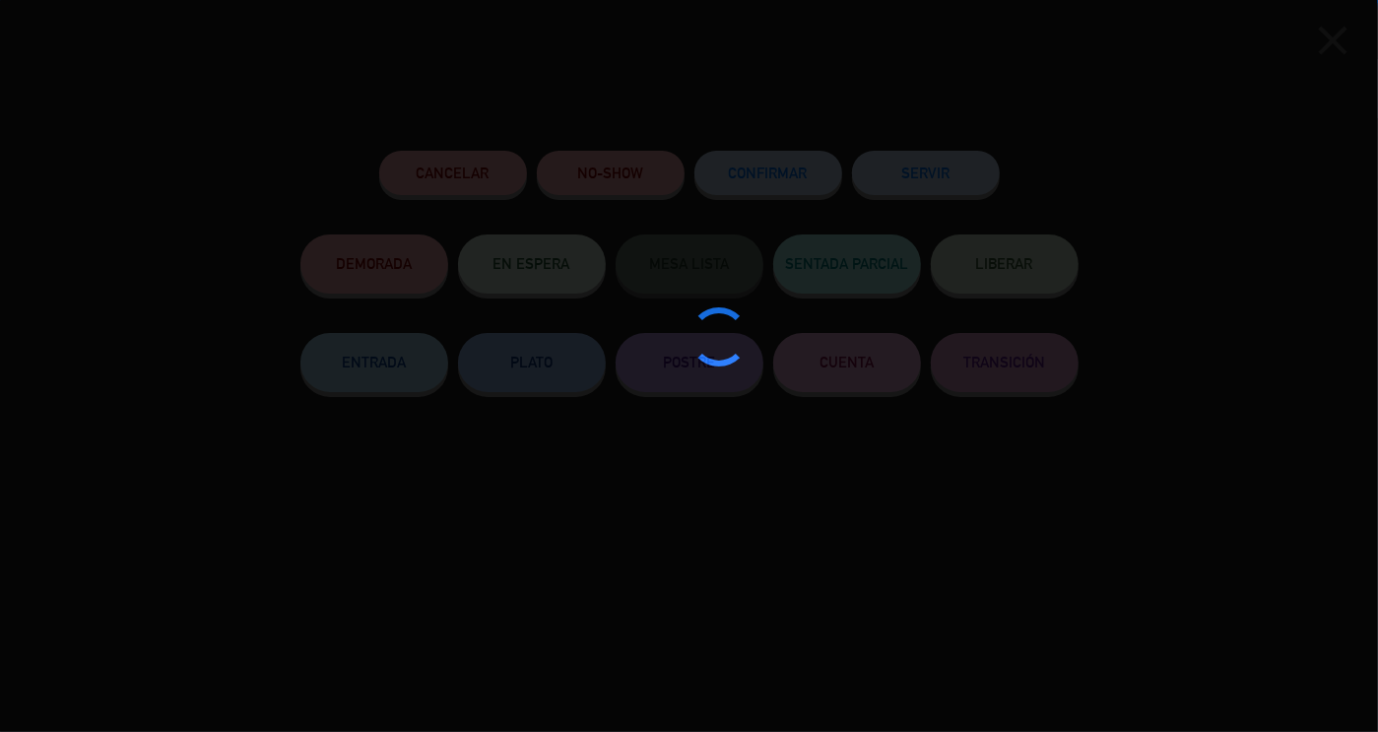
scroll to position [487, 0]
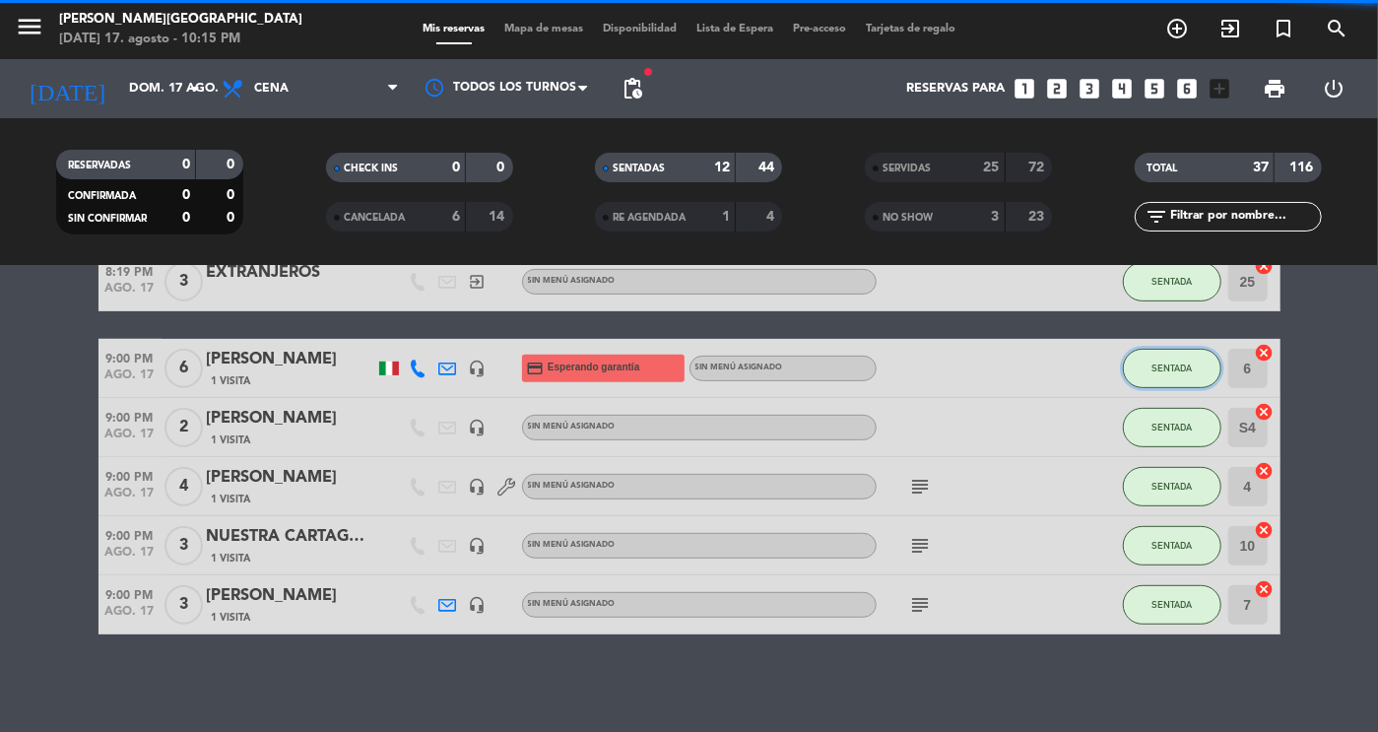
click at [1182, 378] on button "SENTADA" at bounding box center [1172, 368] width 99 height 39
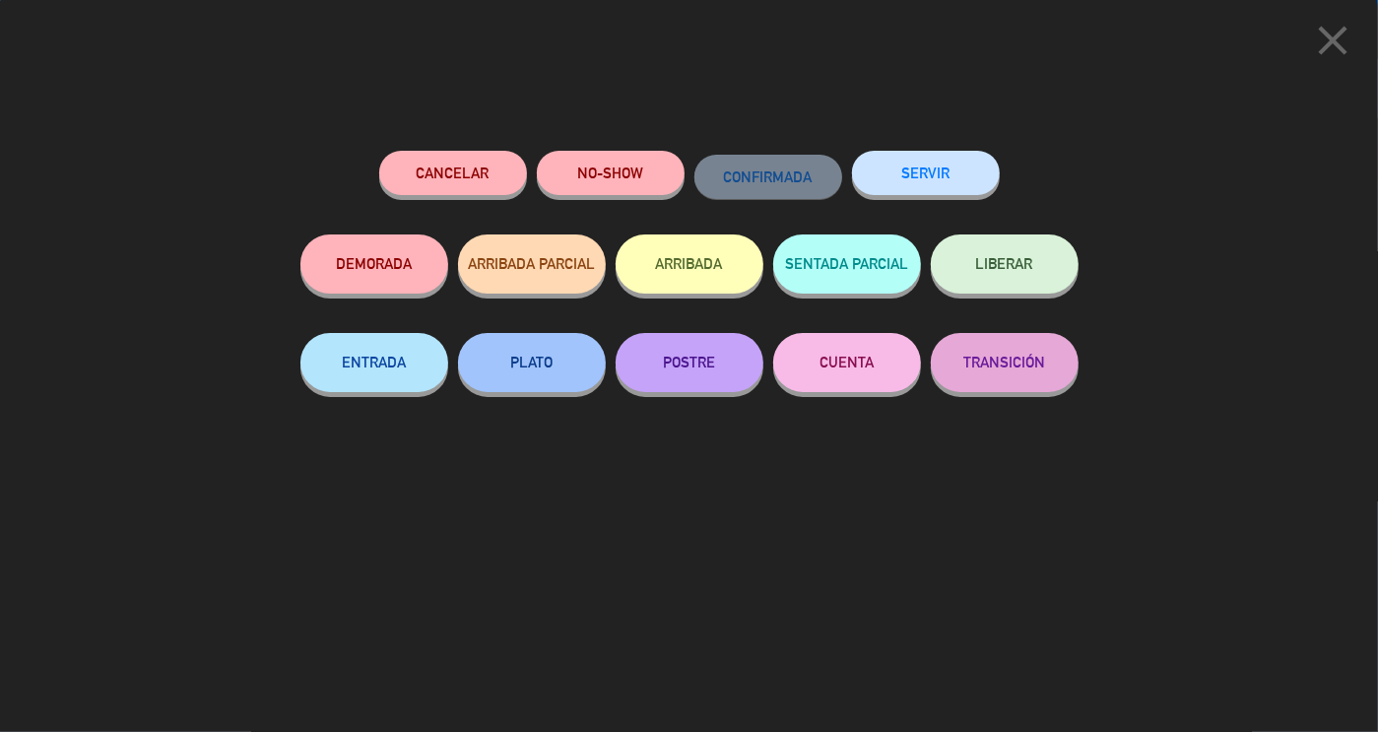
scroll to position [400, 0]
click at [962, 171] on button "SERVIR" at bounding box center [926, 173] width 148 height 44
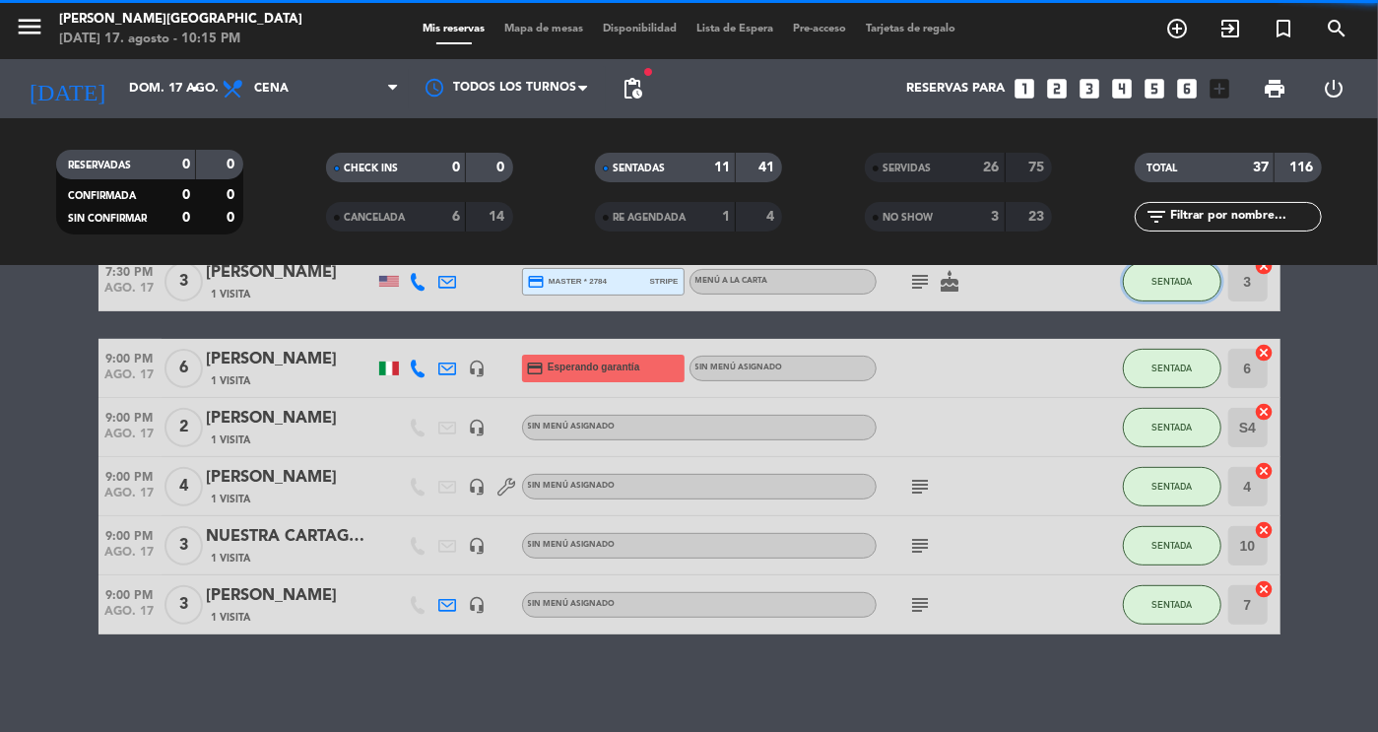
click at [1180, 292] on button "SENTADA" at bounding box center [1172, 281] width 99 height 39
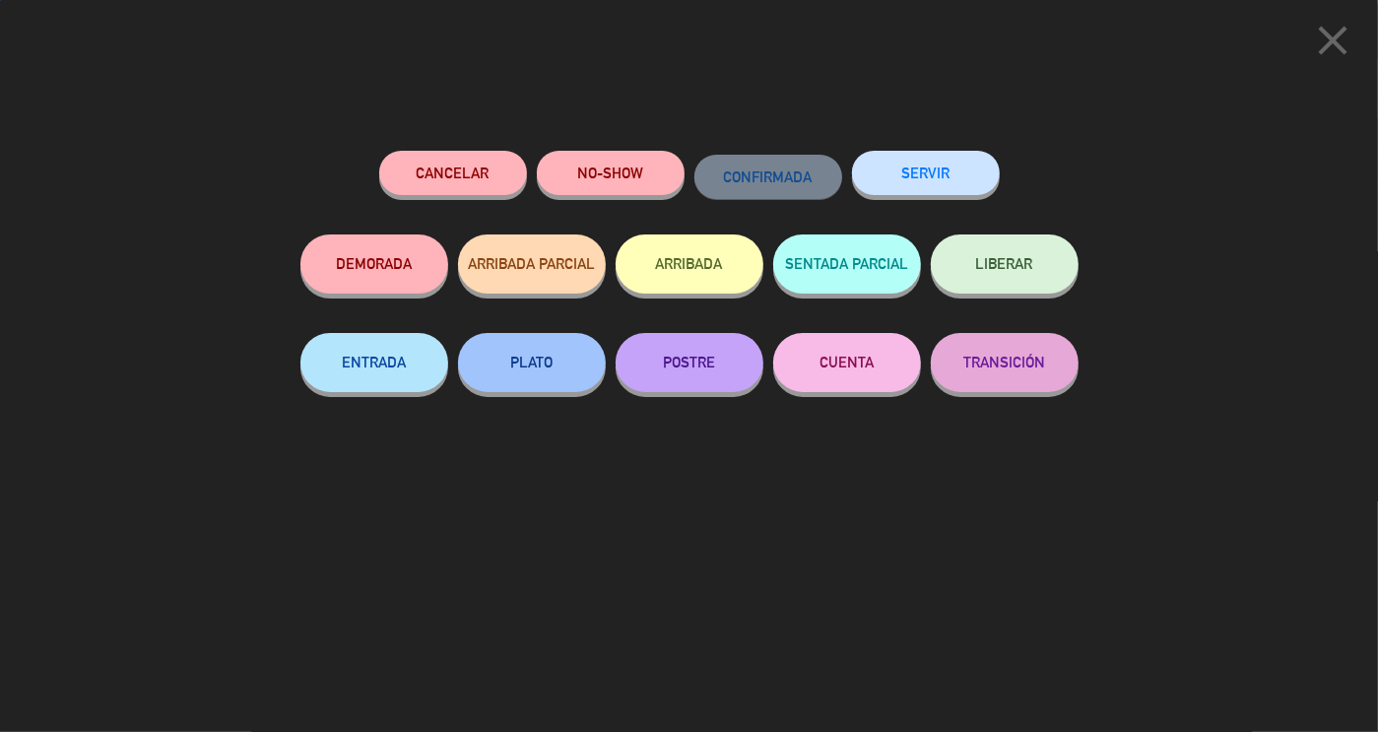
click at [930, 167] on button "SERVIR" at bounding box center [926, 173] width 148 height 44
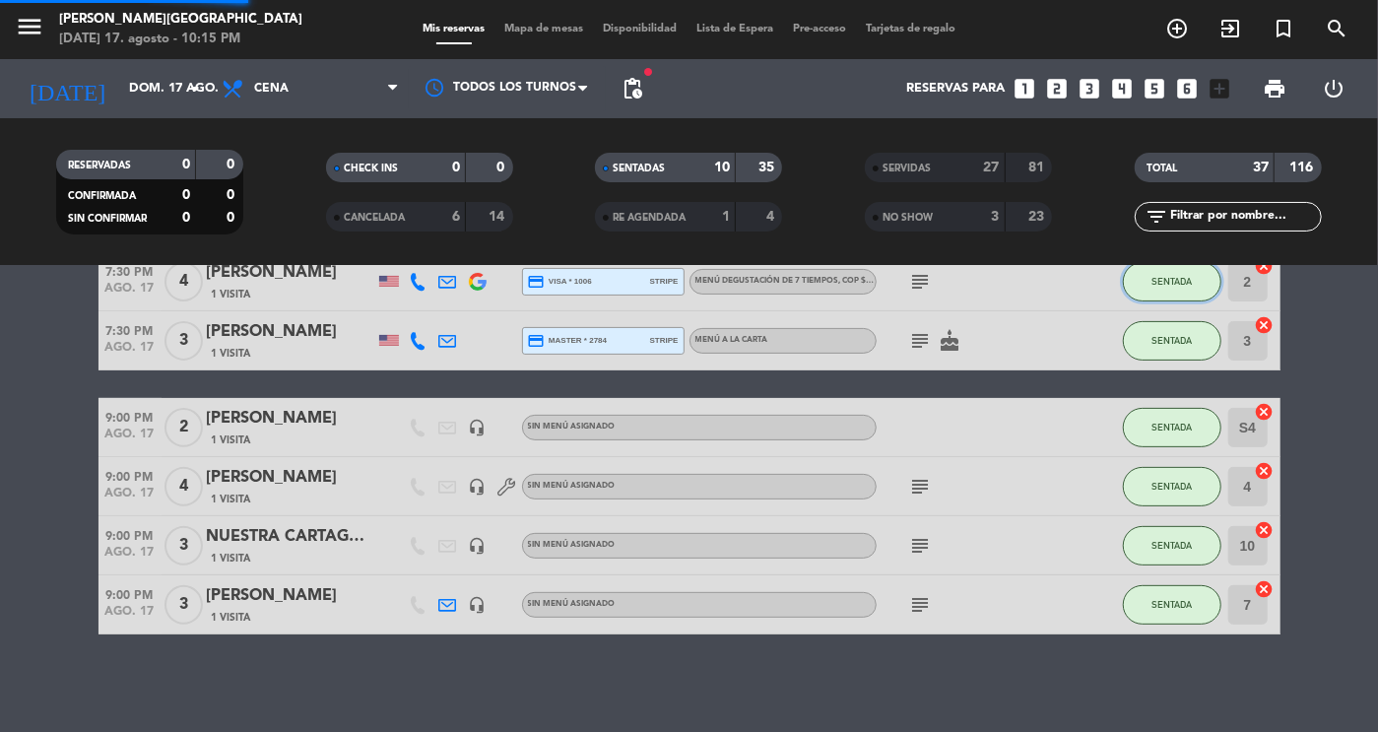
click at [1182, 299] on button "SENTADA" at bounding box center [1172, 281] width 99 height 39
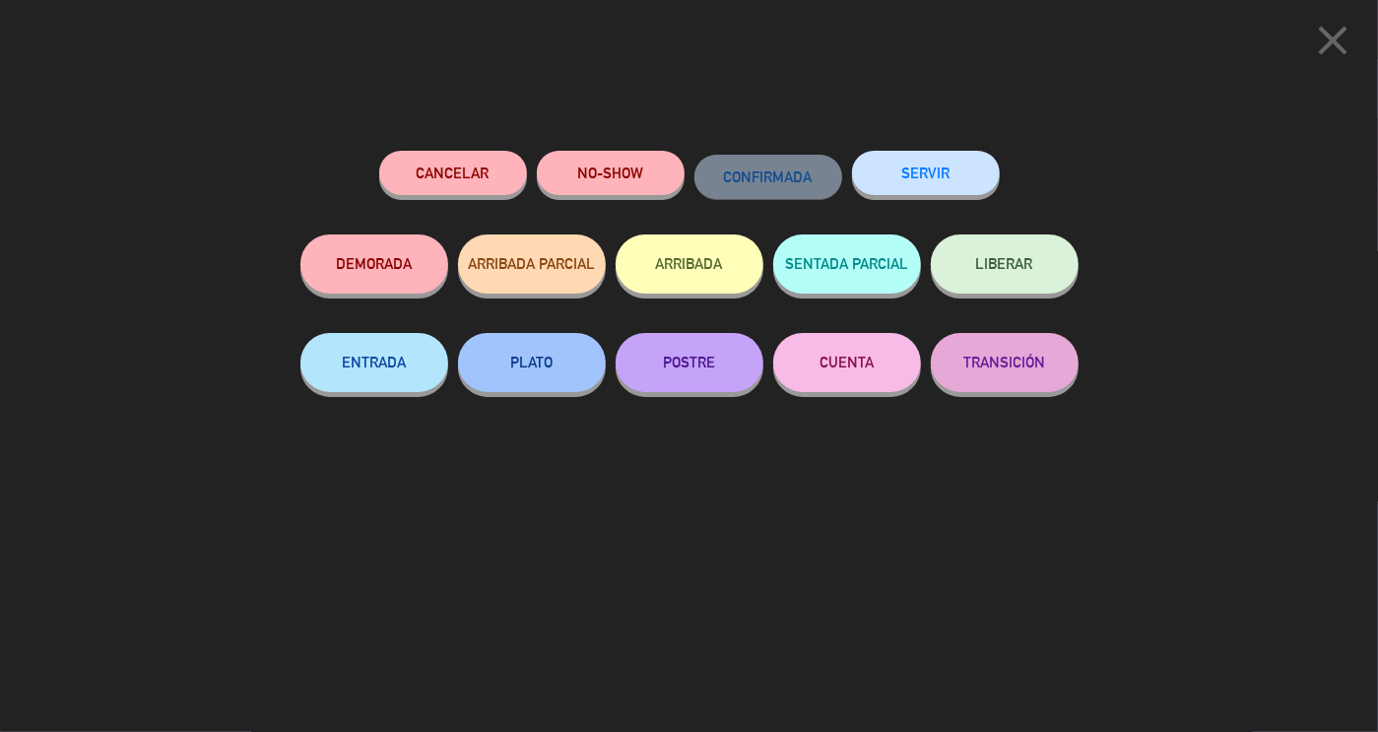
scroll to position [282, 0]
click at [943, 175] on button "SERVIR" at bounding box center [926, 173] width 148 height 44
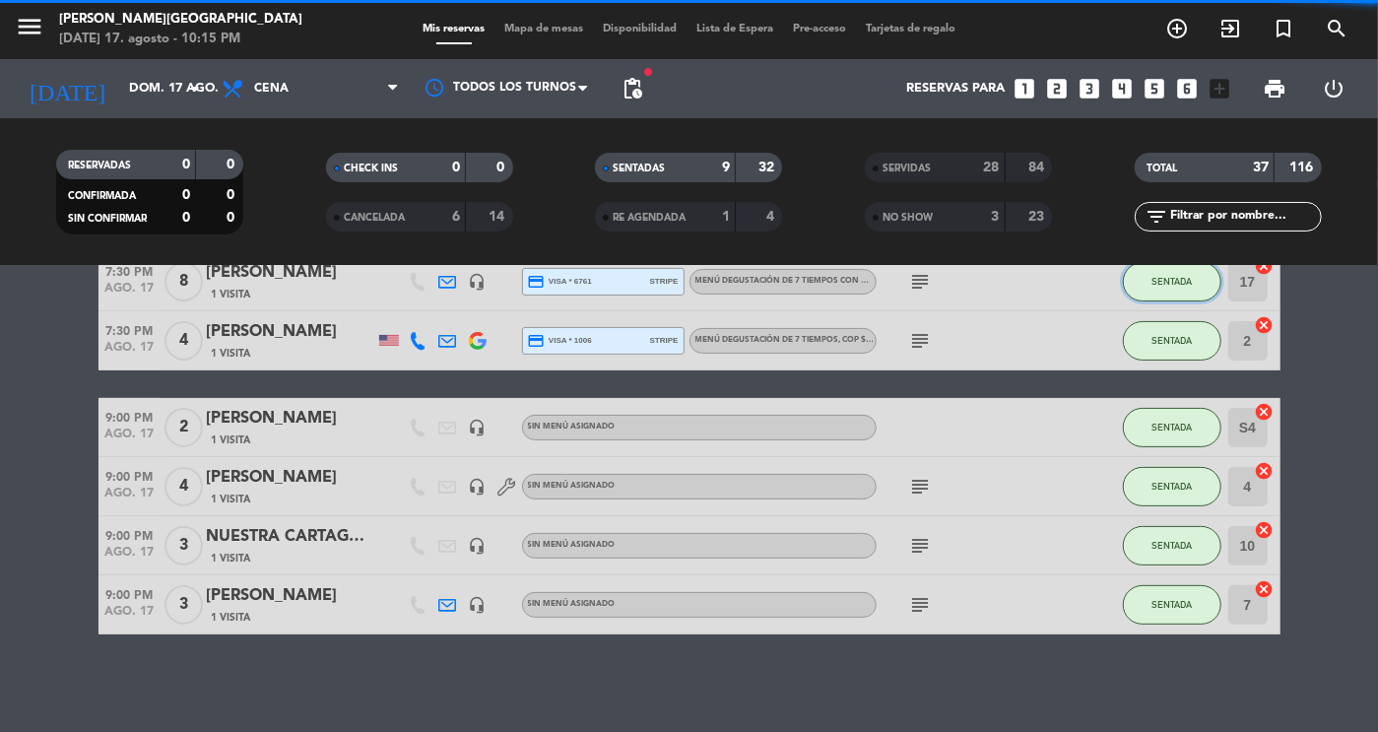
click at [1182, 294] on button "SENTADA" at bounding box center [1172, 281] width 99 height 39
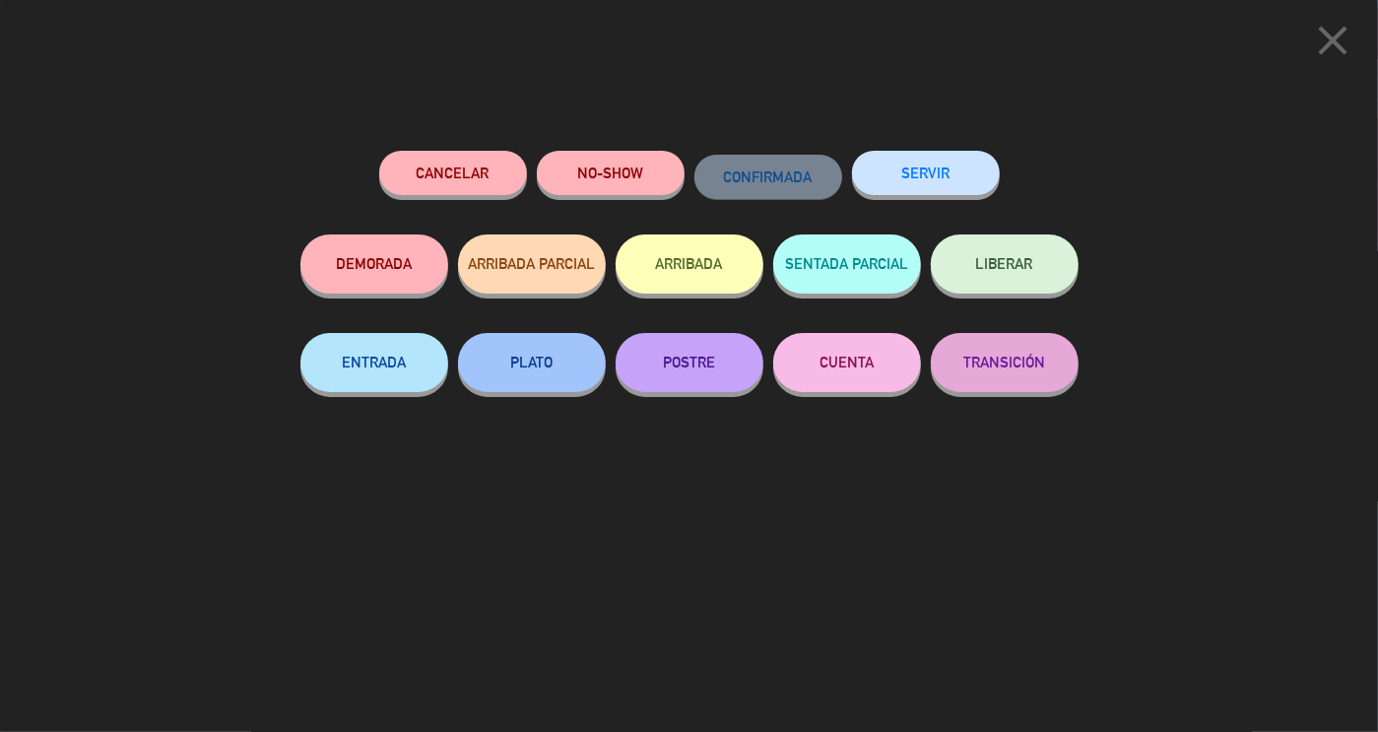
scroll to position [223, 0]
click at [934, 171] on button "SERVIR" at bounding box center [926, 173] width 148 height 44
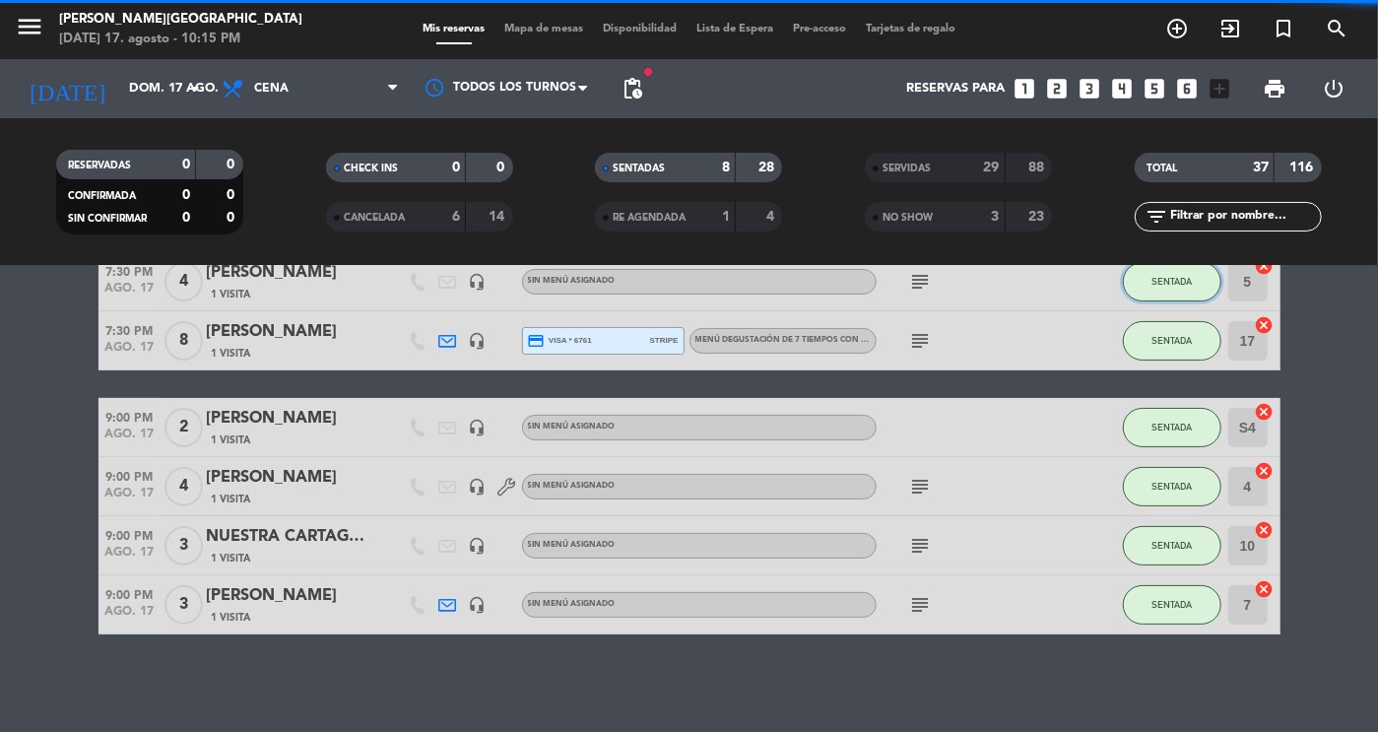
click at [1183, 295] on button "SENTADA" at bounding box center [1172, 281] width 99 height 39
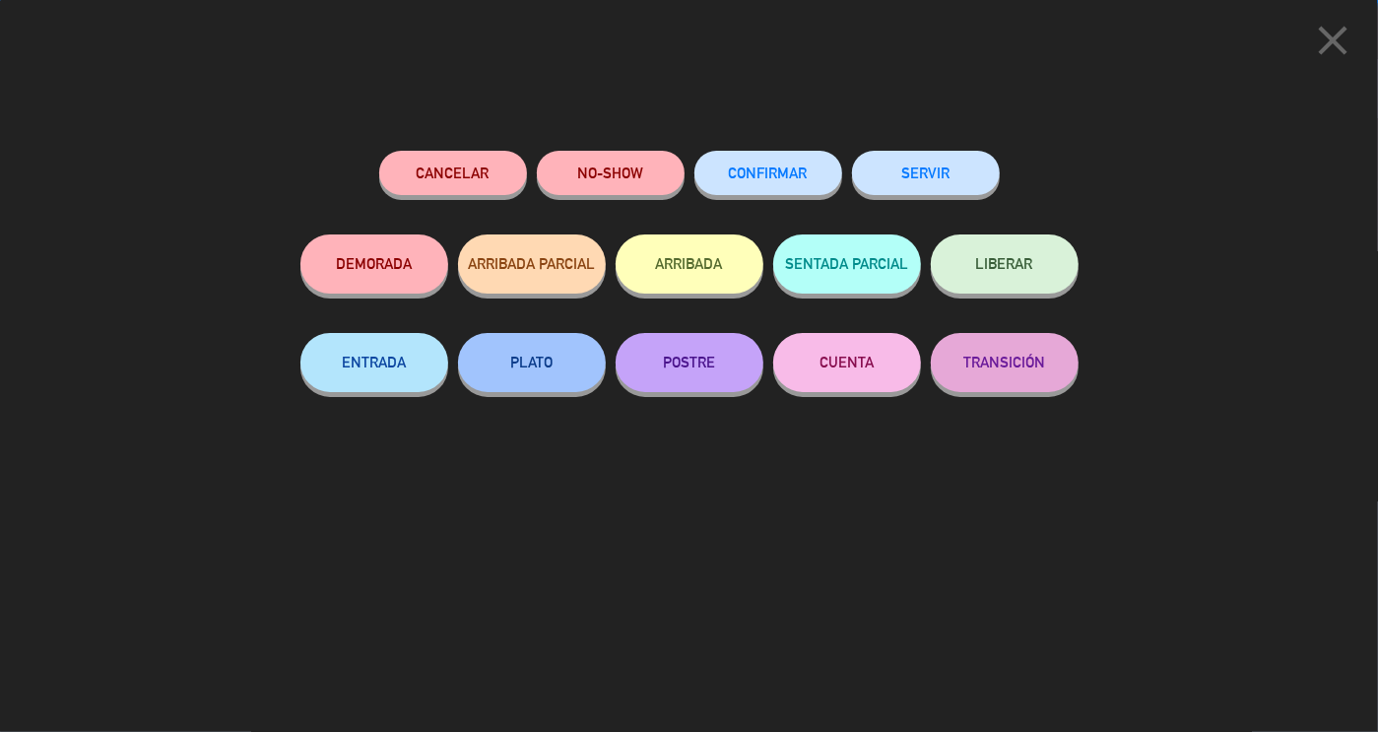
scroll to position [164, 0]
click at [928, 177] on button "SERVIR" at bounding box center [926, 173] width 148 height 44
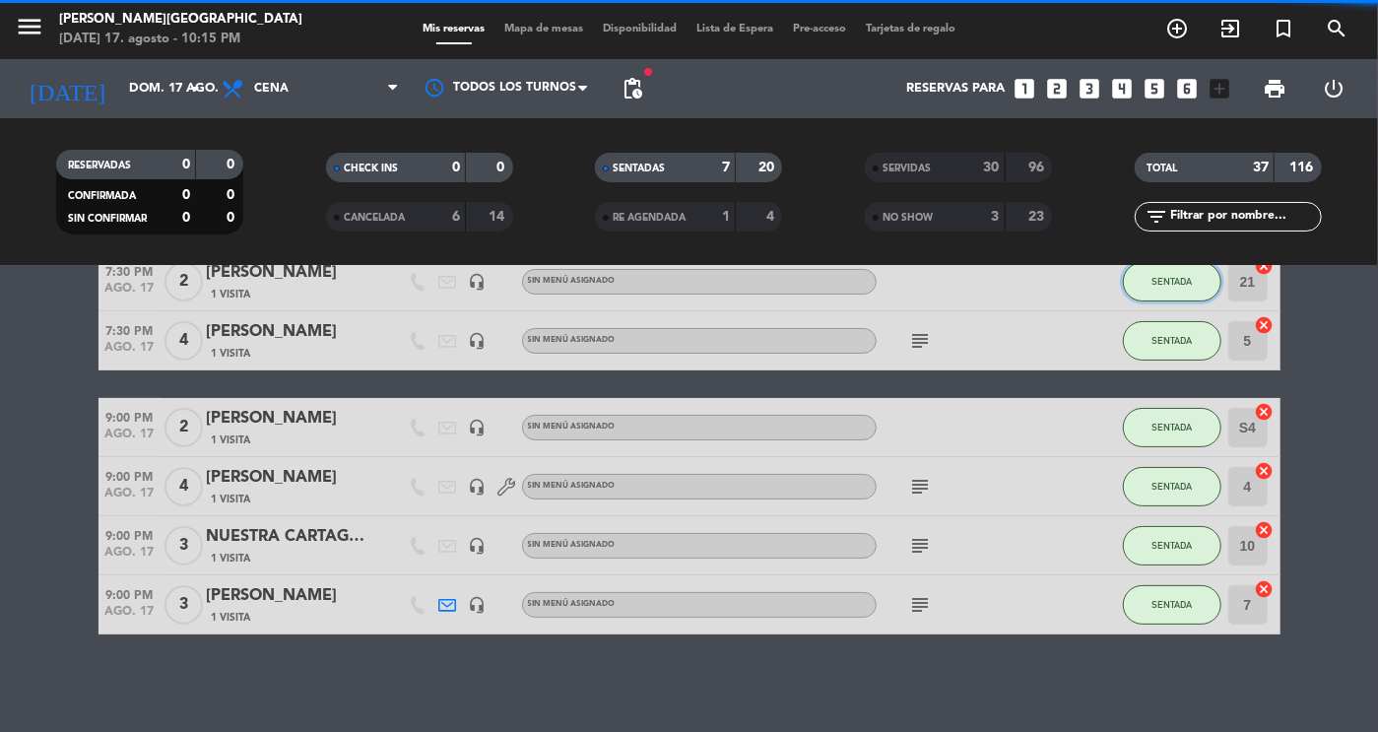
click at [1164, 296] on button "SENTADA" at bounding box center [1172, 281] width 99 height 39
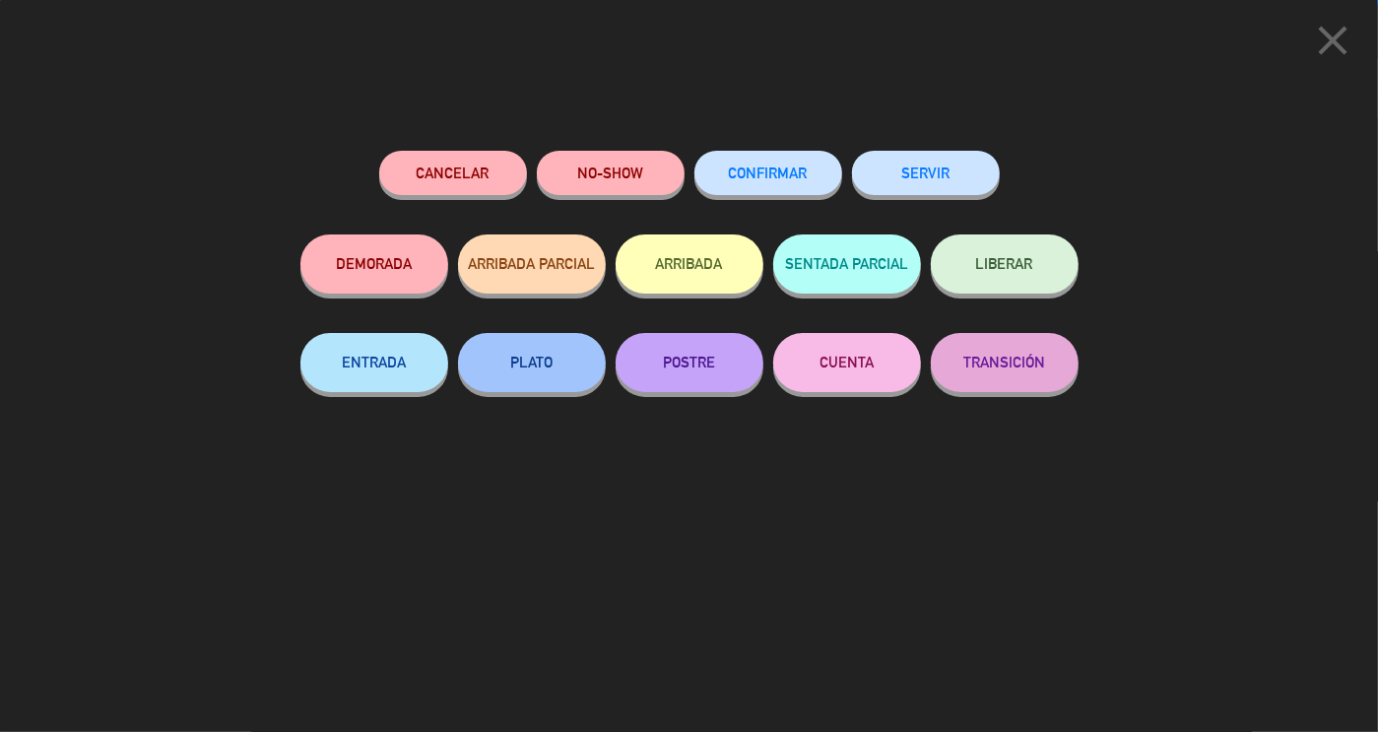
scroll to position [104, 0]
click at [910, 157] on button "SERVIR" at bounding box center [926, 173] width 148 height 44
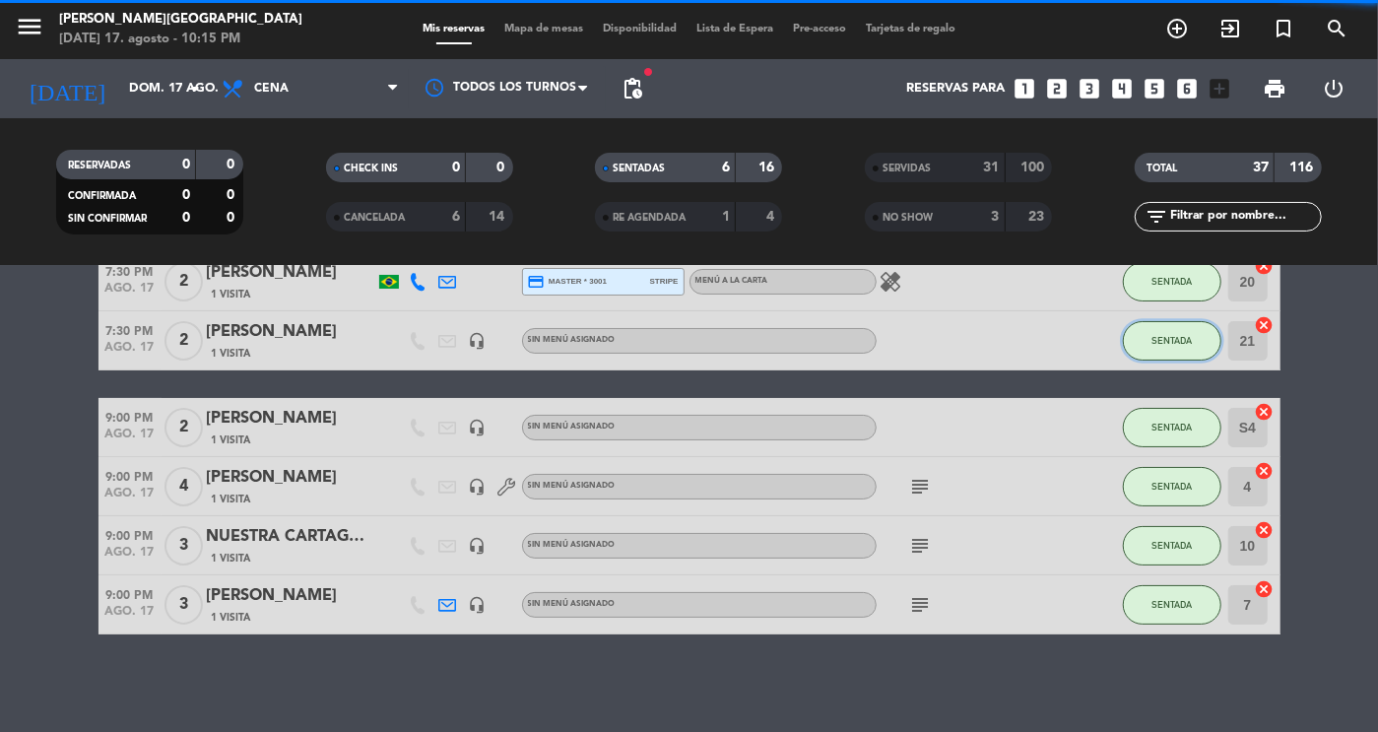
click at [1163, 348] on button "SENTADA" at bounding box center [1172, 340] width 99 height 39
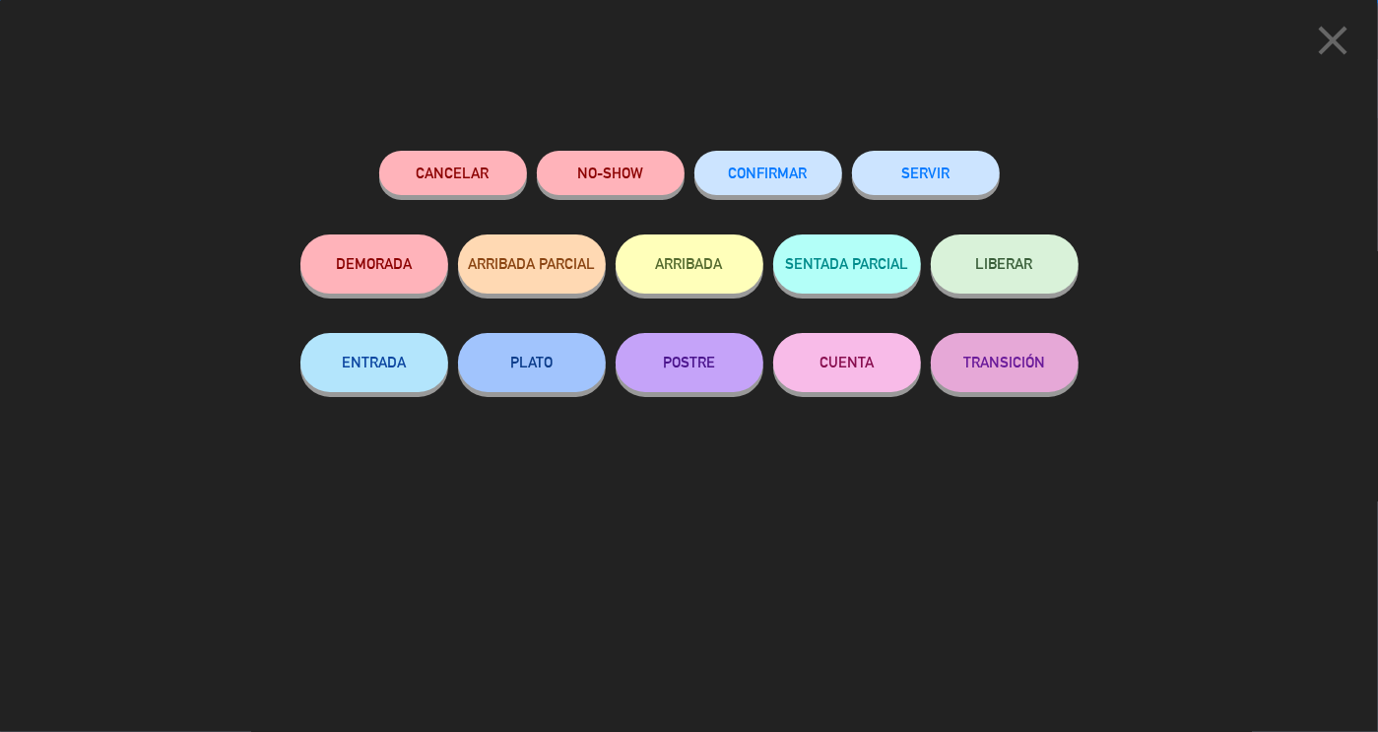
scroll to position [45, 0]
click at [920, 156] on button "SERVIR" at bounding box center [926, 173] width 148 height 44
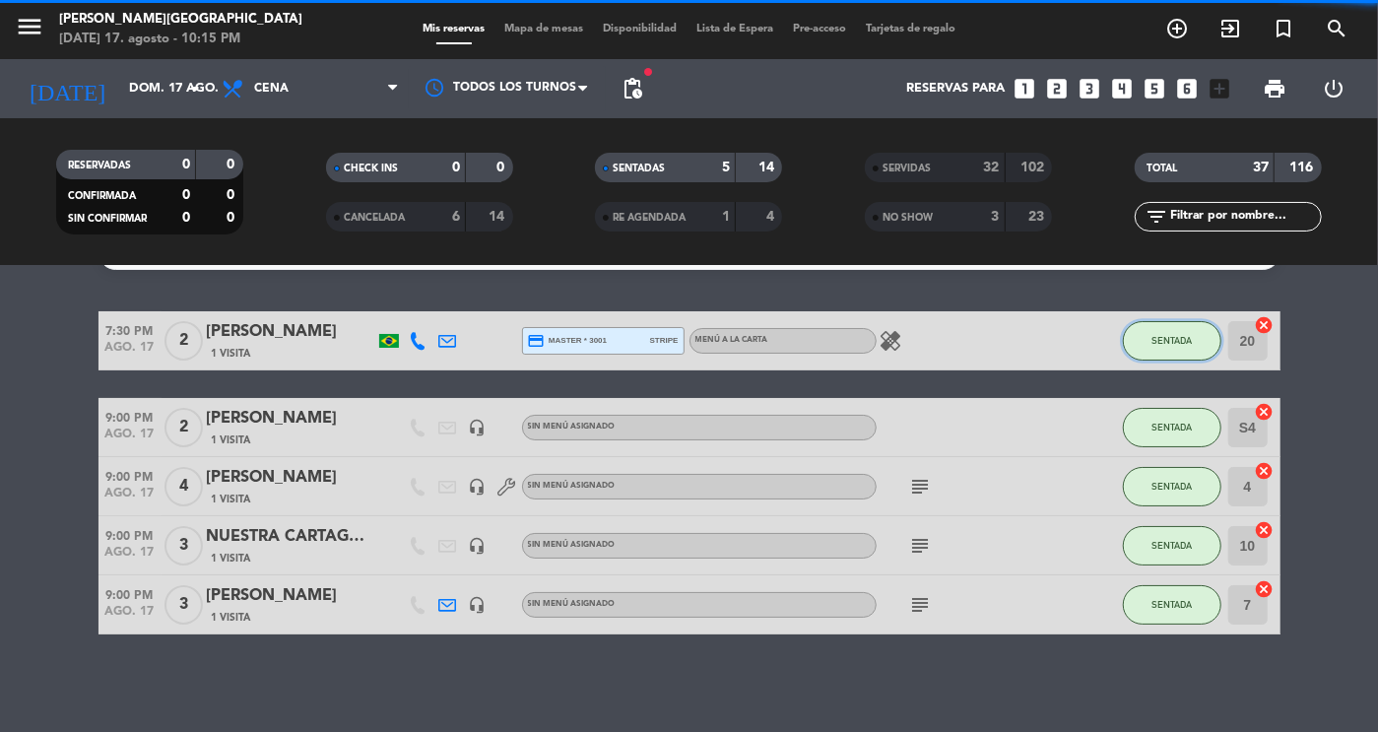
click at [1176, 339] on span "SENTADA" at bounding box center [1172, 340] width 40 height 11
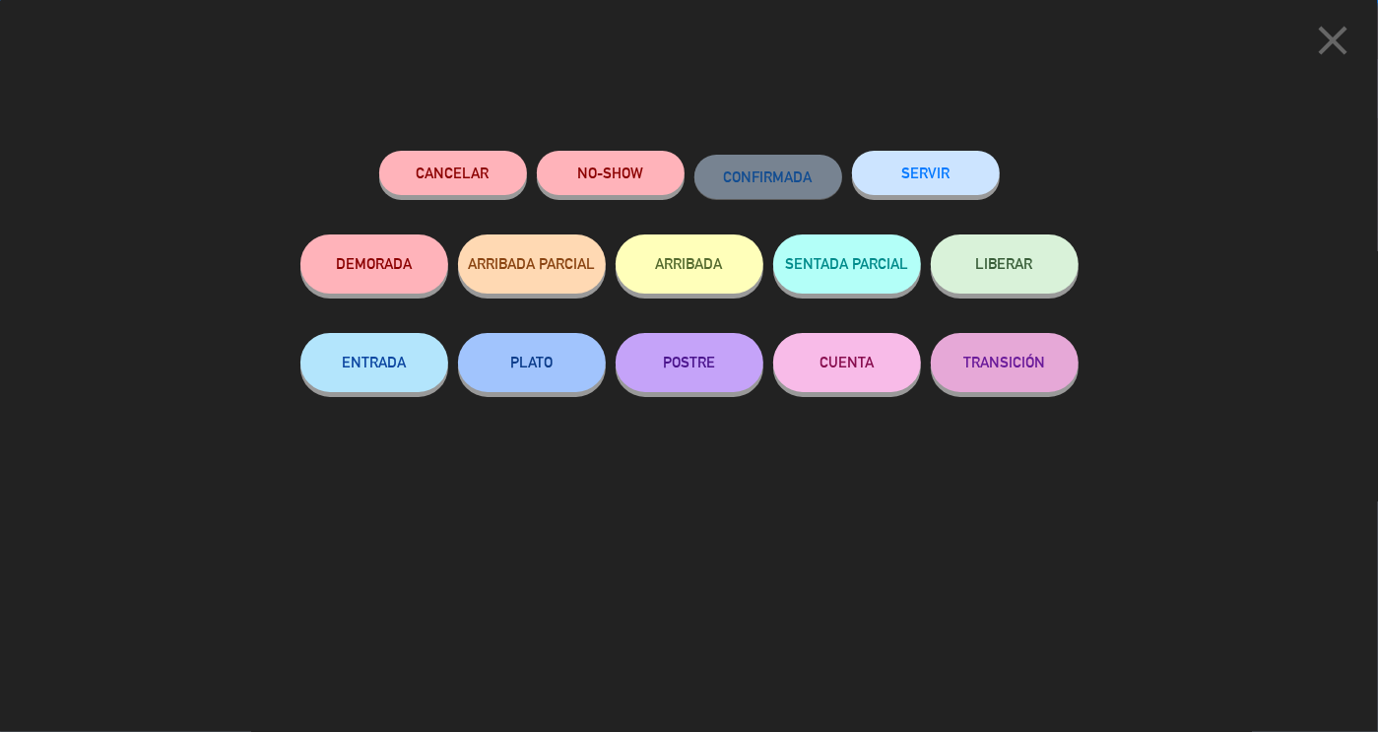
click at [945, 182] on button "SERVIR" at bounding box center [926, 173] width 148 height 44
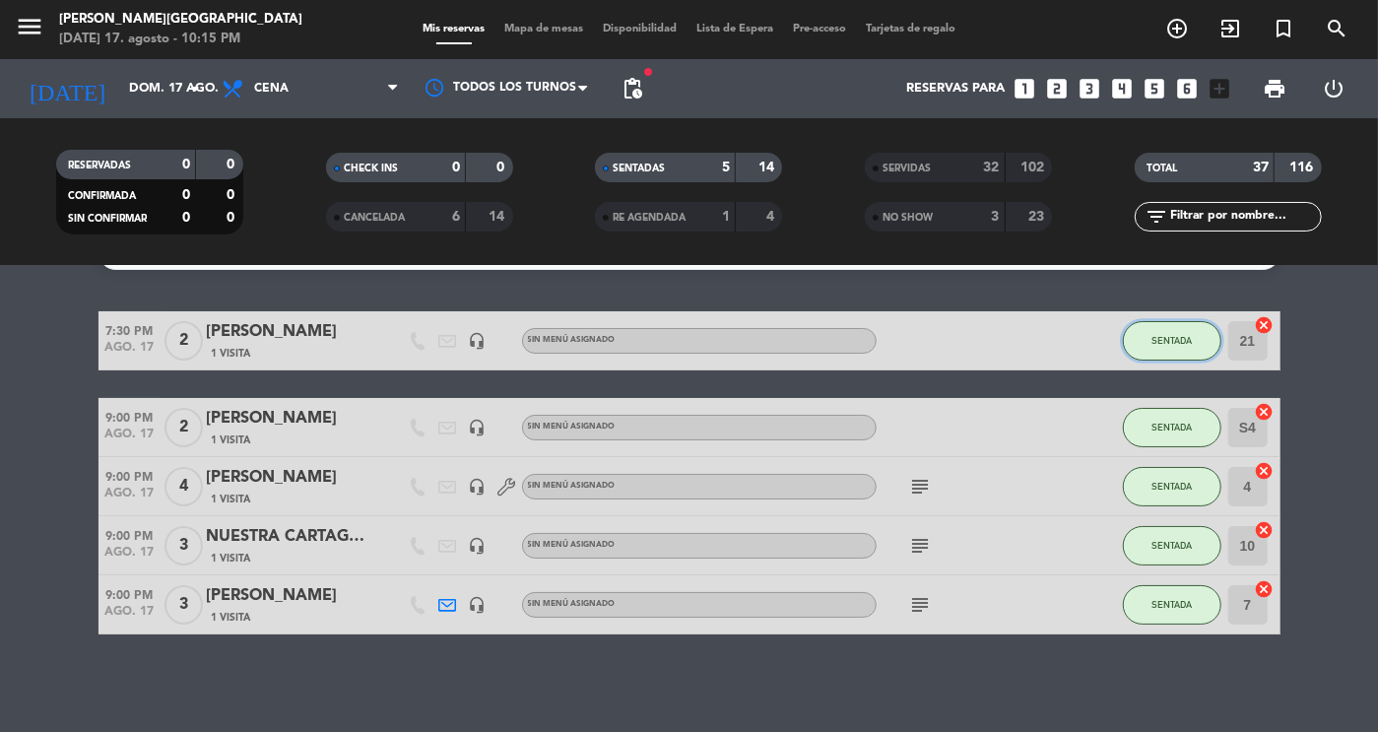
click at [1181, 337] on span "SENTADA" at bounding box center [1172, 340] width 40 height 11
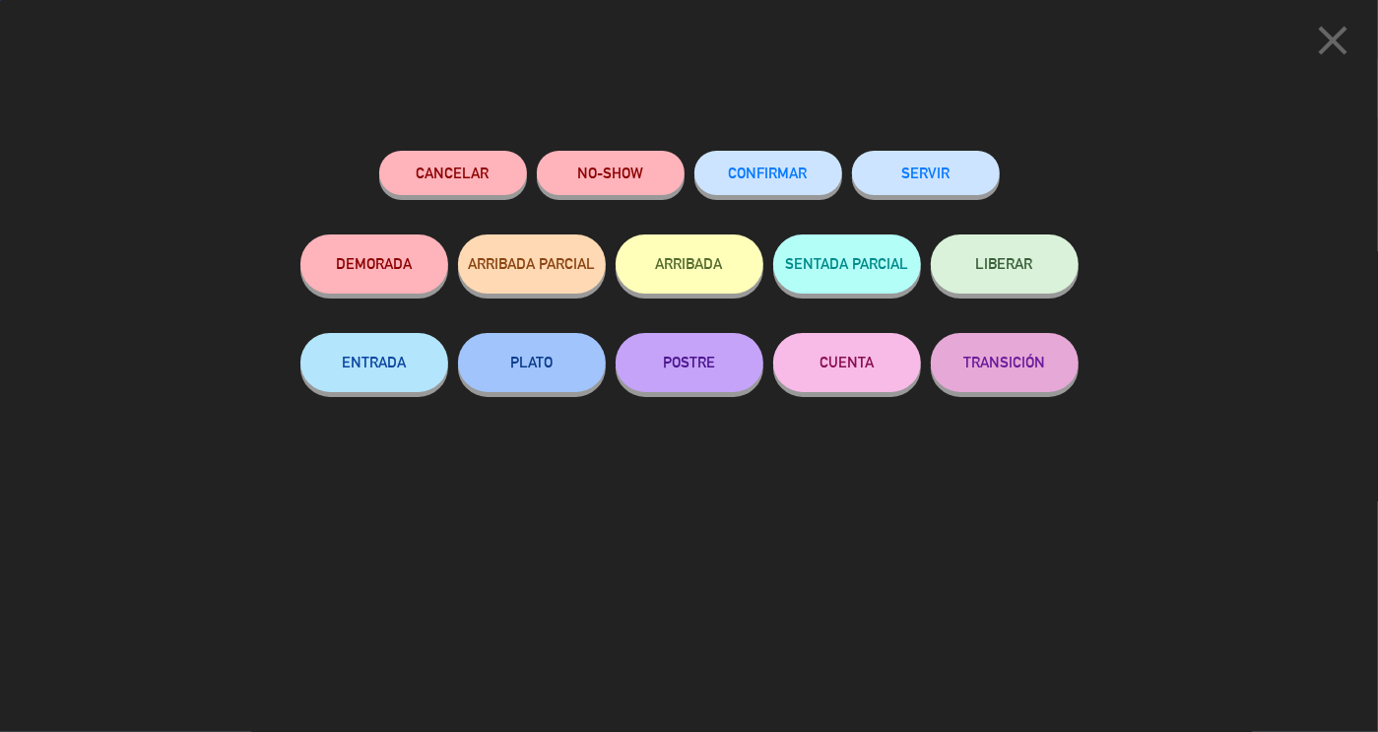
click at [948, 185] on button "SERVIR" at bounding box center [926, 173] width 148 height 44
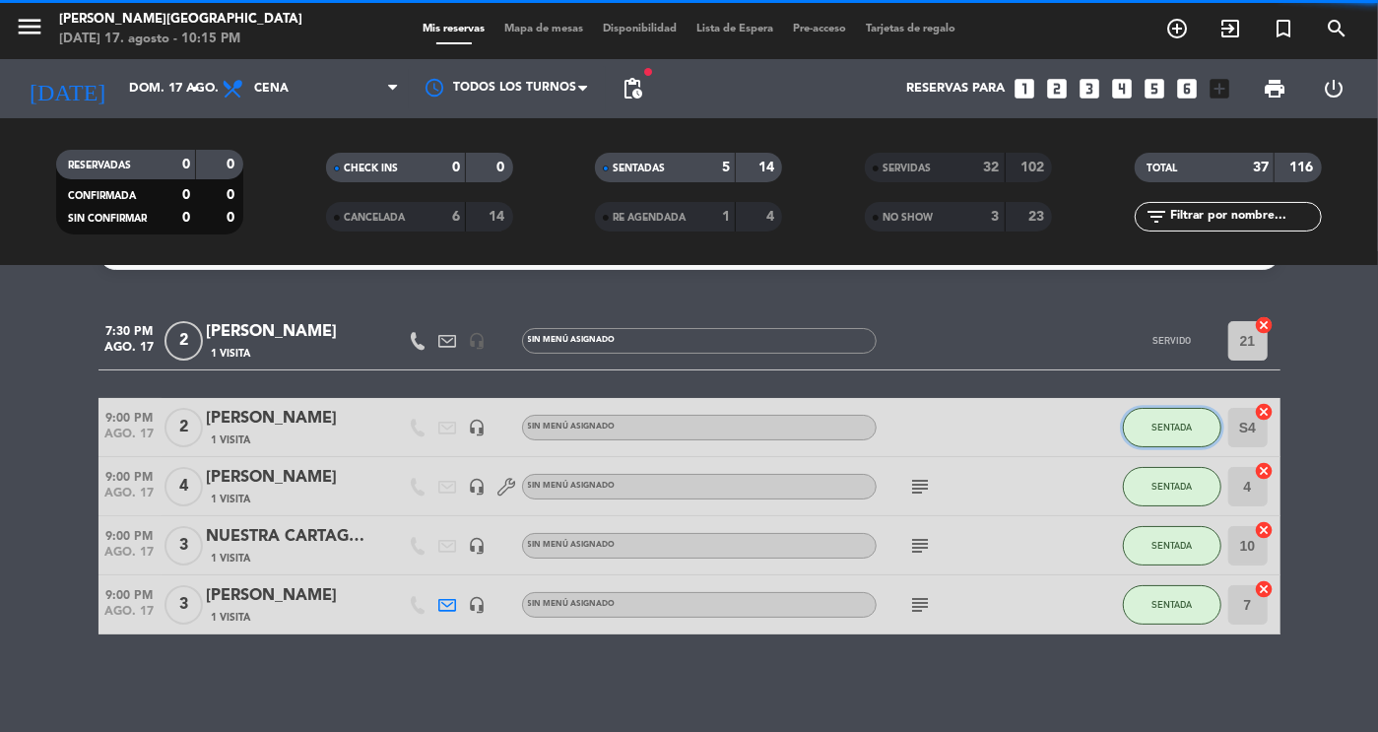
click at [1181, 433] on button "SENTADA" at bounding box center [1172, 427] width 99 height 39
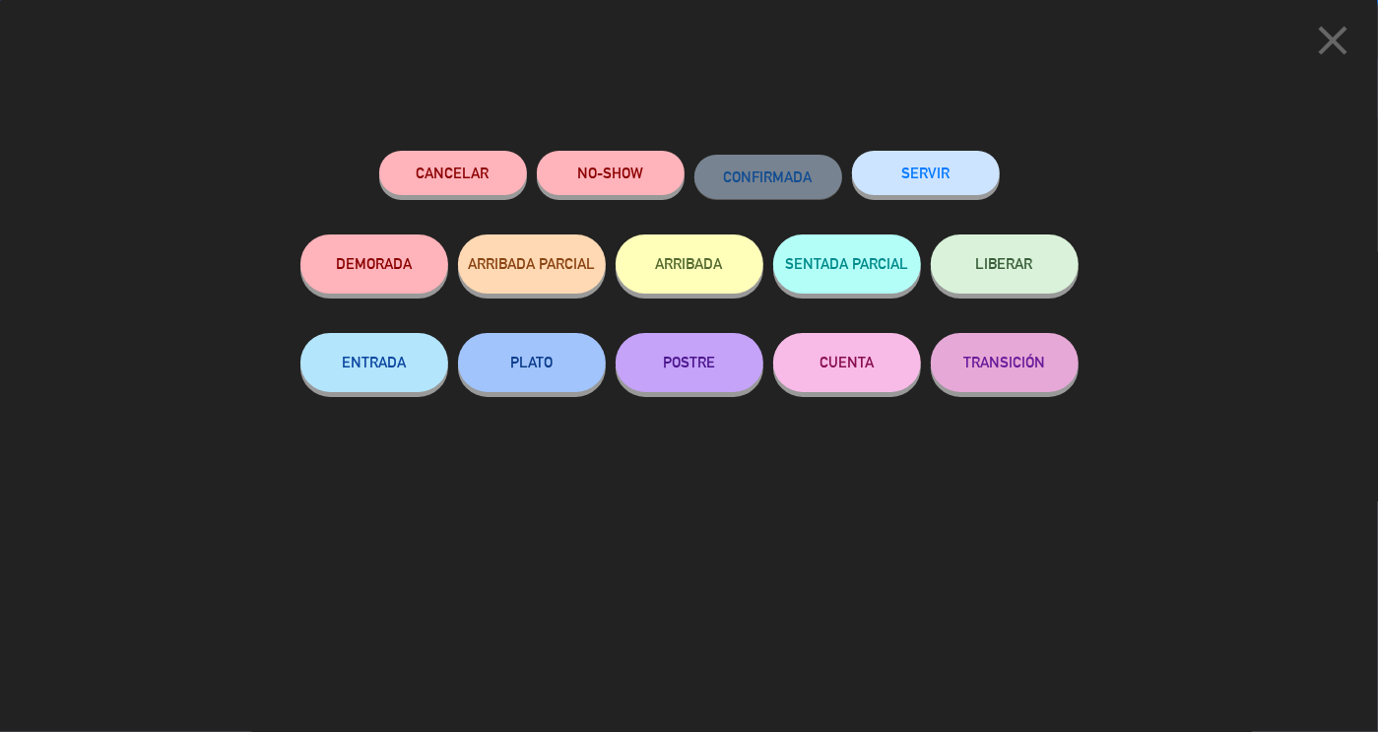
scroll to position [0, 0]
click at [951, 178] on button "SERVIR" at bounding box center [926, 173] width 148 height 44
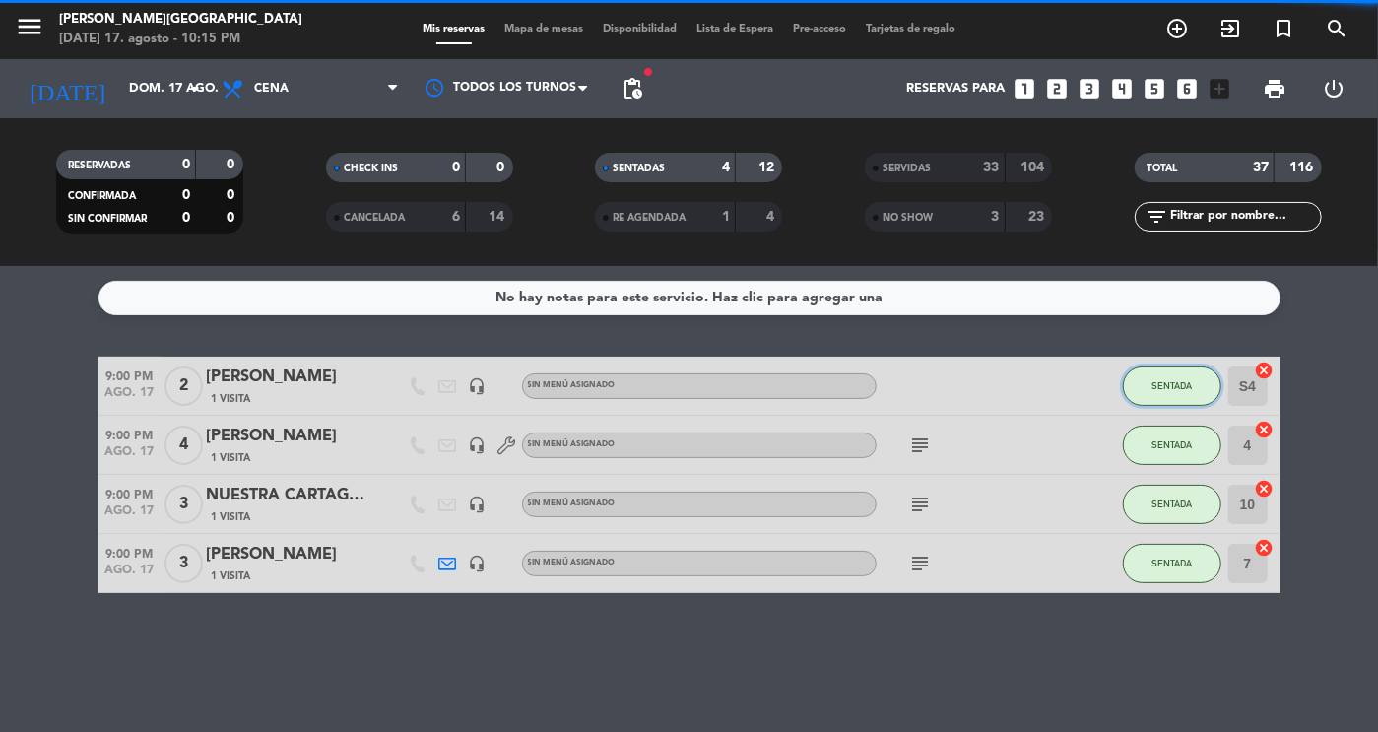
click at [1175, 404] on button "SENTADA" at bounding box center [1172, 385] width 99 height 39
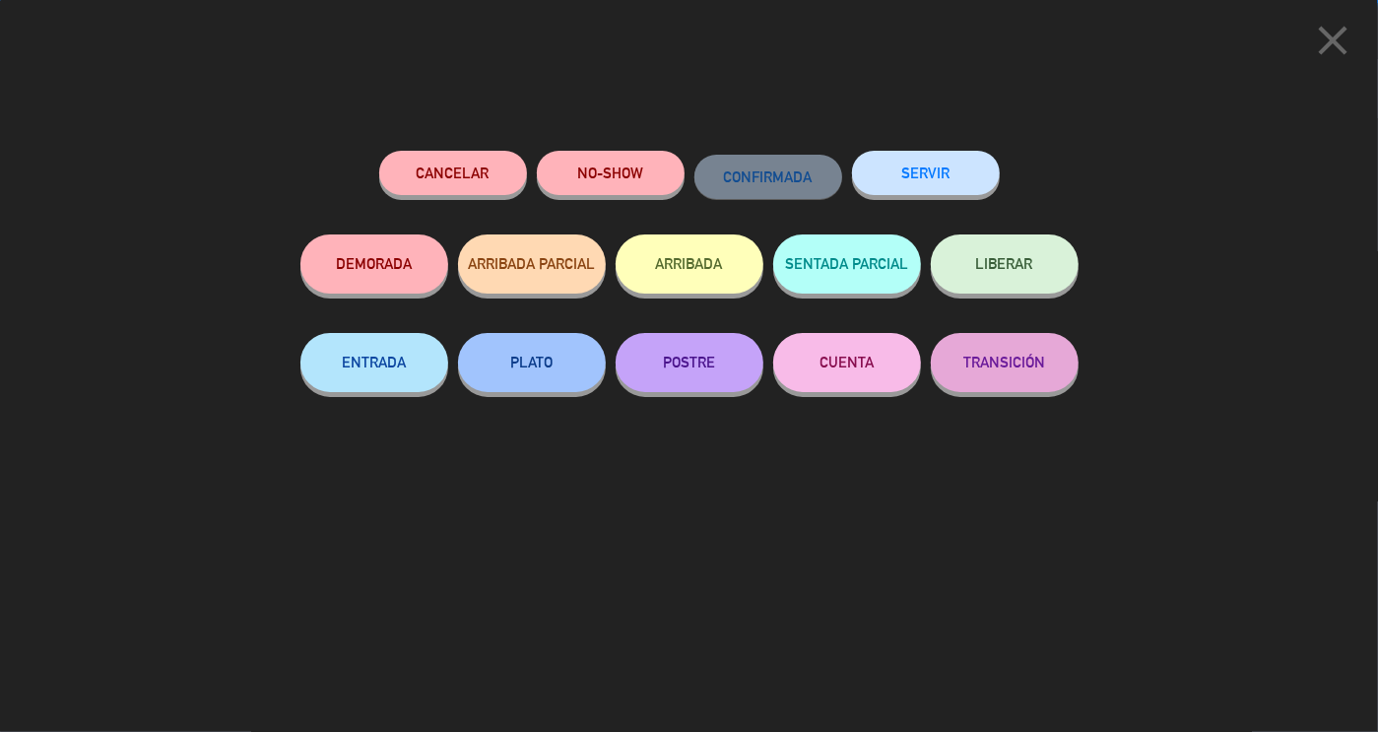
click at [937, 165] on button "SERVIR" at bounding box center [926, 173] width 148 height 44
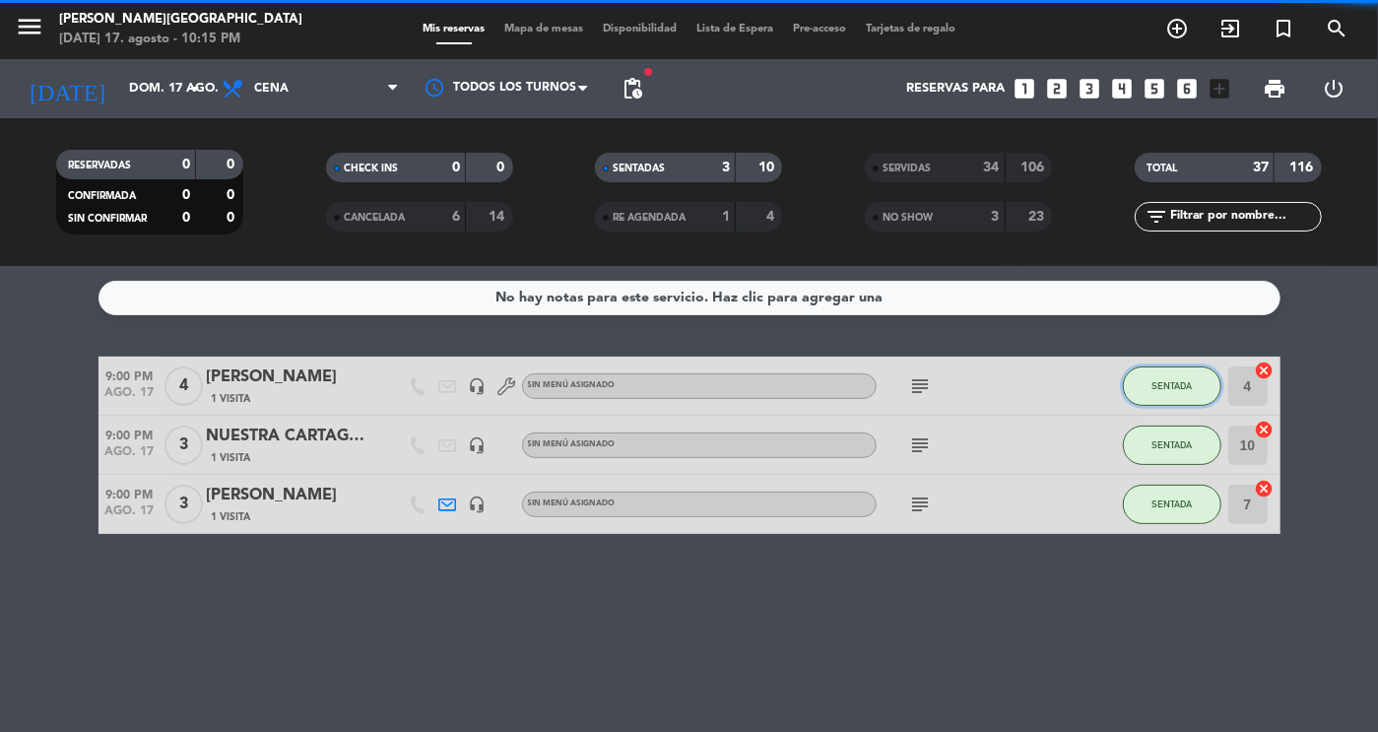
click at [1177, 385] on span "SENTADA" at bounding box center [1172, 385] width 40 height 11
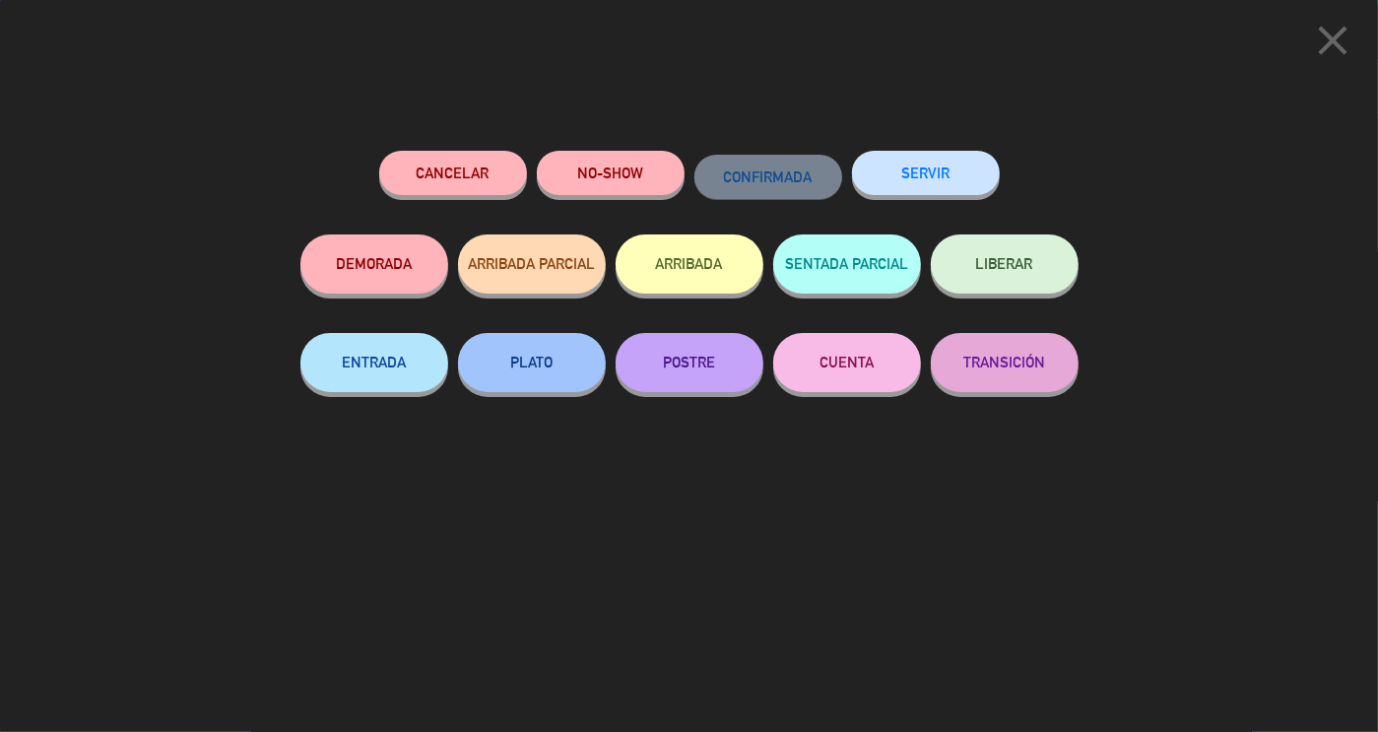
click at [955, 191] on button "SERVIR" at bounding box center [926, 173] width 148 height 44
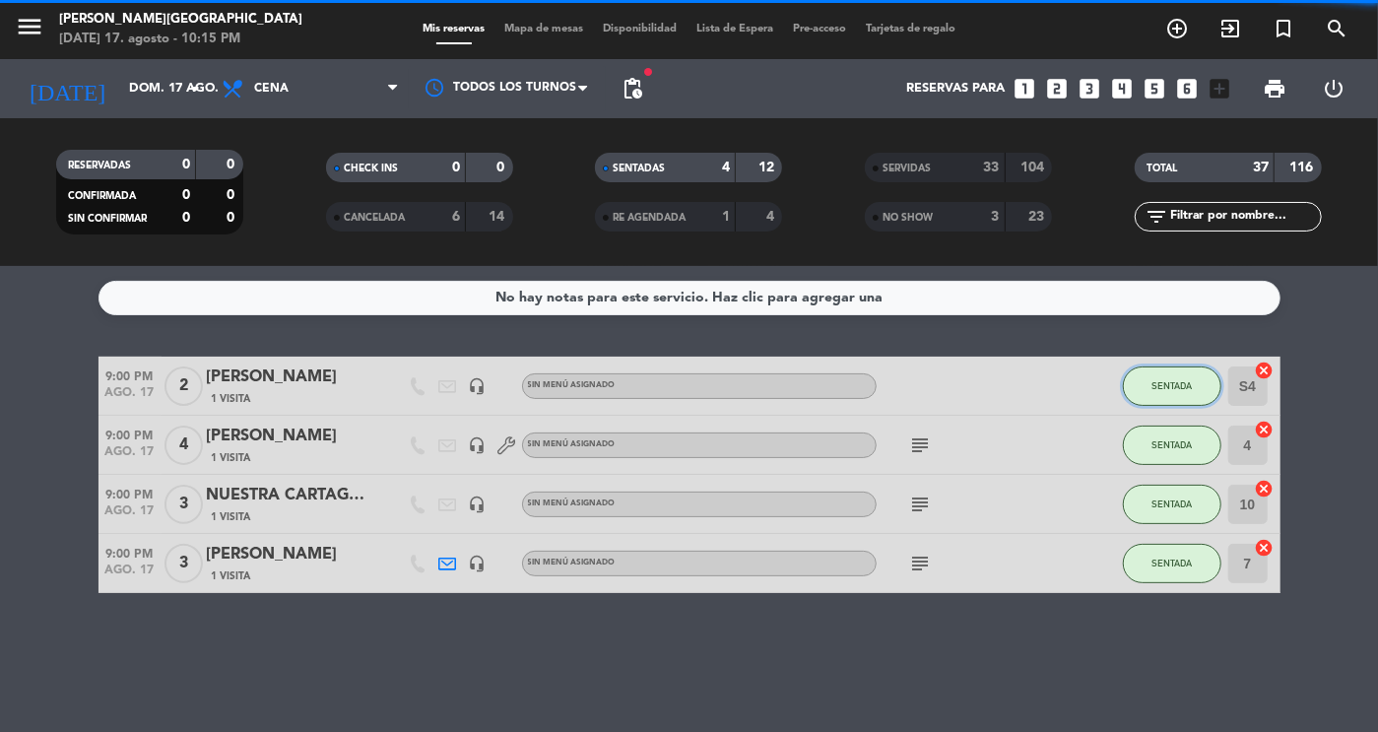
click at [1179, 391] on button "SENTADA" at bounding box center [1172, 385] width 99 height 39
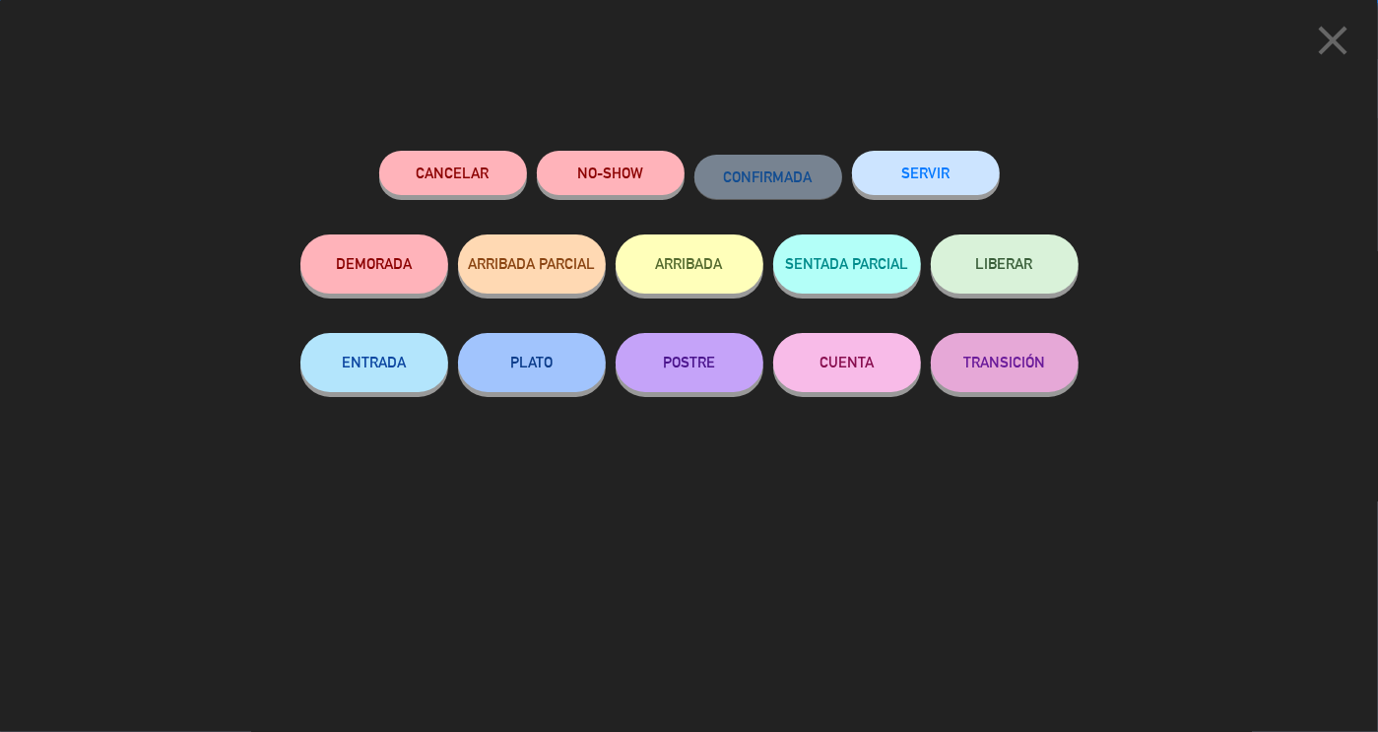
click at [927, 178] on button "SERVIR" at bounding box center [926, 173] width 148 height 44
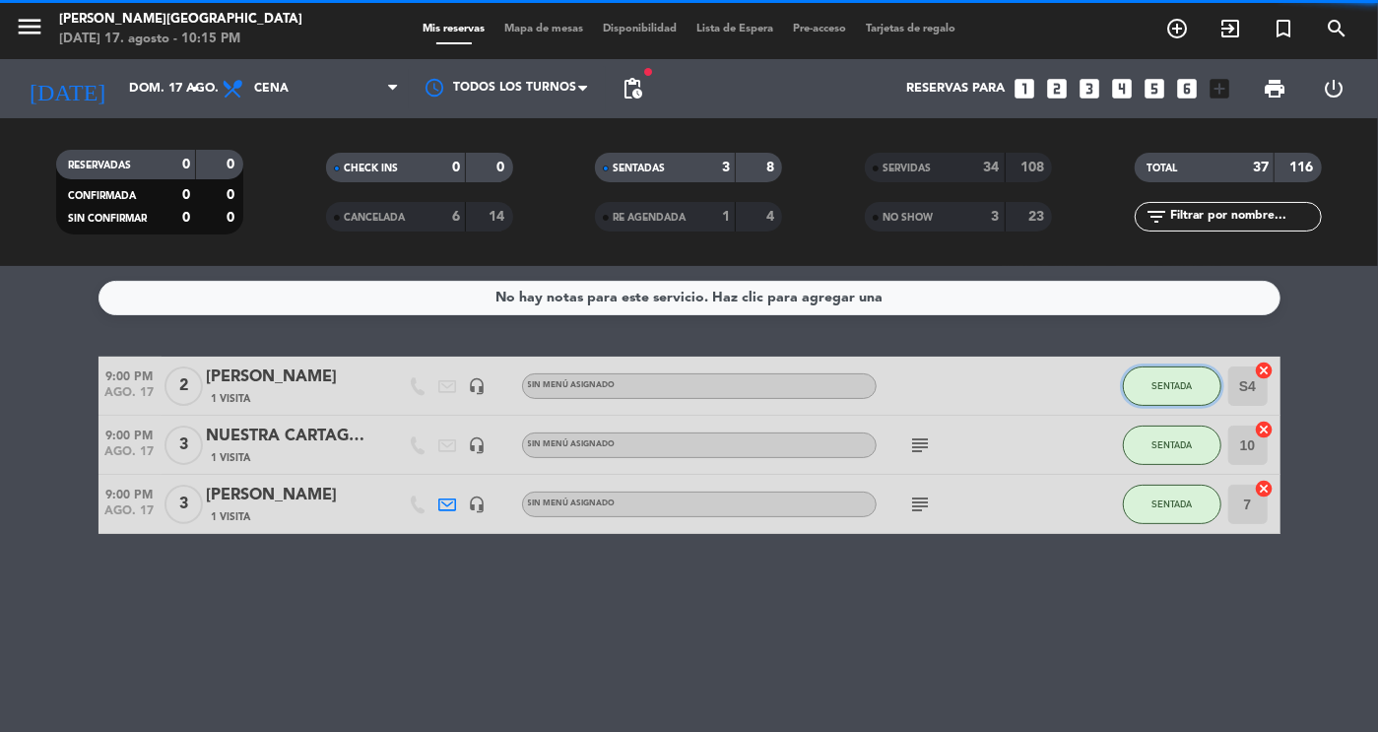
click at [1176, 385] on span "SENTADA" at bounding box center [1172, 385] width 40 height 11
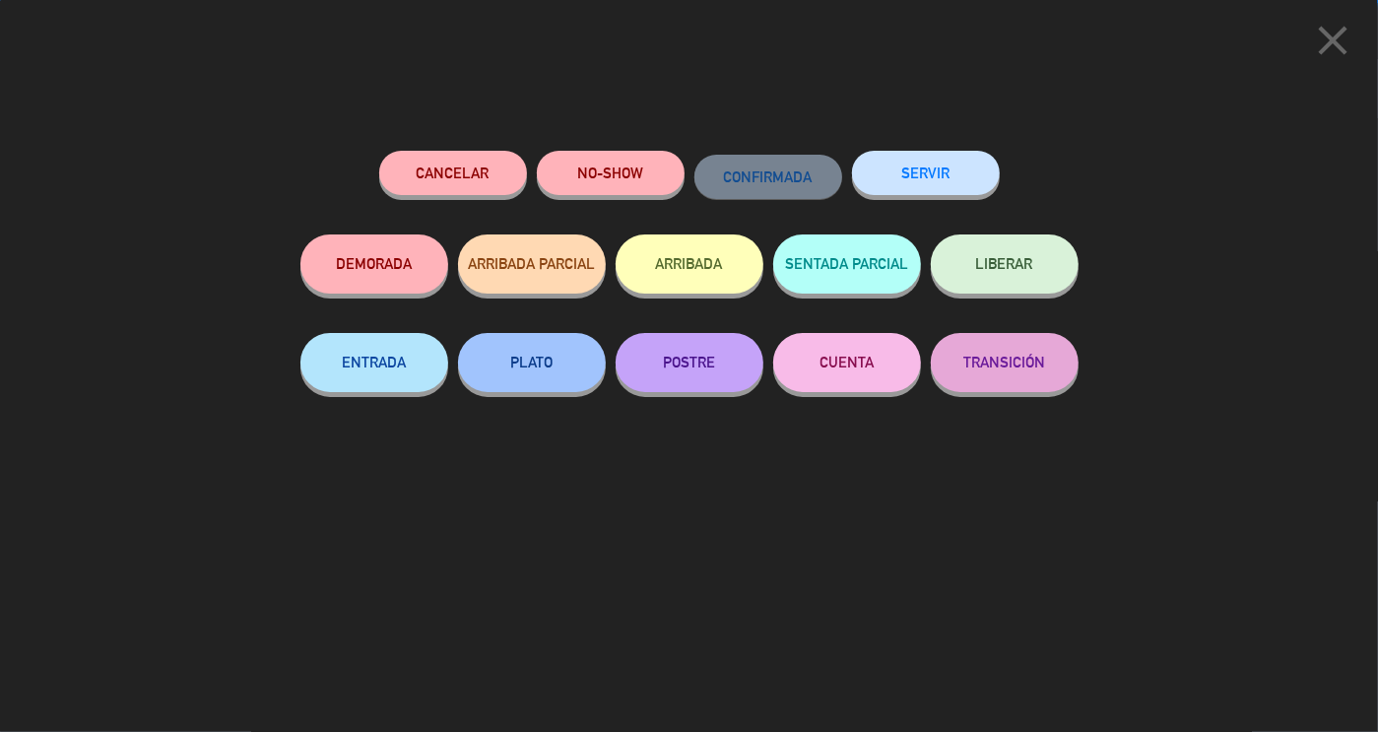
click at [950, 191] on button "SERVIR" at bounding box center [926, 173] width 148 height 44
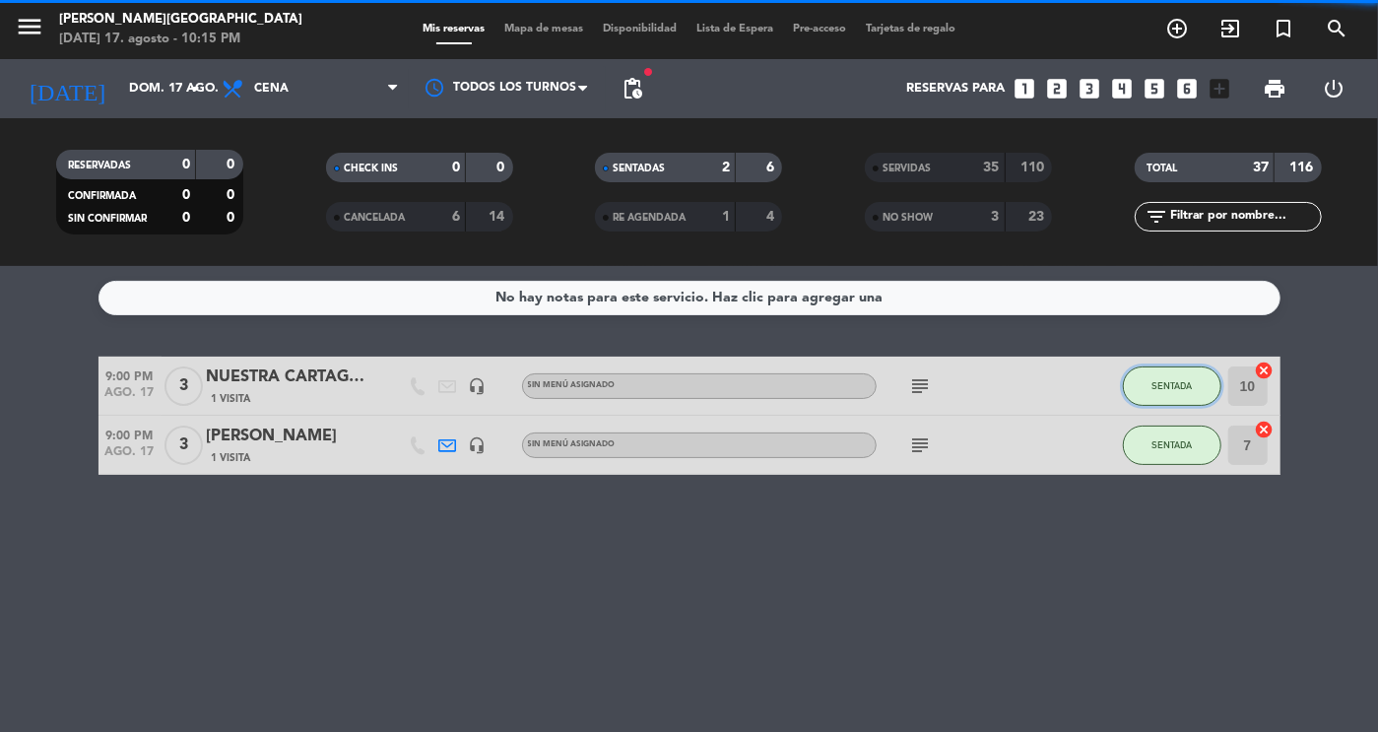
click at [1176, 385] on span "SENTADA" at bounding box center [1172, 385] width 40 height 11
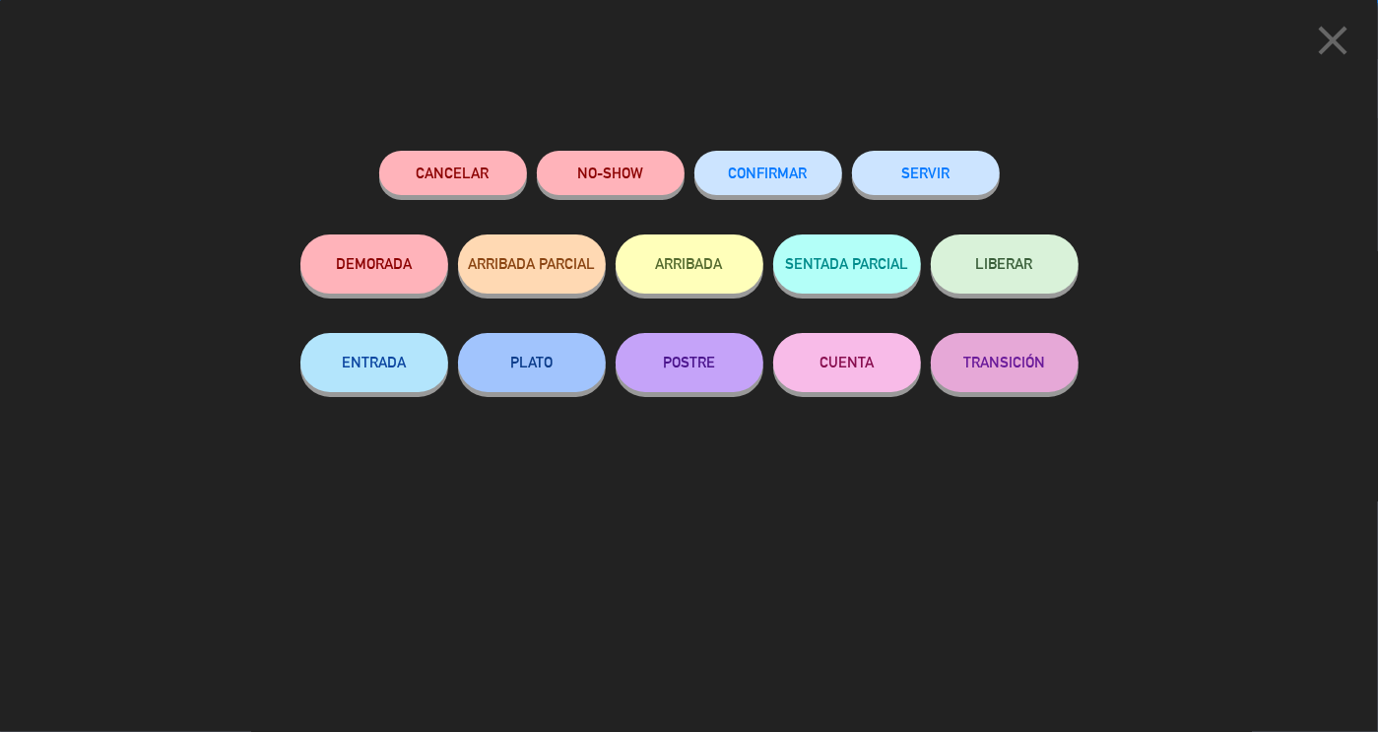
click at [947, 170] on button "SERVIR" at bounding box center [926, 173] width 148 height 44
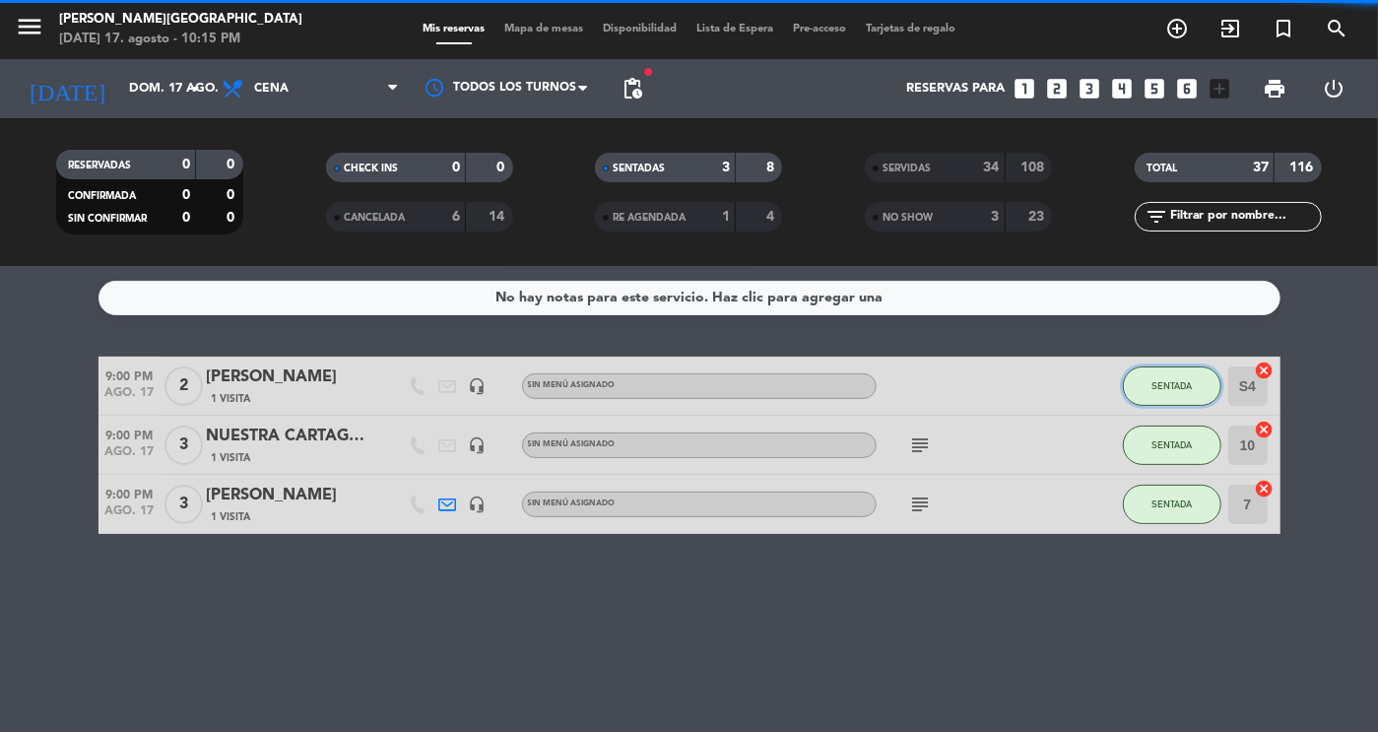
click at [1194, 391] on button "SENTADA" at bounding box center [1172, 385] width 99 height 39
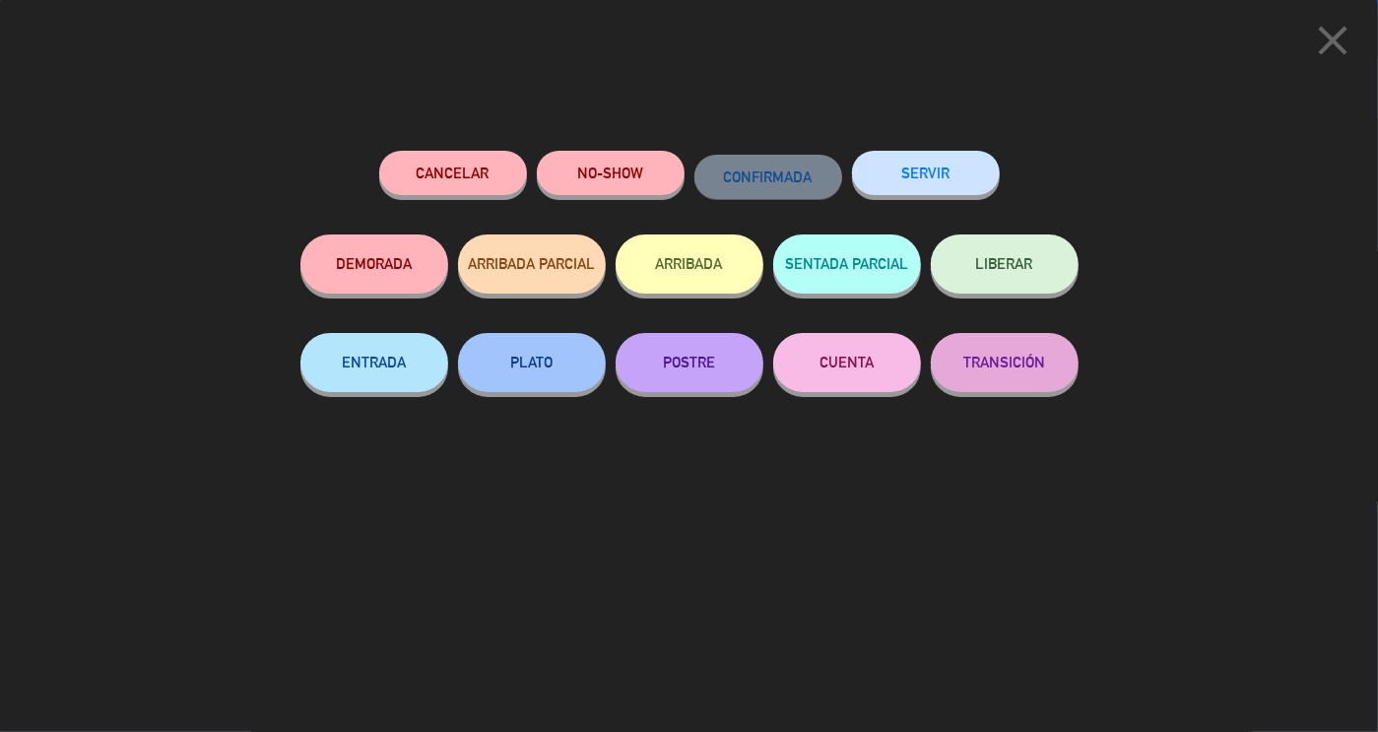
click at [951, 193] on button "SERVIR" at bounding box center [926, 173] width 148 height 44
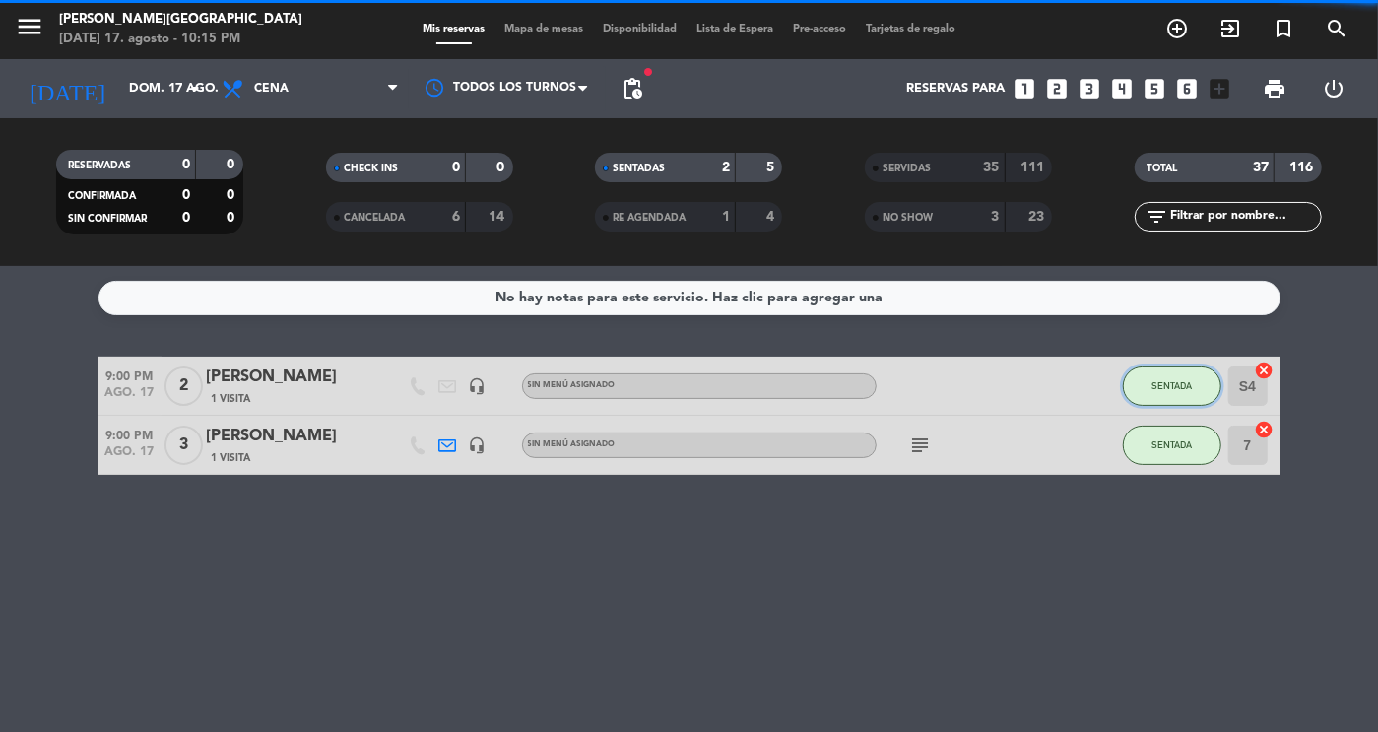
click at [1186, 387] on span "SENTADA" at bounding box center [1172, 385] width 40 height 11
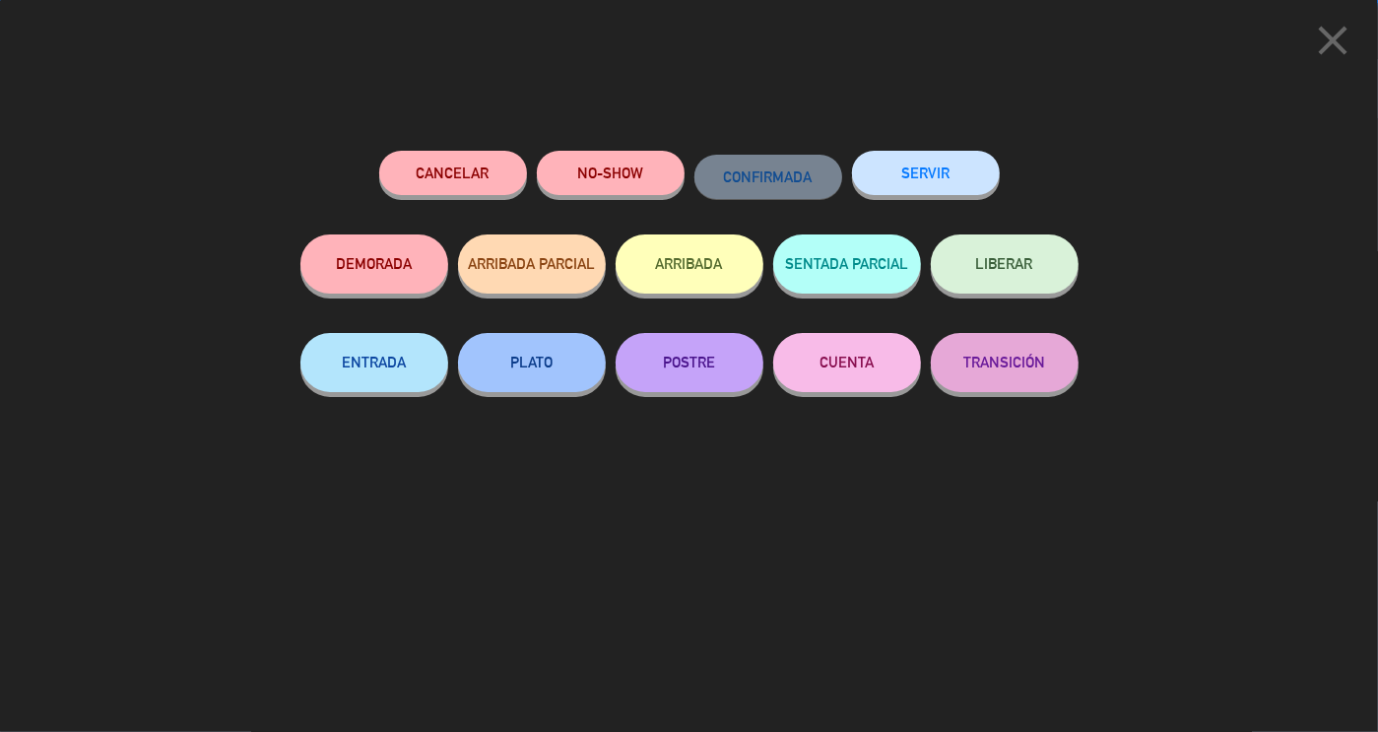
click at [935, 187] on button "SERVIR" at bounding box center [926, 173] width 148 height 44
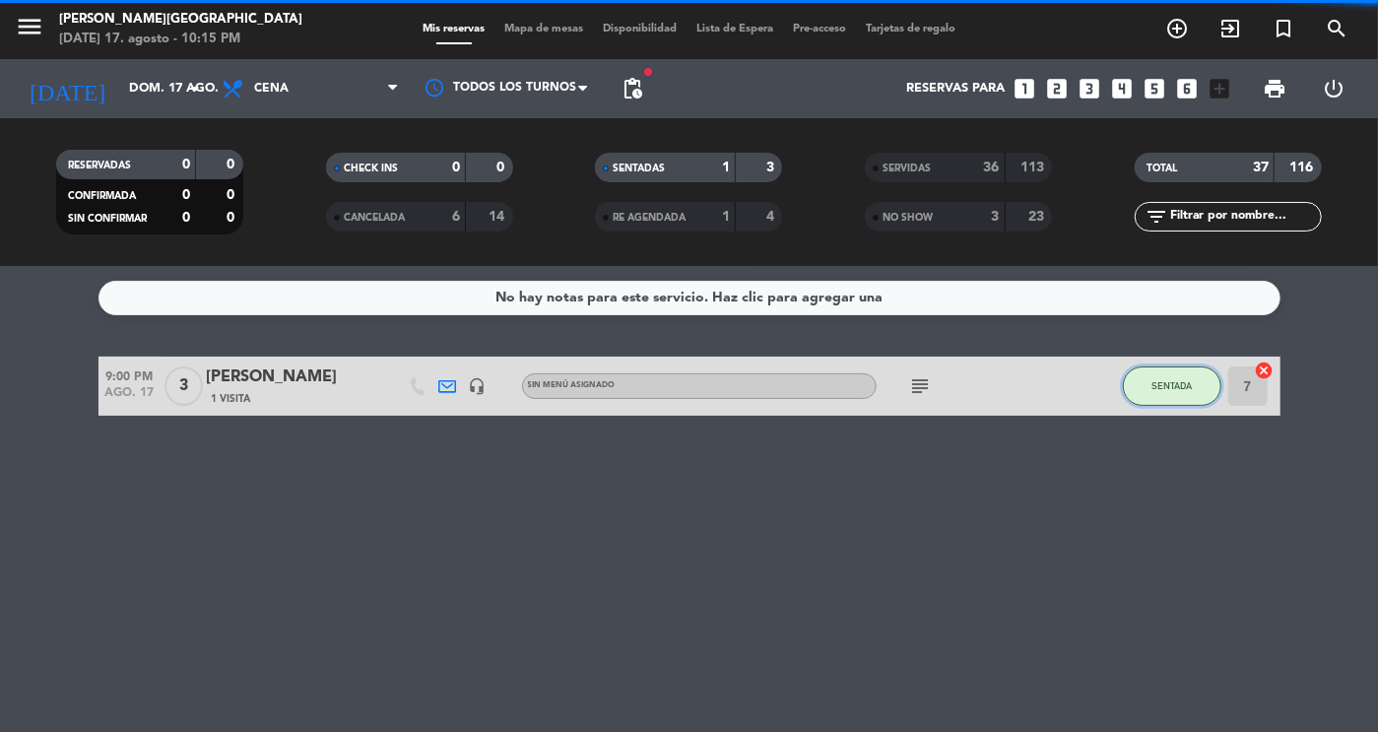
click at [1178, 385] on span "SENTADA" at bounding box center [1172, 385] width 40 height 11
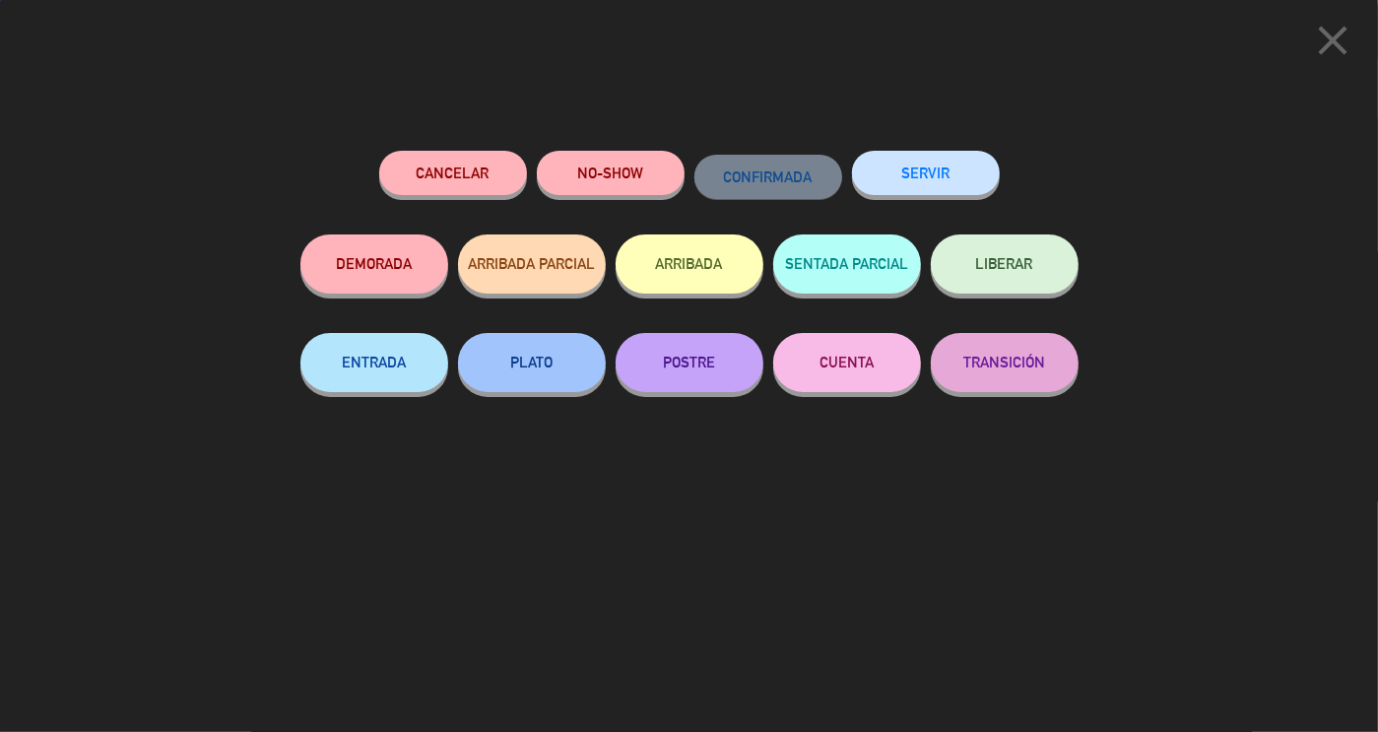
click at [954, 181] on button "SERVIR" at bounding box center [926, 173] width 148 height 44
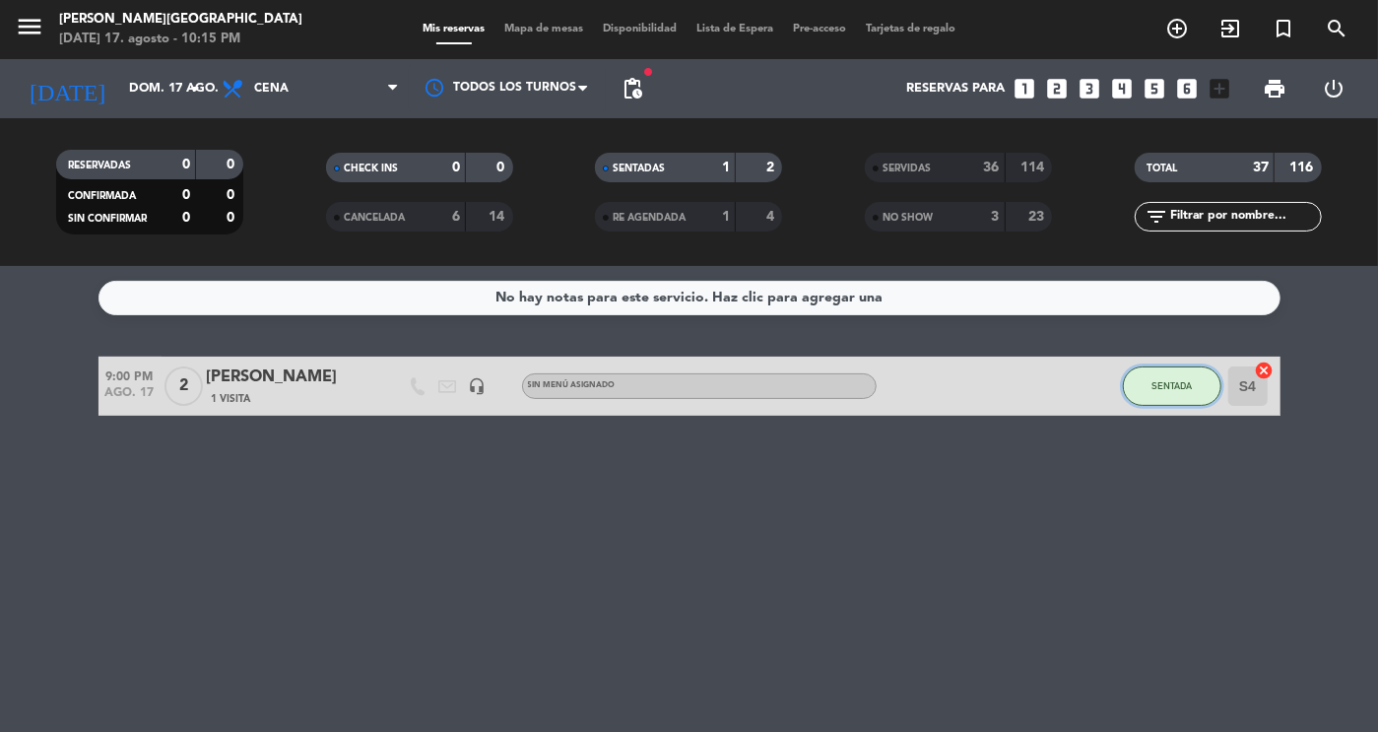
click at [1145, 389] on button "SENTADA" at bounding box center [1172, 385] width 99 height 39
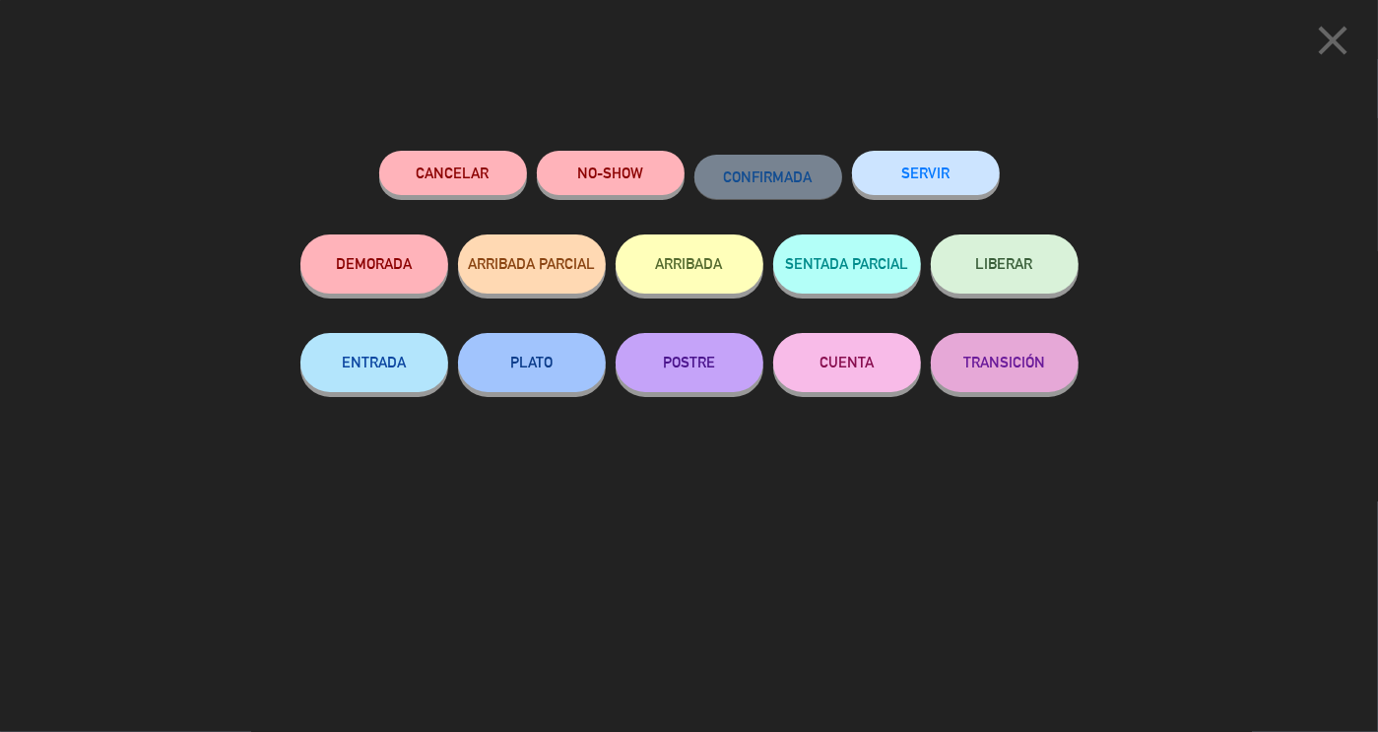
click at [934, 178] on button "SERVIR" at bounding box center [926, 173] width 148 height 44
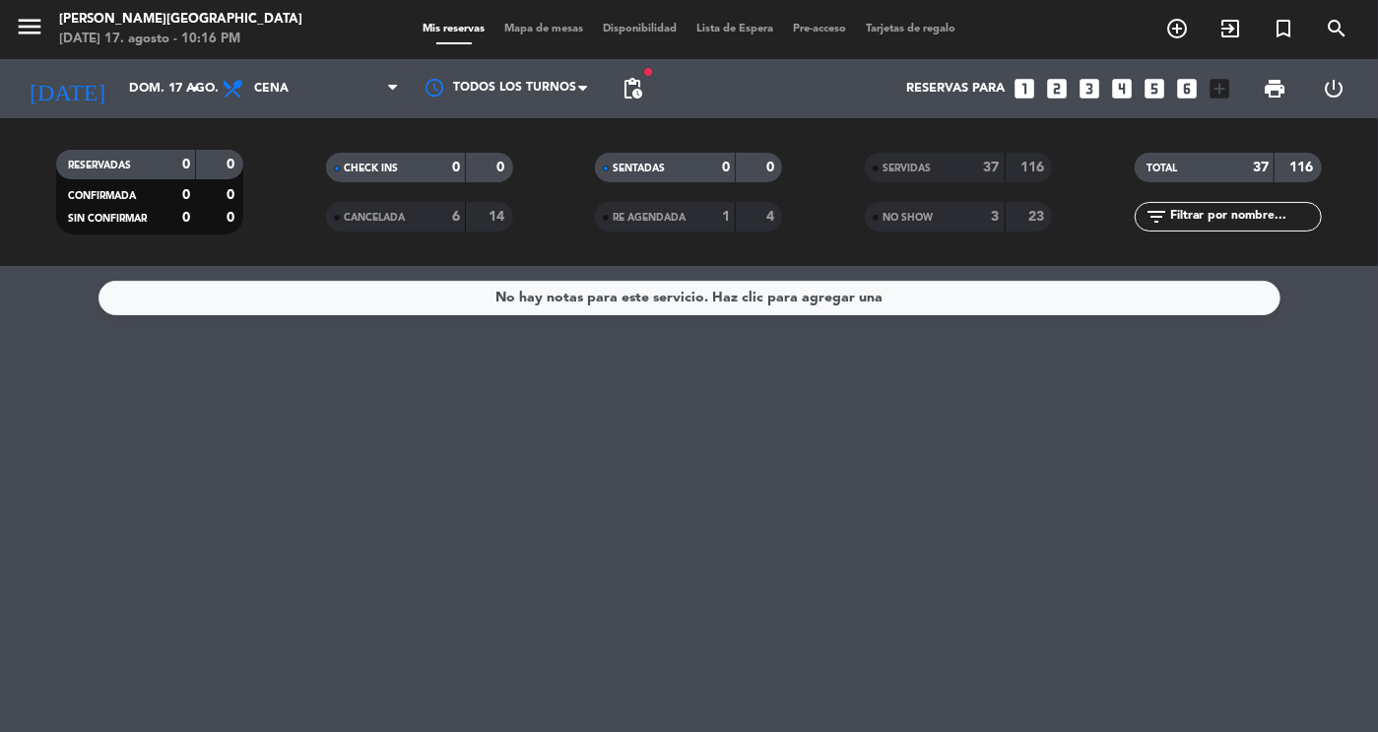
click at [47, 30] on span "menu" at bounding box center [37, 30] width 44 height 46
click at [37, 29] on icon "menu" at bounding box center [30, 27] width 30 height 30
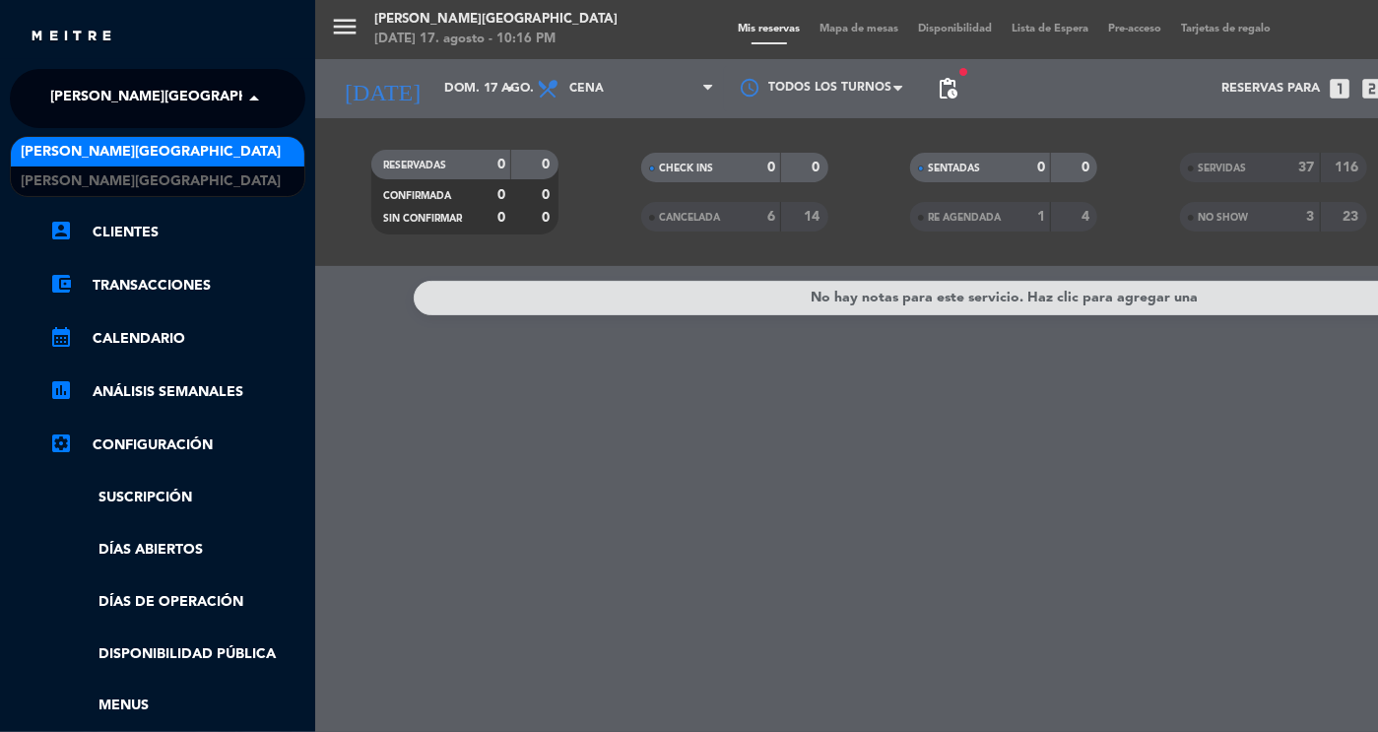
click at [151, 109] on span "[PERSON_NAME][GEOGRAPHIC_DATA]" at bounding box center [180, 98] width 260 height 41
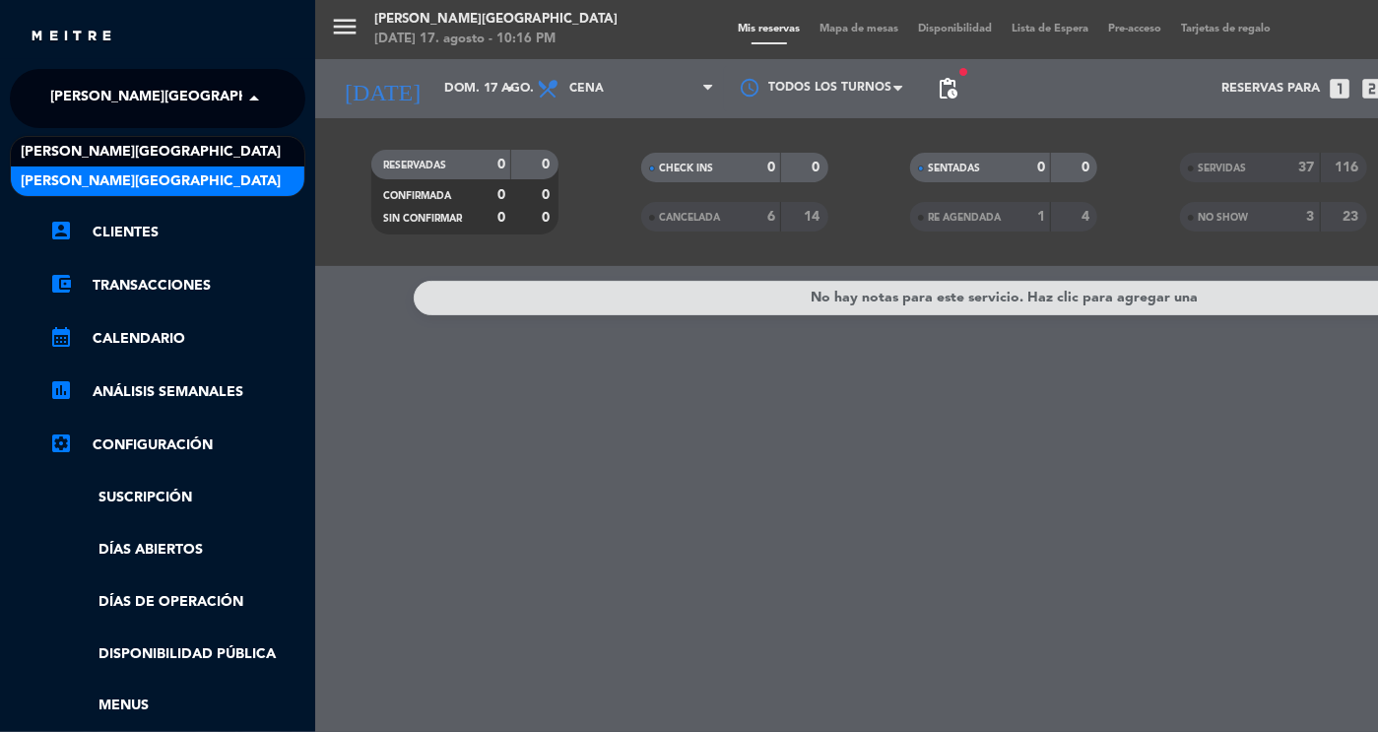
click at [169, 173] on span "[PERSON_NAME][GEOGRAPHIC_DATA]" at bounding box center [151, 181] width 260 height 23
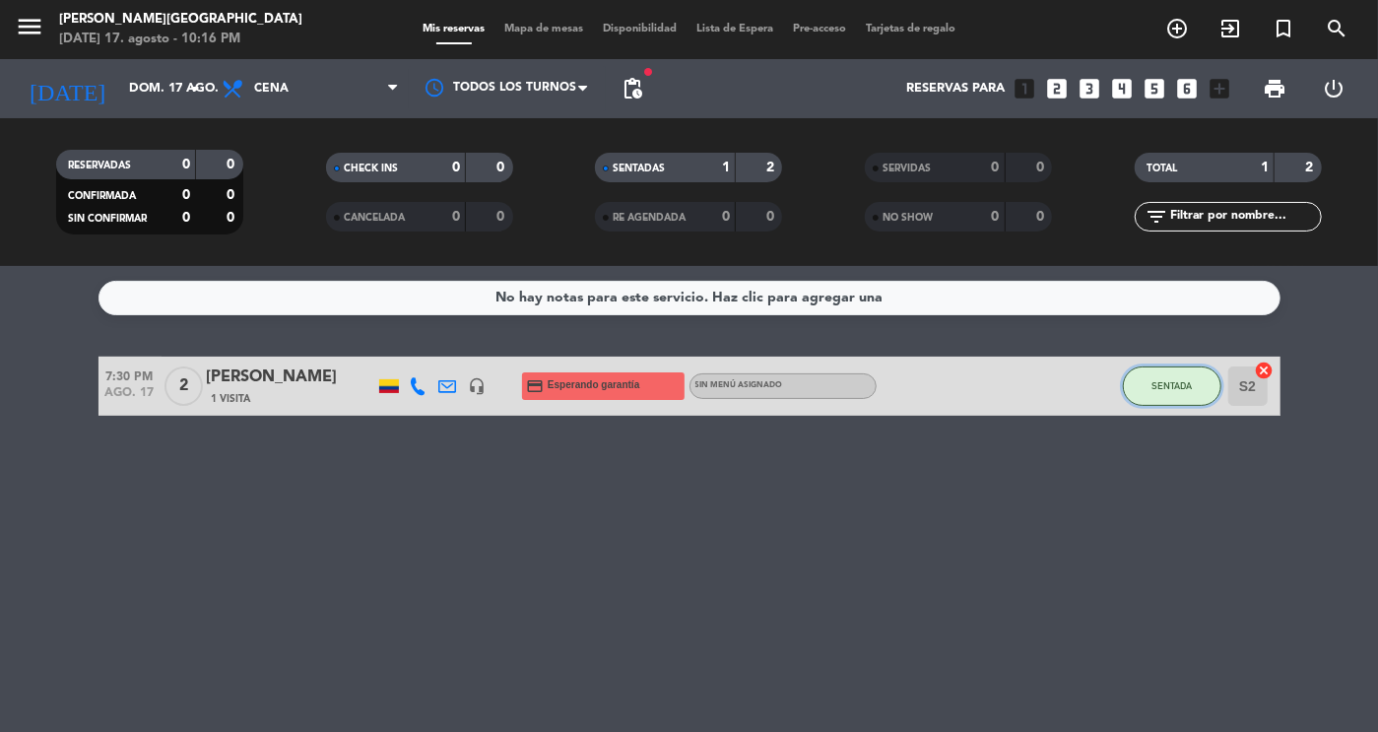
click at [1145, 377] on button "SENTADA" at bounding box center [1172, 385] width 99 height 39
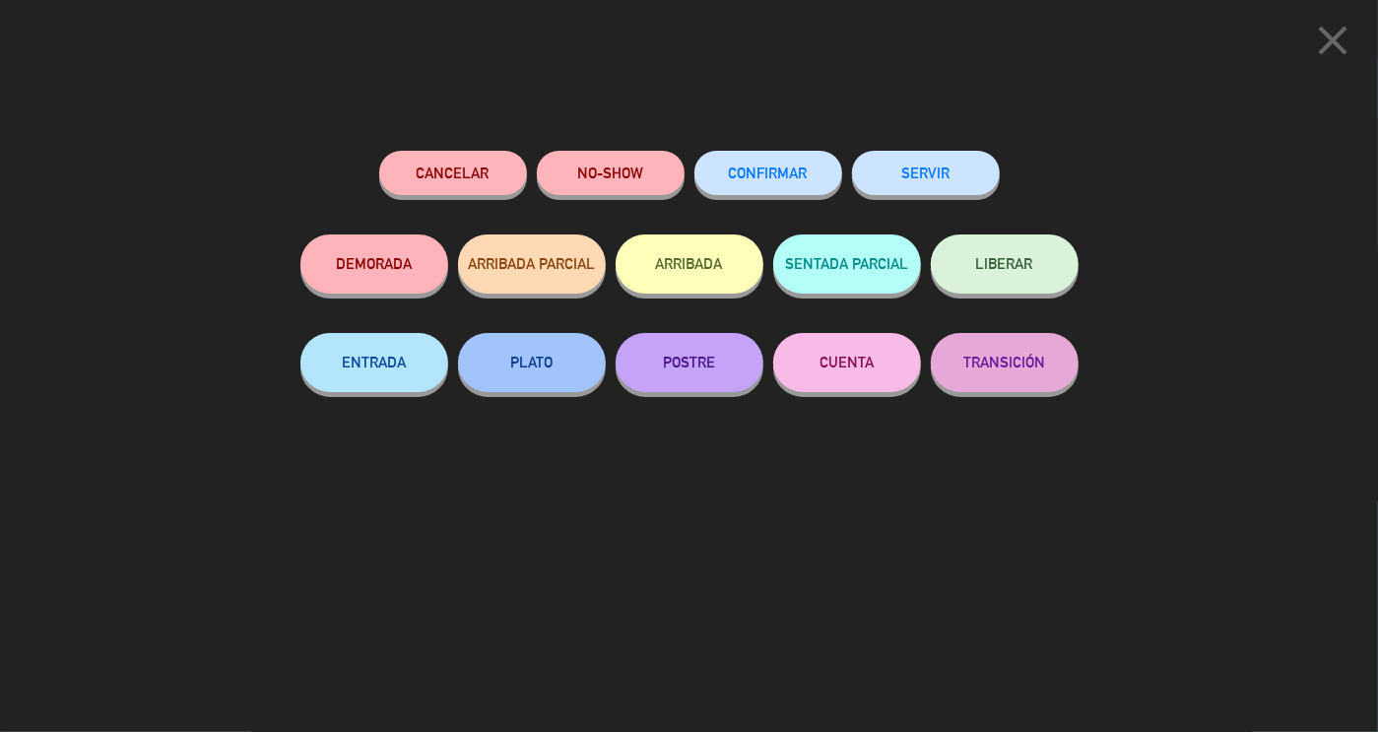
click at [897, 174] on button "SERVIR" at bounding box center [926, 173] width 148 height 44
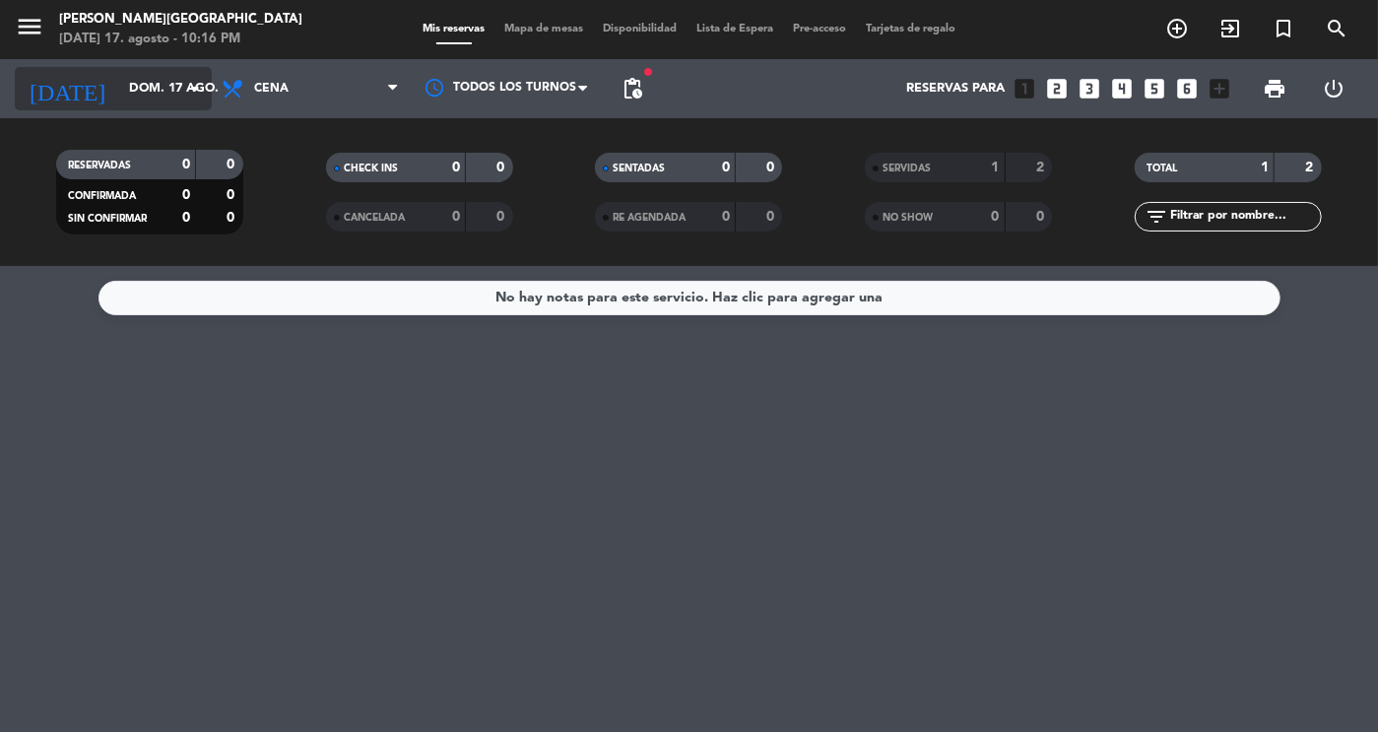
click at [178, 101] on input "dom. 17 ago." at bounding box center [203, 88] width 168 height 35
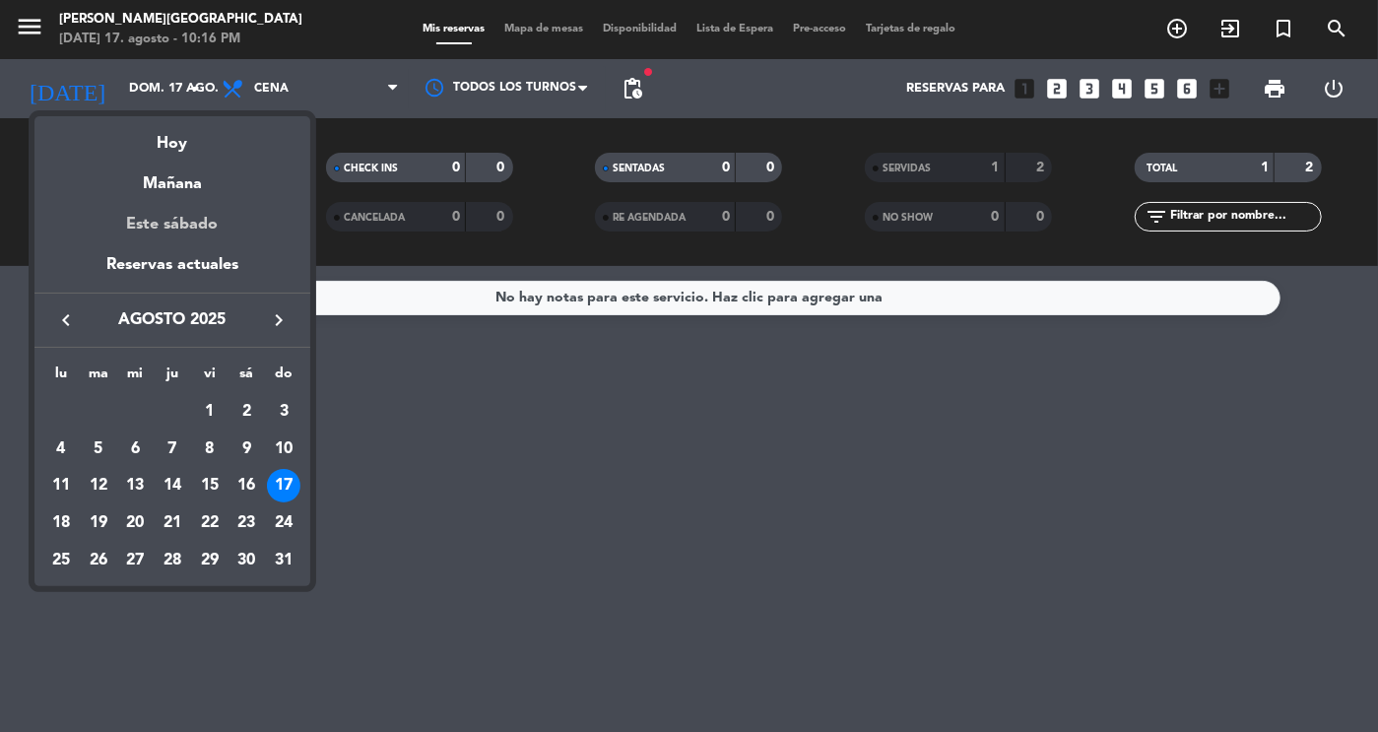
click at [183, 201] on div "Este sábado" at bounding box center [172, 224] width 276 height 55
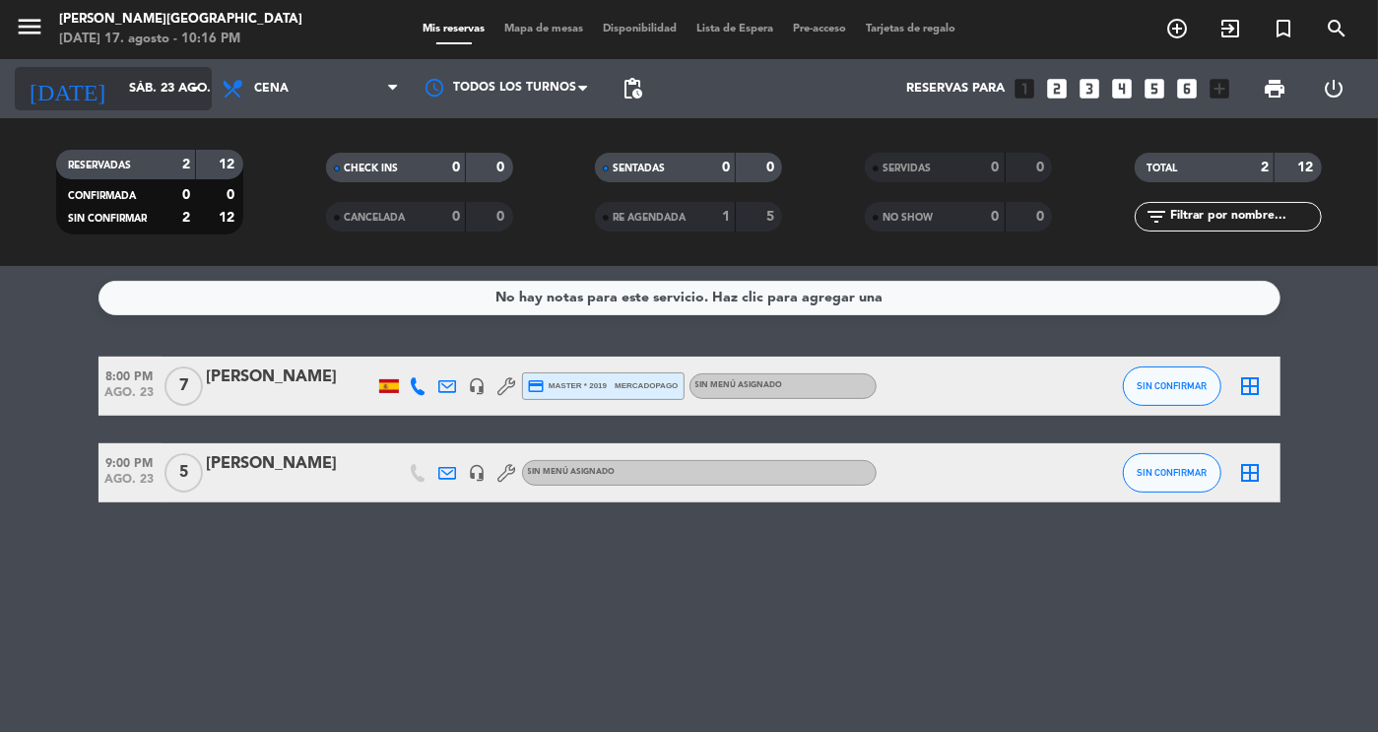
click at [137, 86] on input "sáb. 23 ago." at bounding box center [203, 88] width 168 height 35
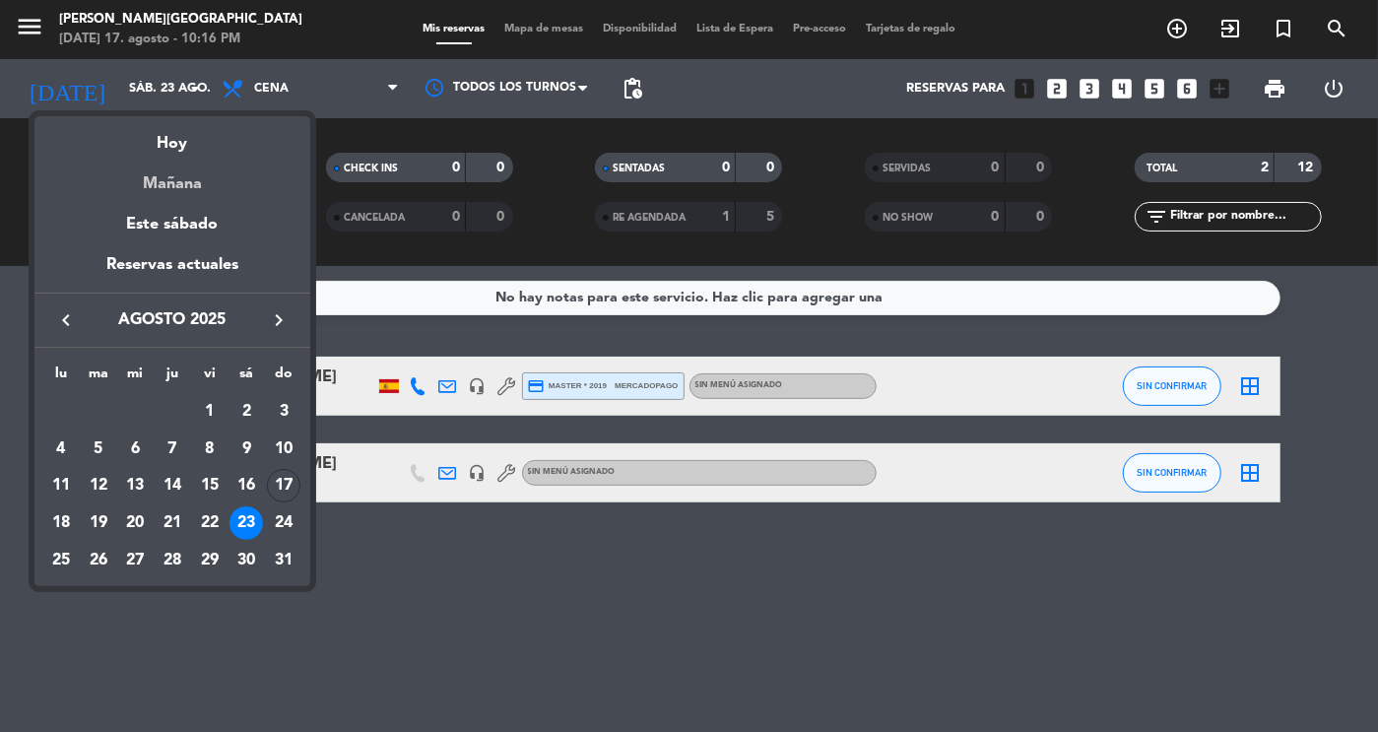
click at [188, 185] on div "Mañana" at bounding box center [172, 177] width 276 height 40
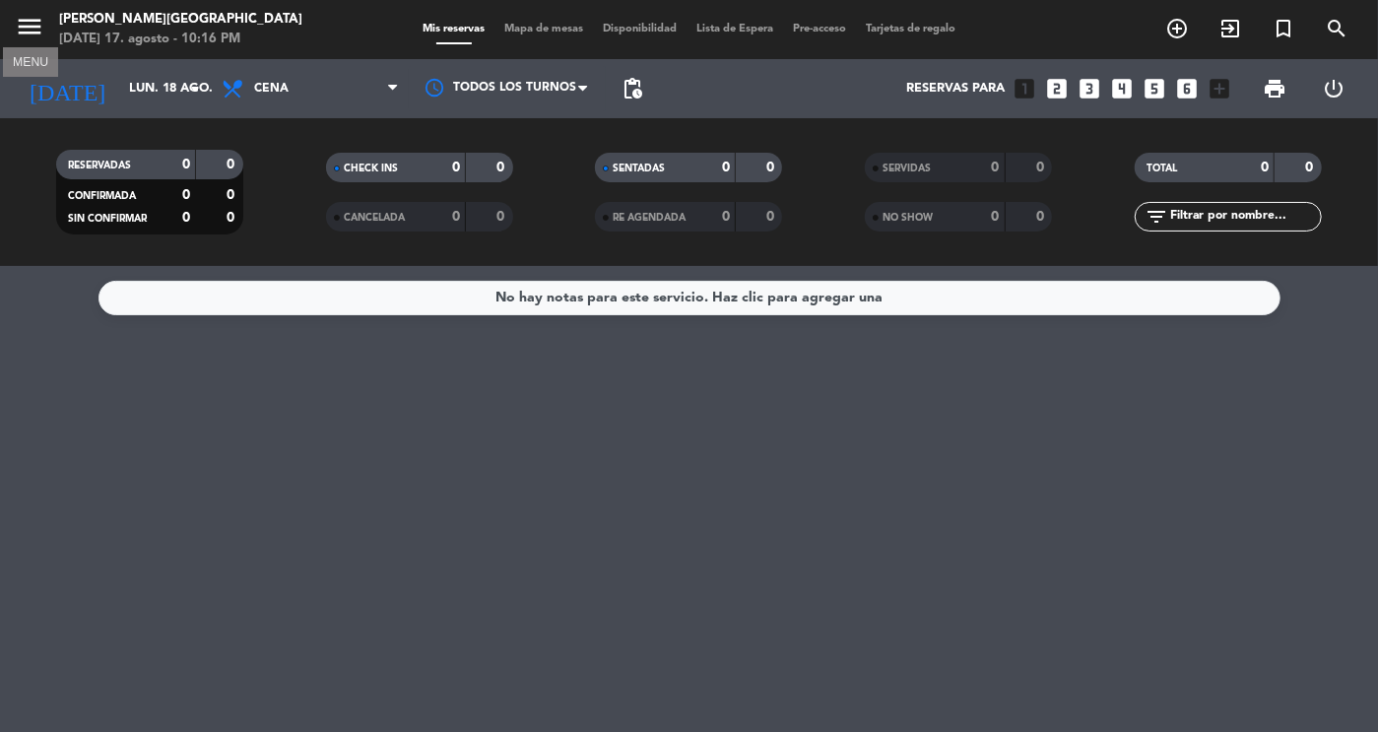
click at [34, 26] on icon "menu" at bounding box center [30, 27] width 30 height 30
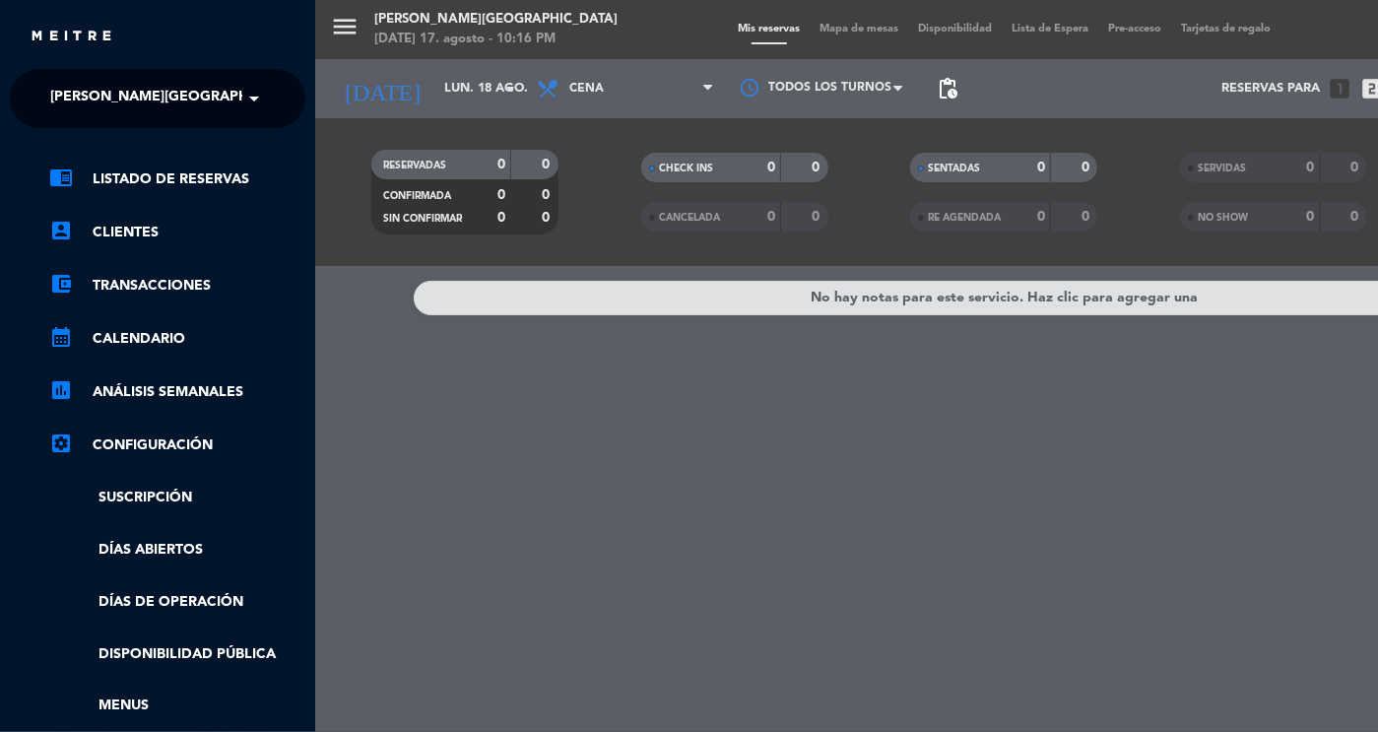
click at [107, 115] on span "[PERSON_NAME][GEOGRAPHIC_DATA]" at bounding box center [180, 98] width 260 height 41
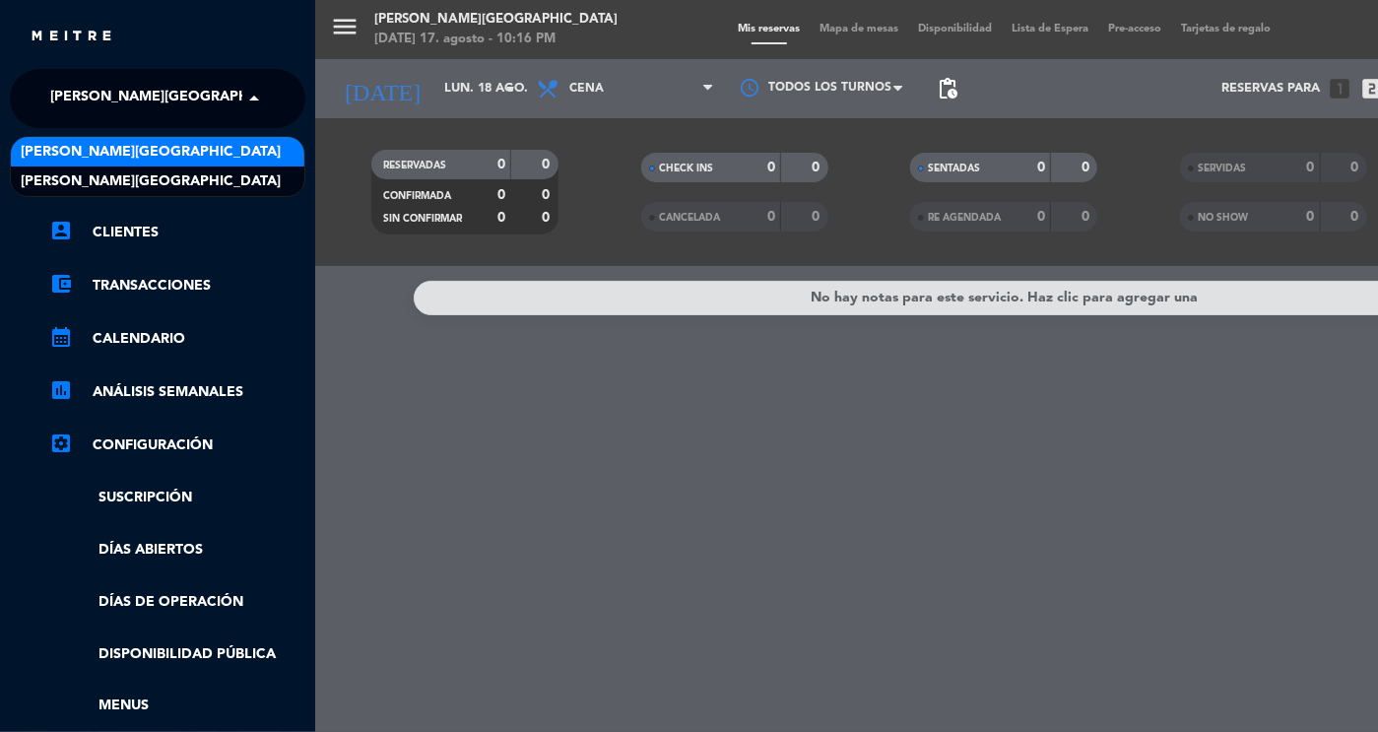
click at [172, 159] on div "[PERSON_NAME][GEOGRAPHIC_DATA]" at bounding box center [158, 152] width 294 height 30
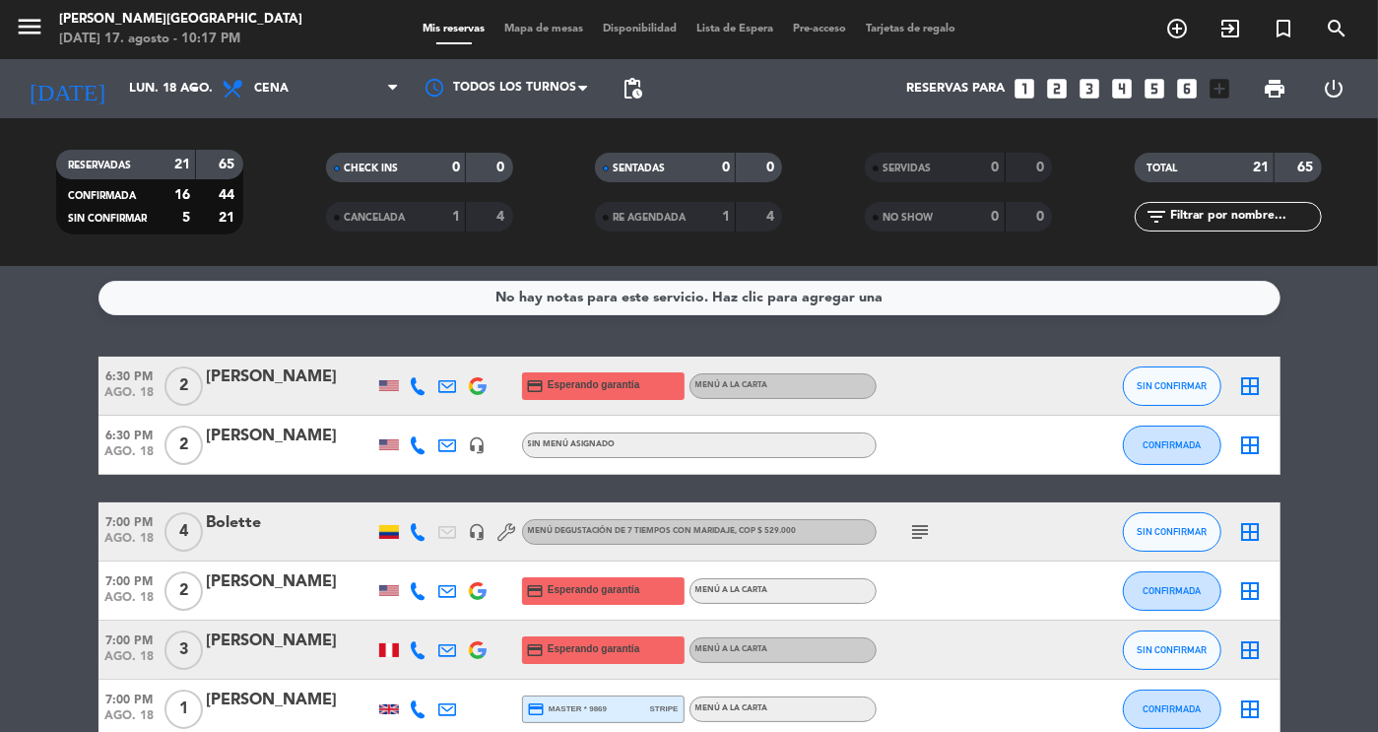
click at [917, 535] on icon "subject" at bounding box center [921, 532] width 24 height 24
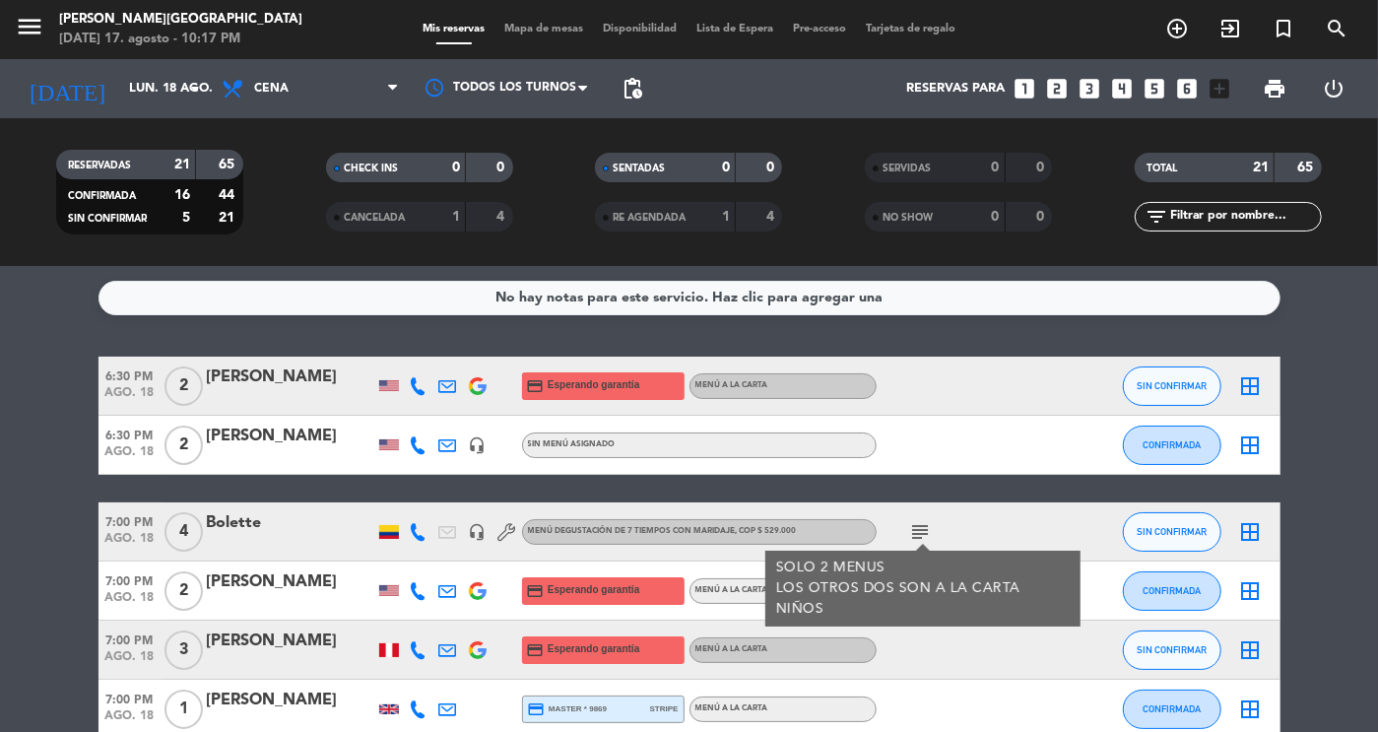
click at [917, 535] on icon "subject" at bounding box center [921, 532] width 24 height 24
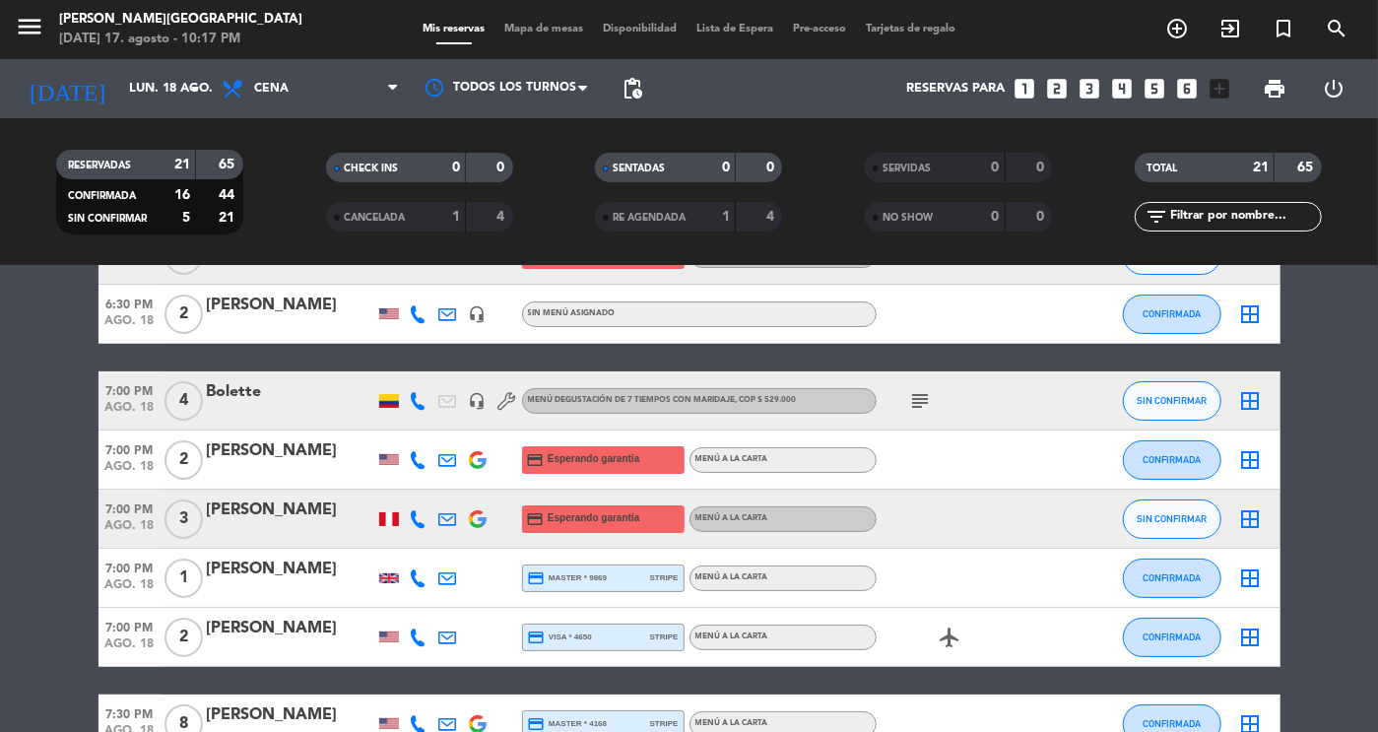
scroll to position [130, 0]
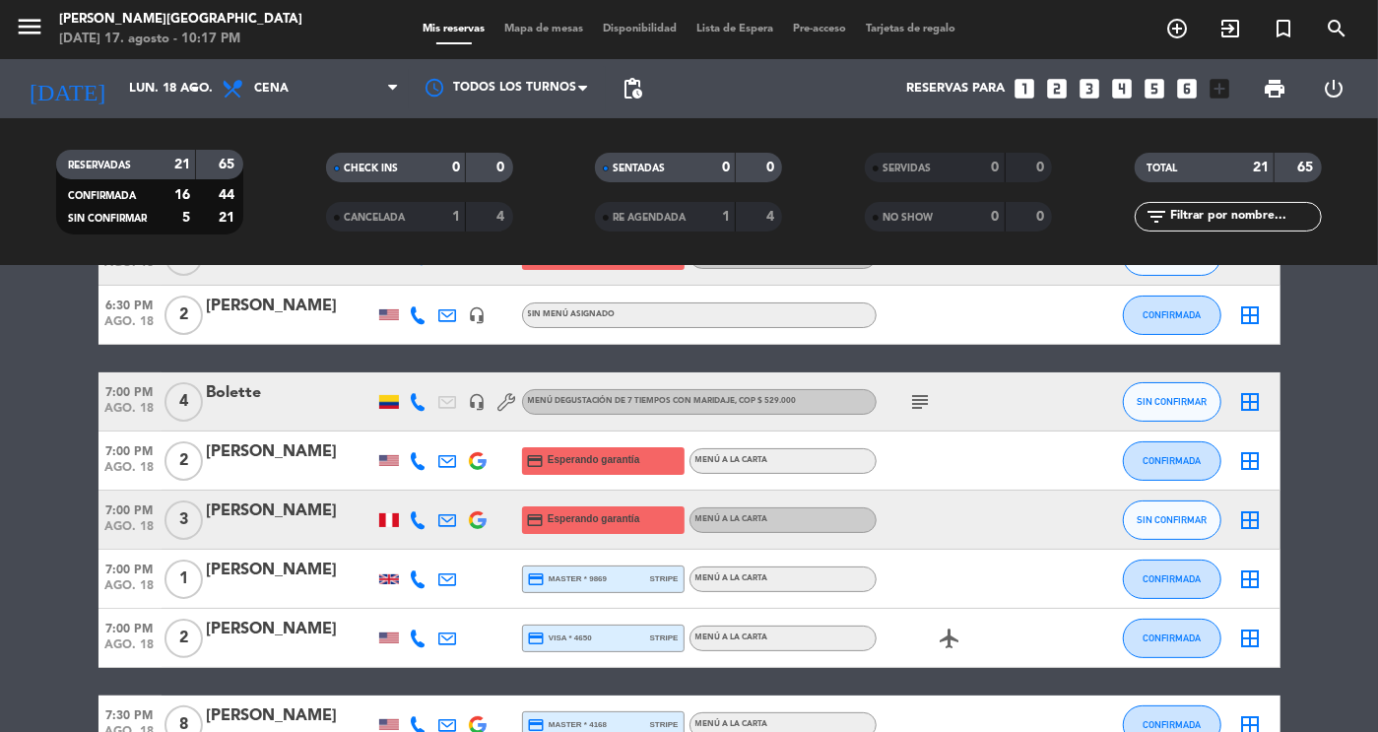
click at [909, 402] on icon "subject" at bounding box center [921, 402] width 24 height 24
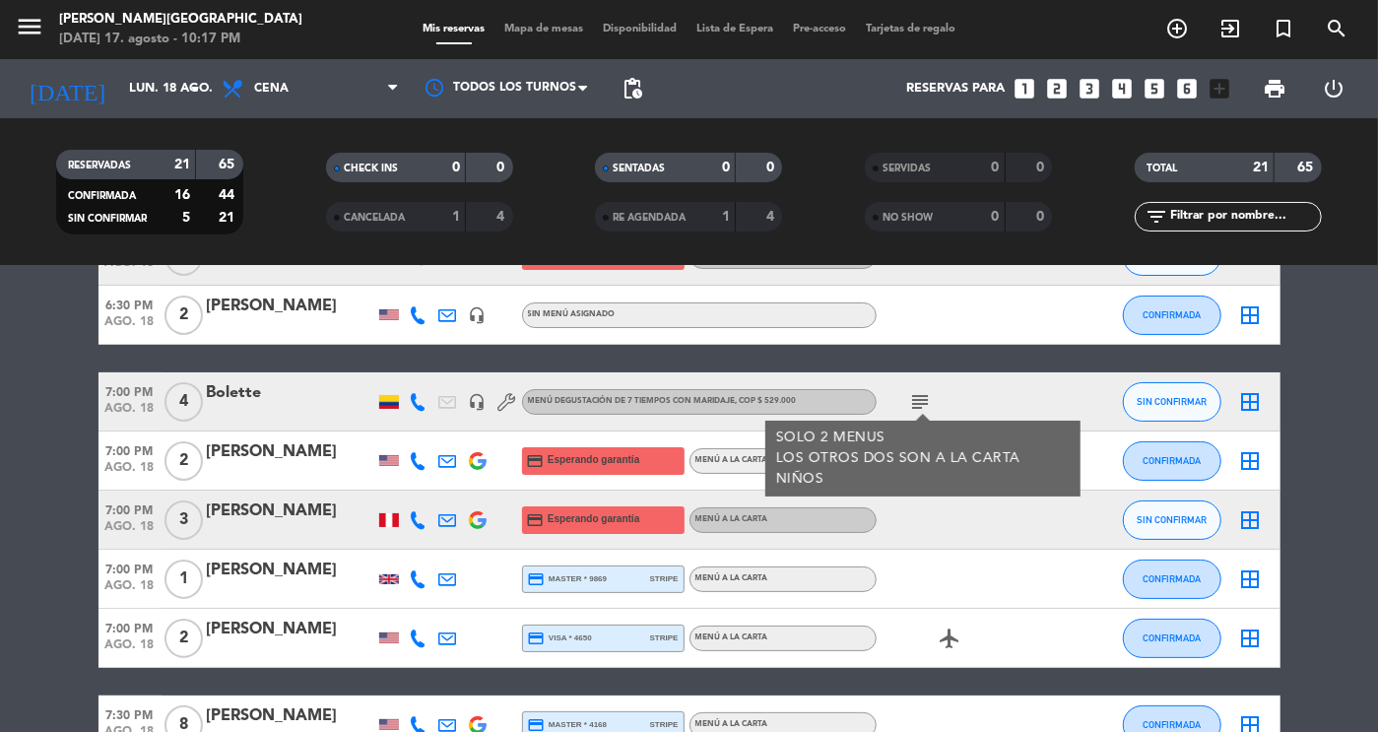
click at [909, 402] on icon "subject" at bounding box center [921, 402] width 24 height 24
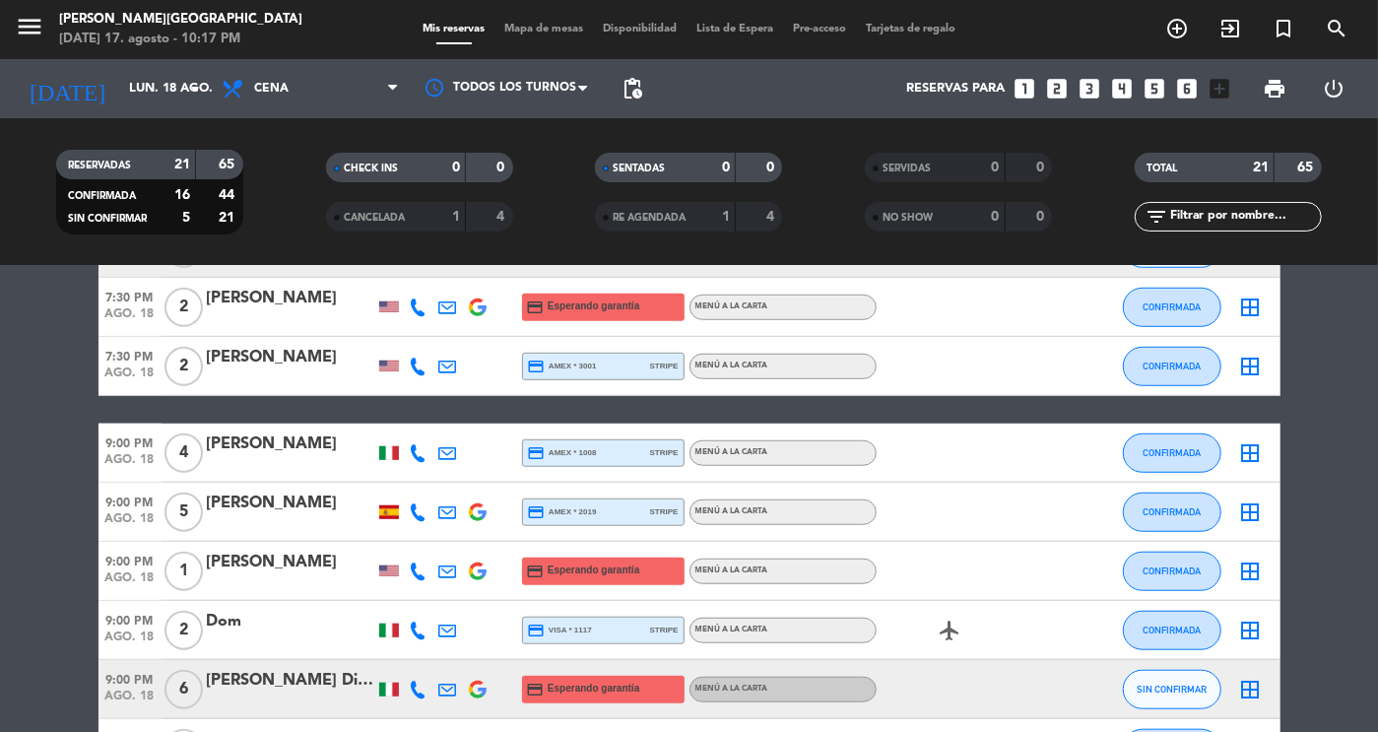
scroll to position [1046, 0]
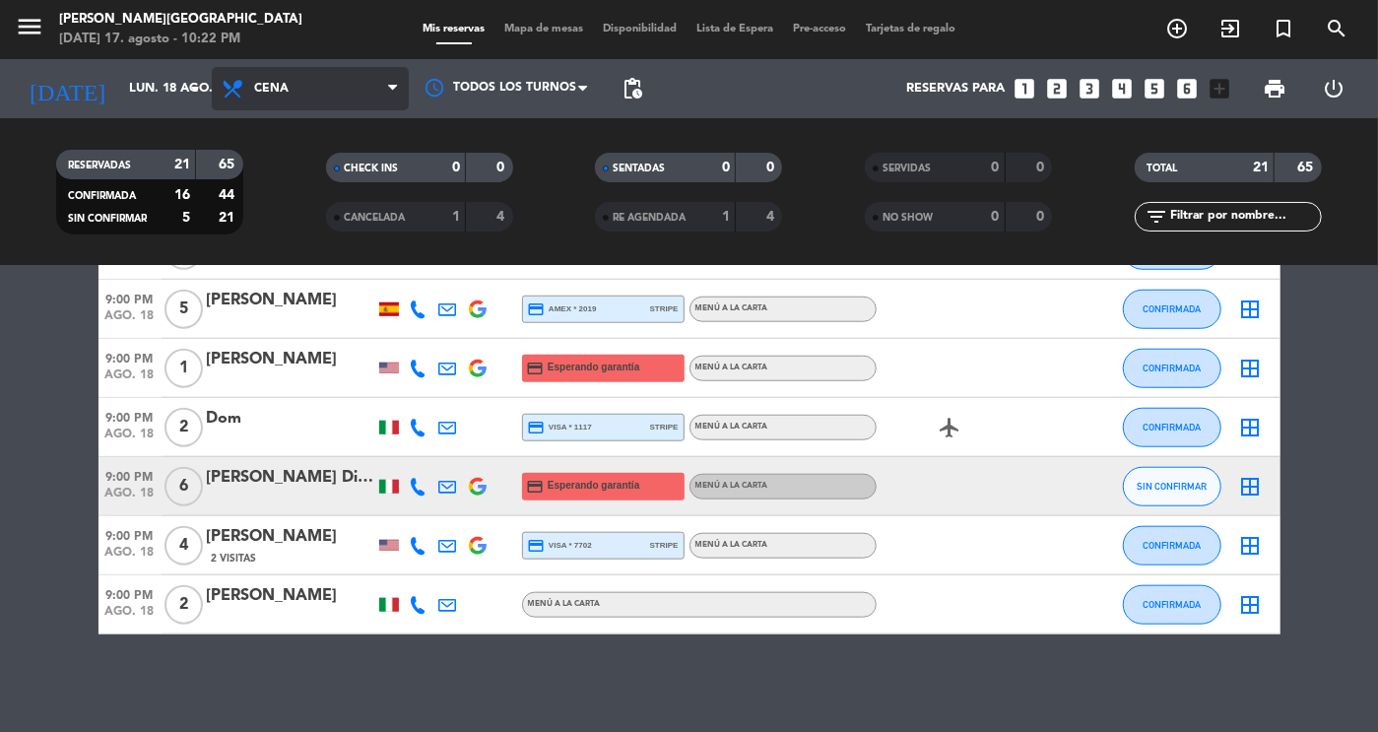
click at [253, 77] on span "Cena" at bounding box center [310, 88] width 197 height 43
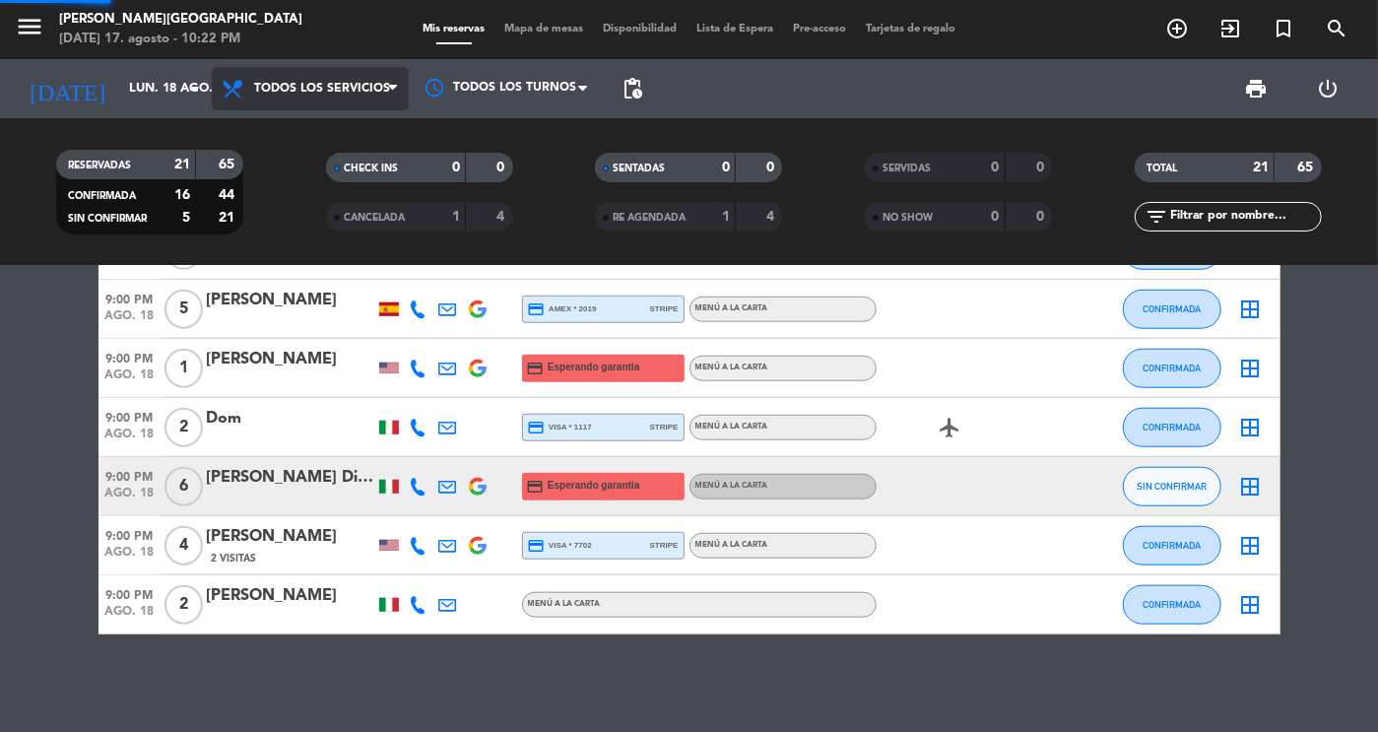
click at [276, 129] on div "menu [PERSON_NAME][GEOGRAPHIC_DATA][DATE] 17. agosto - 10:22 PM Mis reservas Ma…" at bounding box center [689, 133] width 1378 height 266
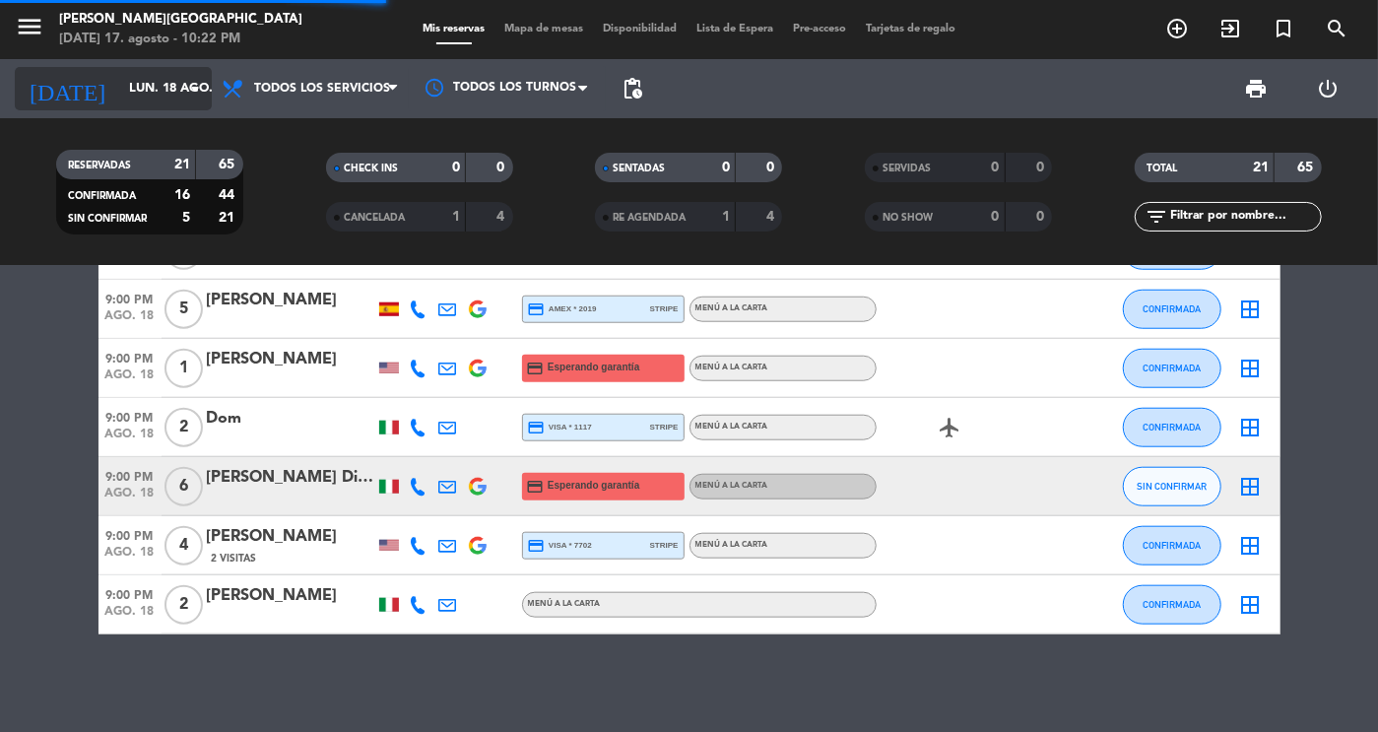
scroll to position [997, 0]
click at [168, 86] on input "lun. 18 ago." at bounding box center [203, 88] width 168 height 35
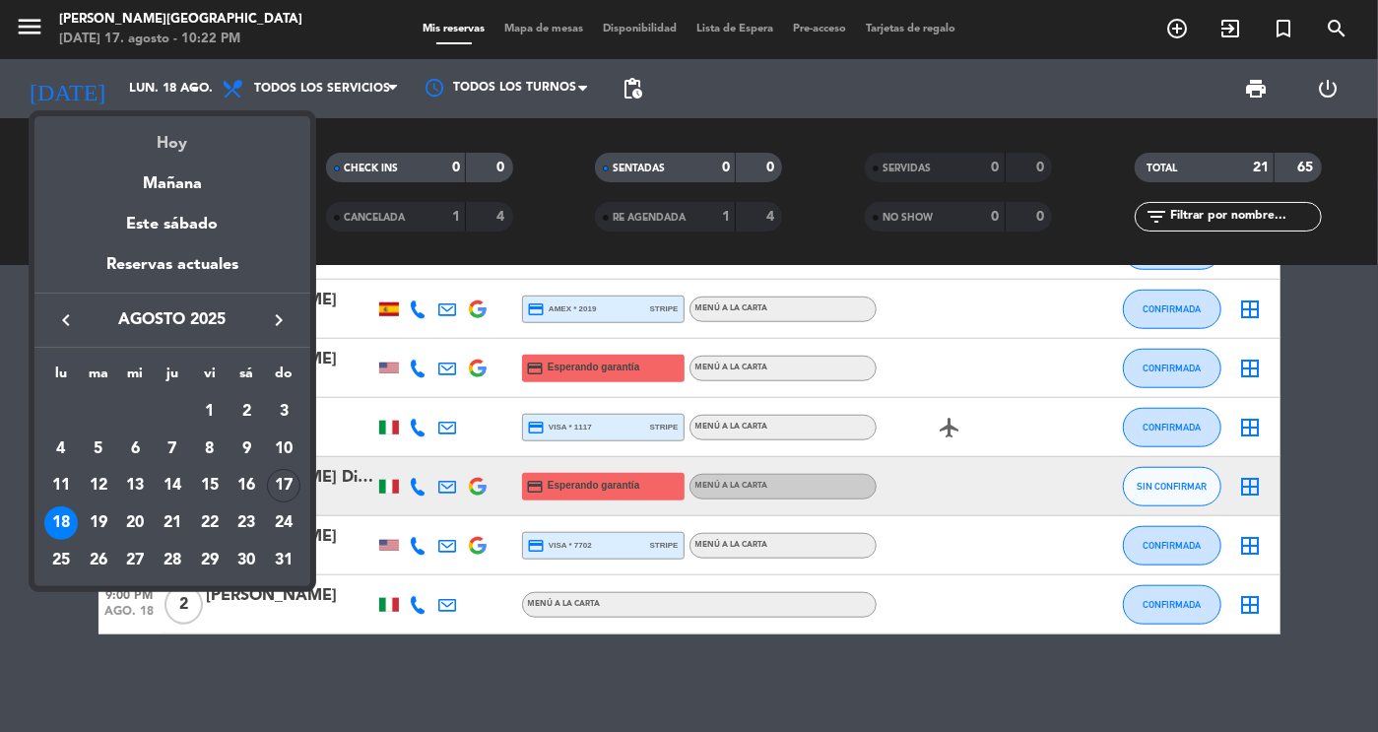
click at [168, 139] on div "Hoy" at bounding box center [172, 136] width 276 height 40
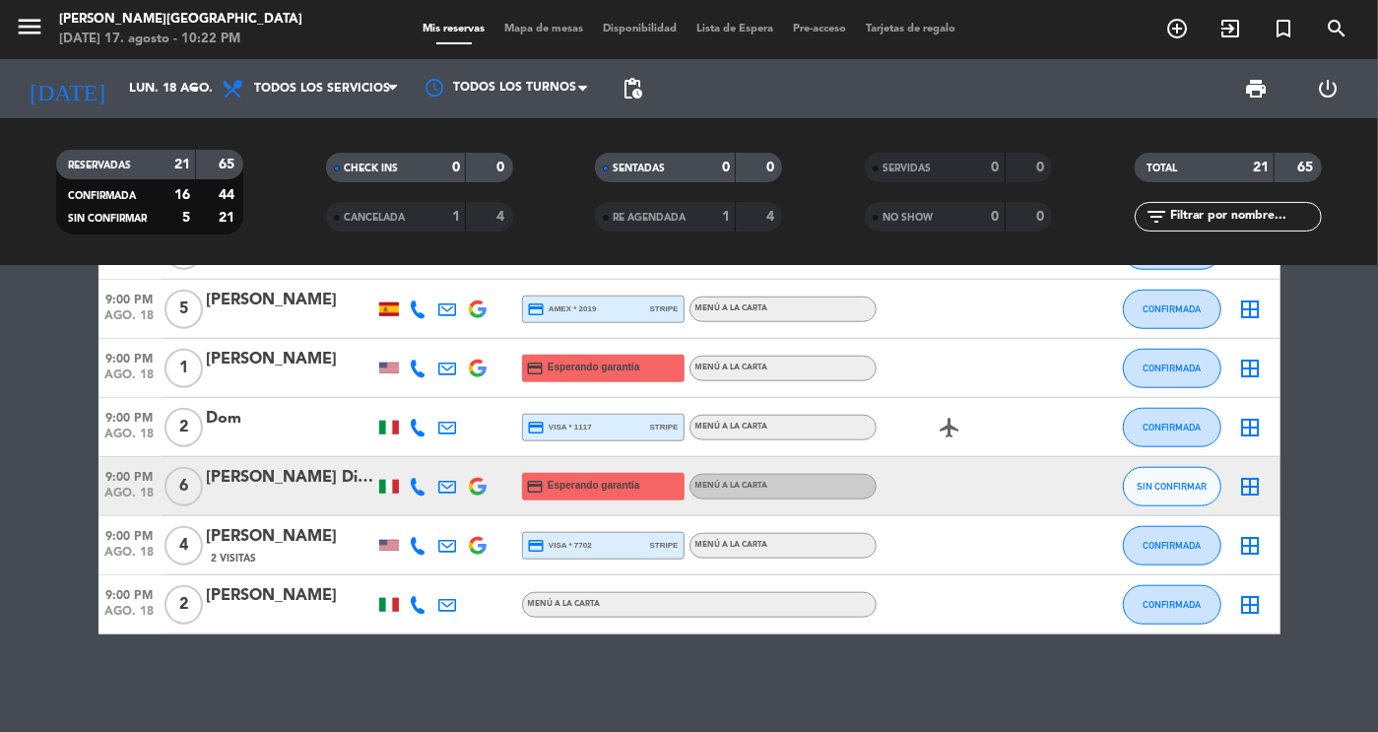
type input "dom. 17 ago."
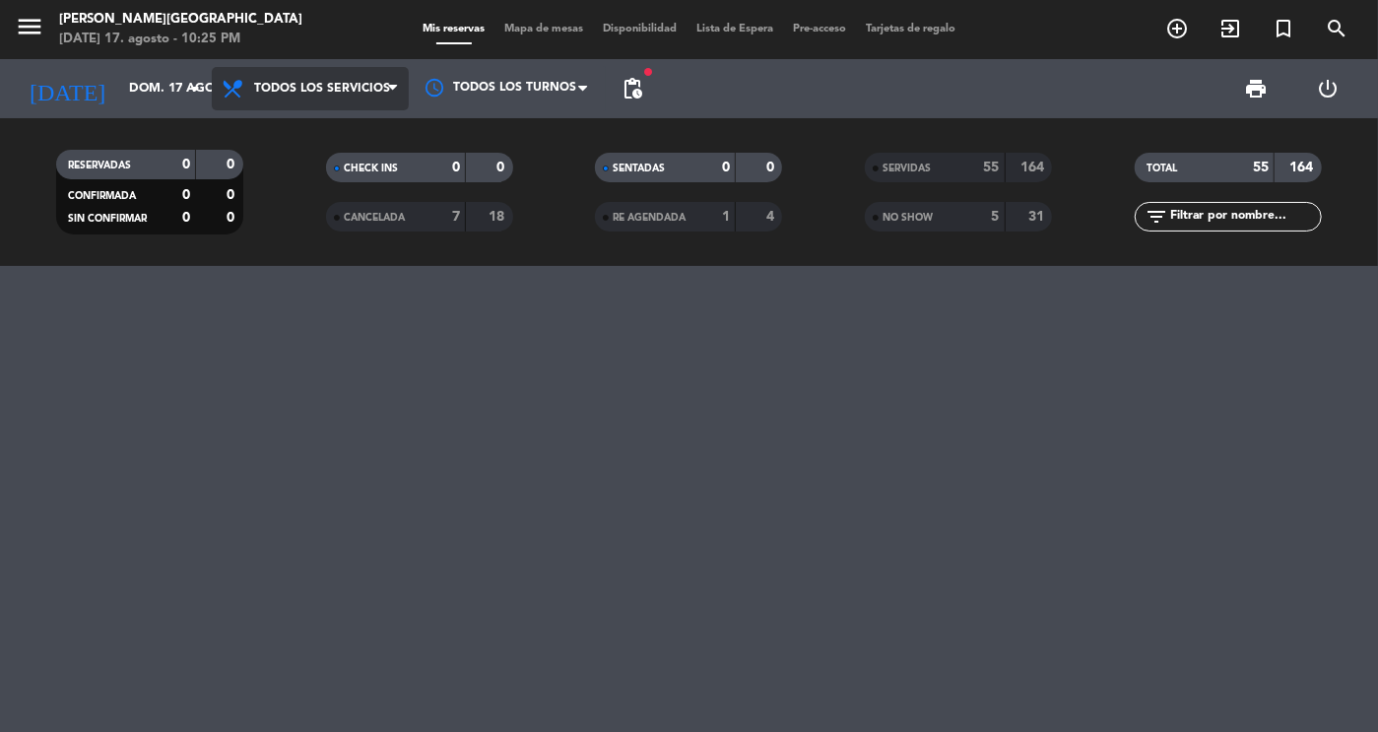
click at [265, 78] on span "Todos los servicios" at bounding box center [310, 88] width 197 height 43
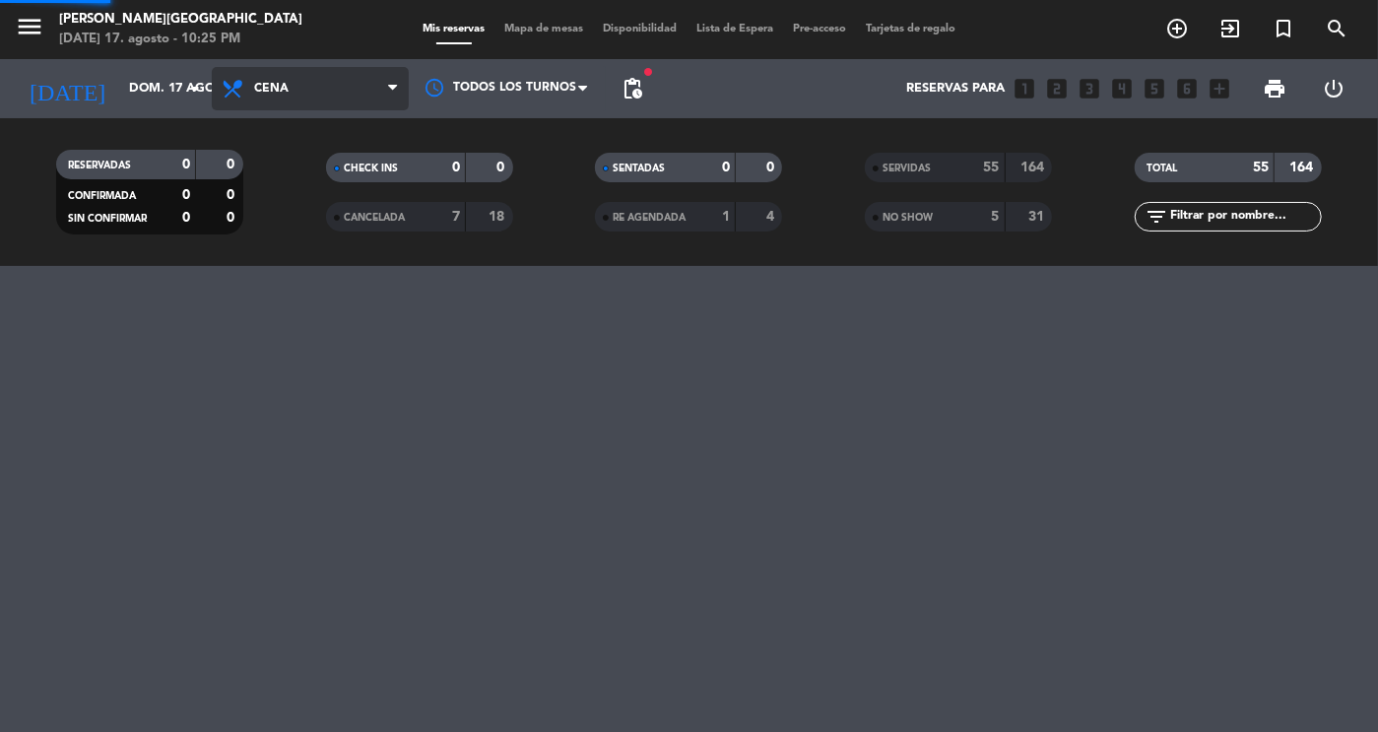
click at [322, 217] on div "menu [PERSON_NAME][GEOGRAPHIC_DATA][DATE] 17. agosto - 10:25 PM Mis reservas Ma…" at bounding box center [689, 133] width 1378 height 266
